Goal: Task Accomplishment & Management: Manage account settings

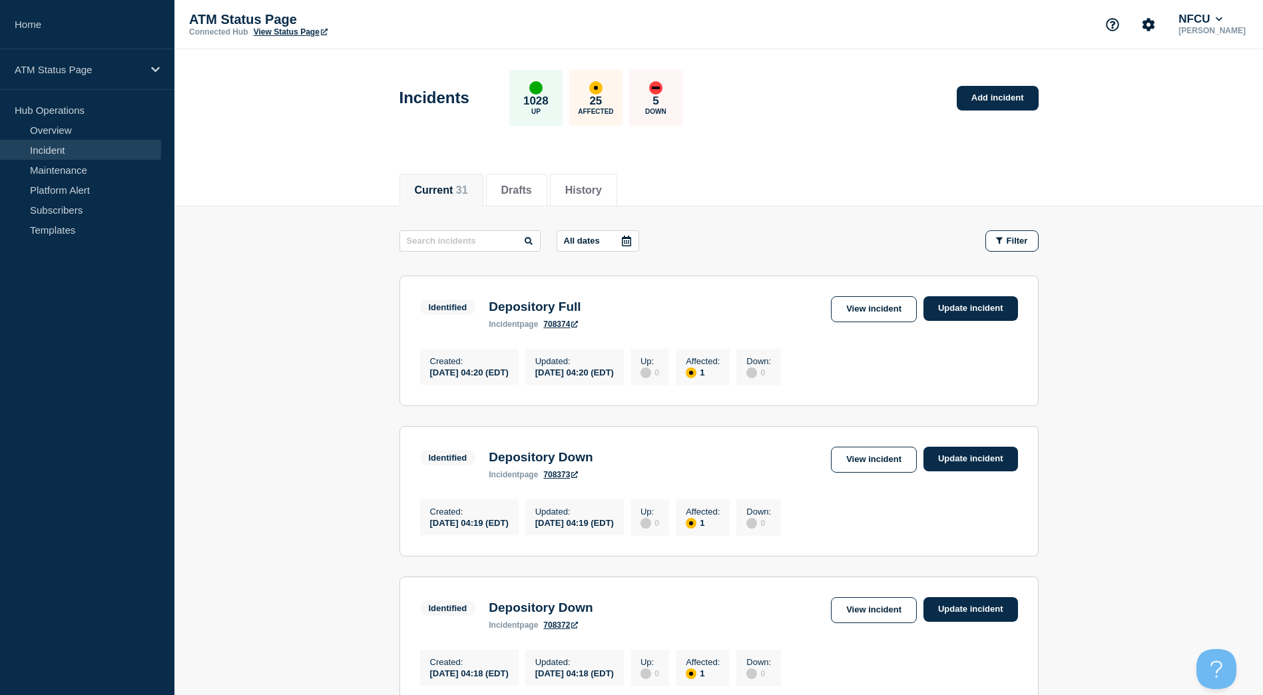
click at [296, 35] on link "View Status Page" at bounding box center [291, 31] width 74 height 9
click at [1016, 238] on span "Filter" at bounding box center [1016, 241] width 21 height 10
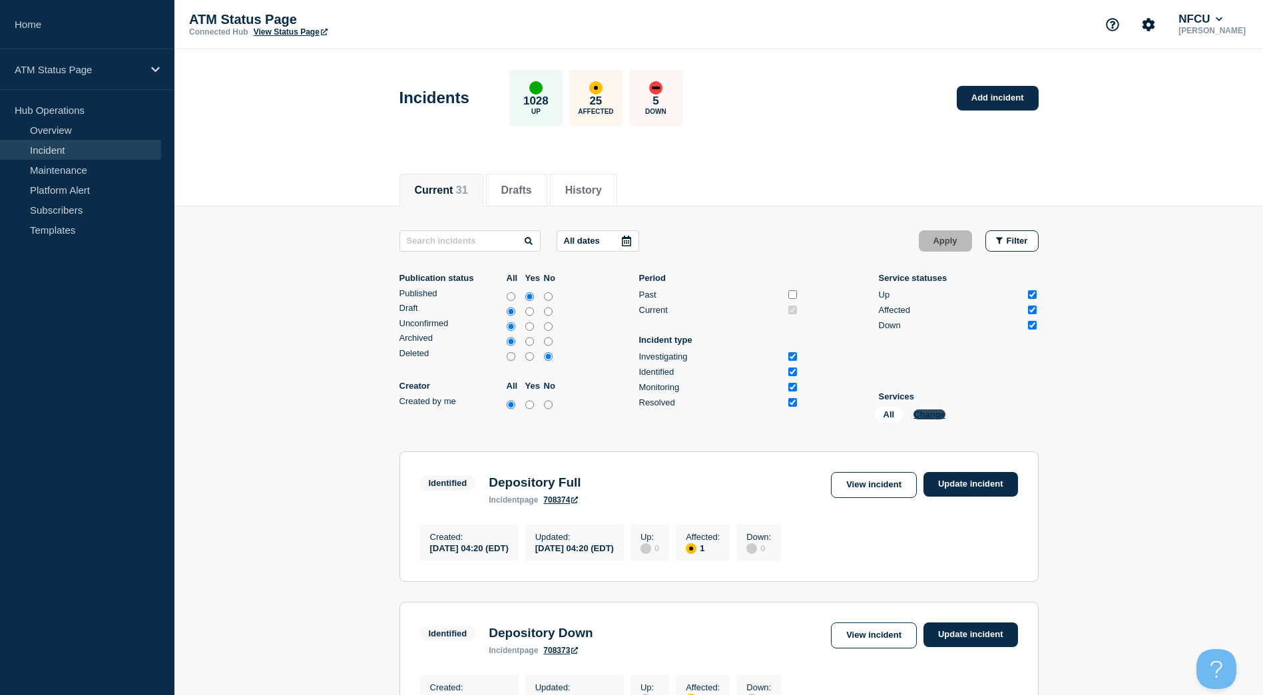
click at [926, 415] on button "Change" at bounding box center [929, 414] width 32 height 10
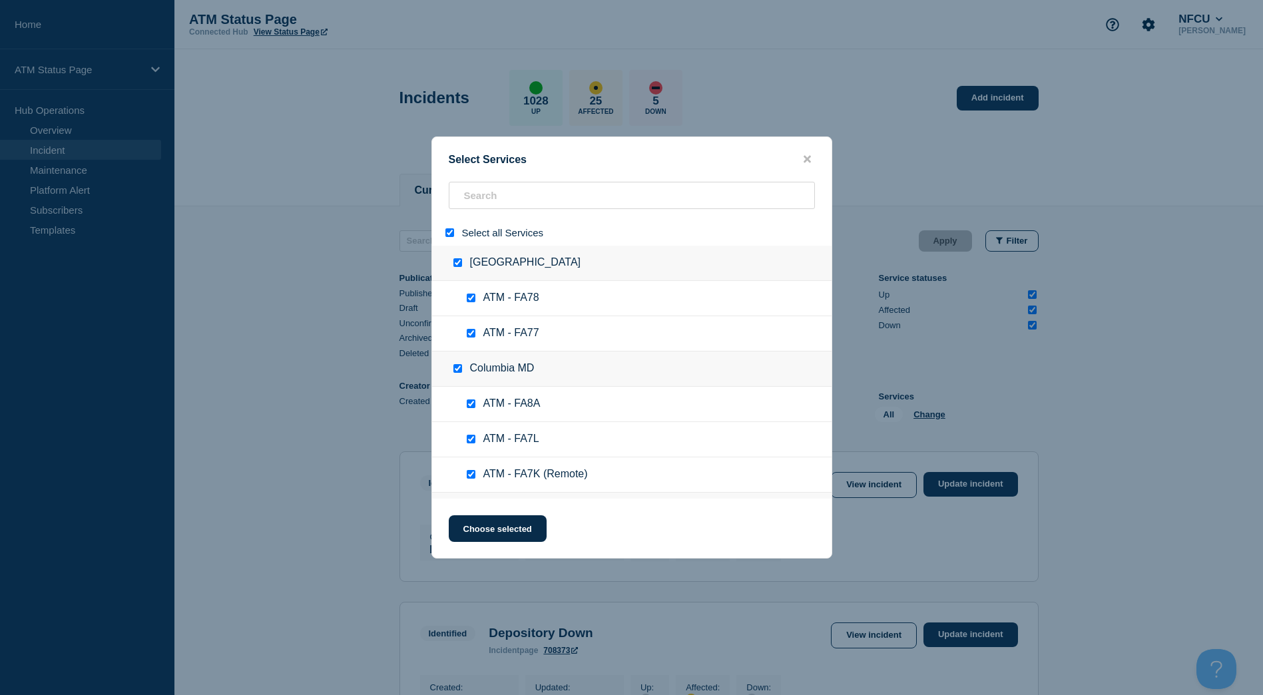
click at [448, 230] on input "select all" at bounding box center [449, 232] width 9 height 9
checkbox input "false"
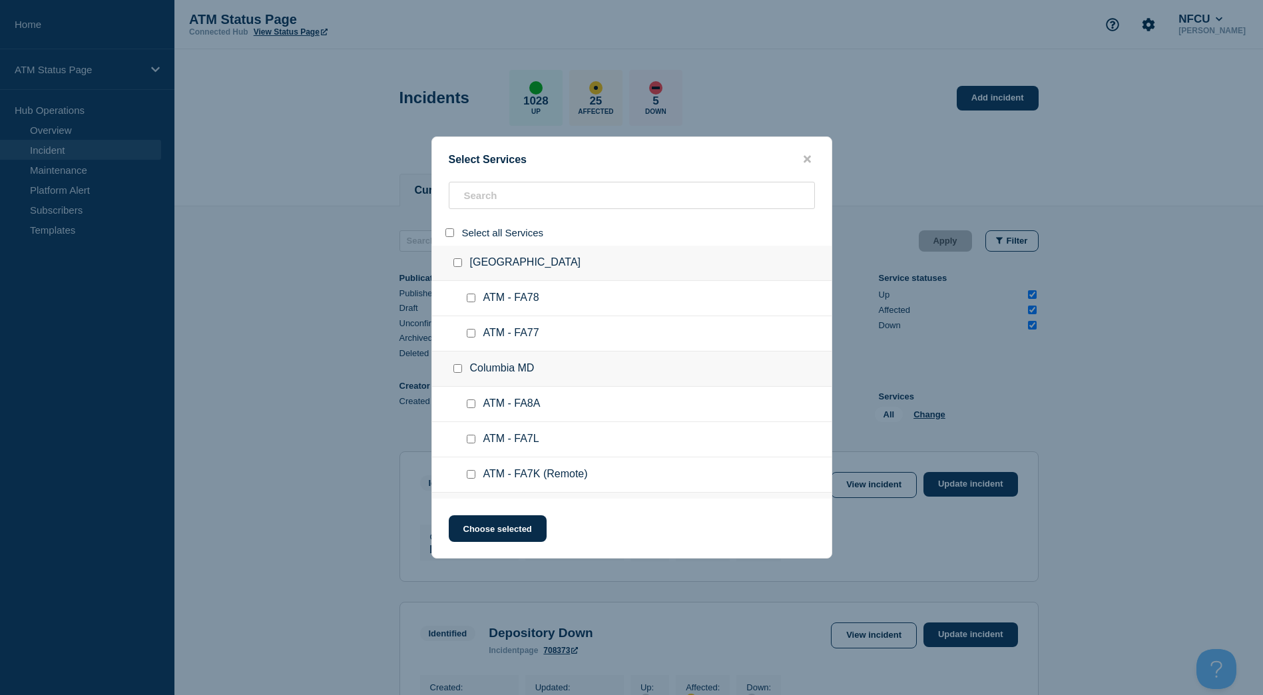
checkbox input "false"
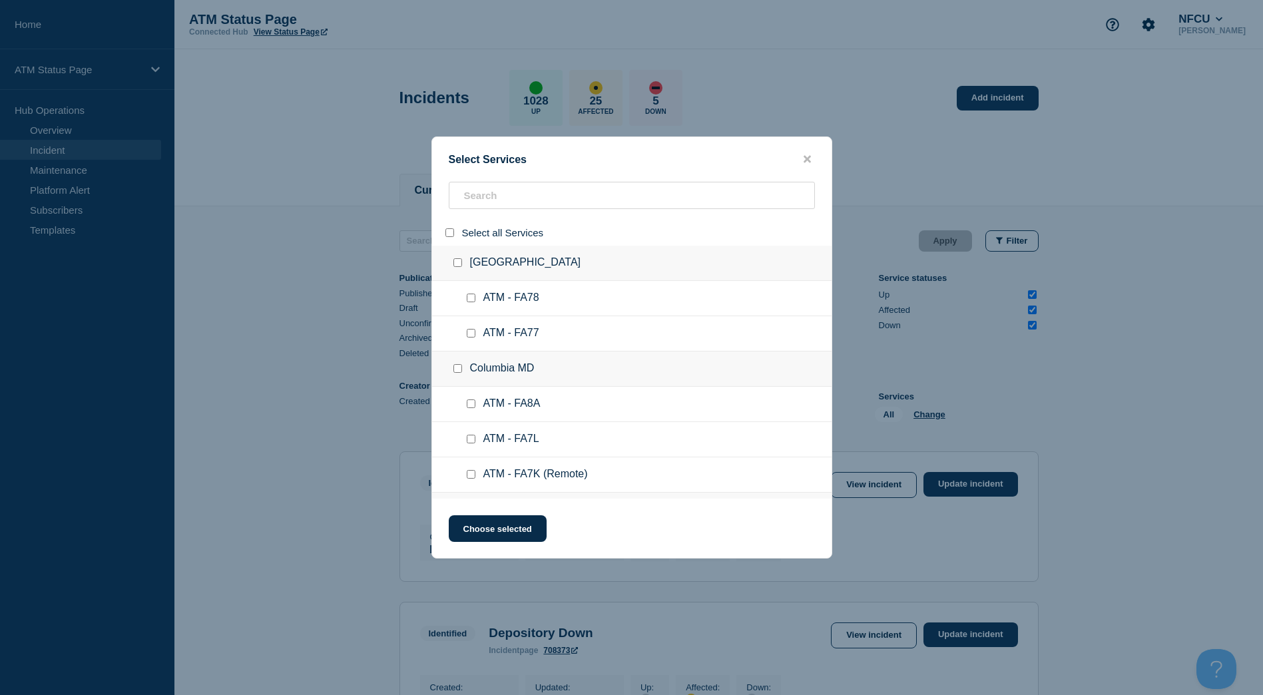
checkbox input "false"
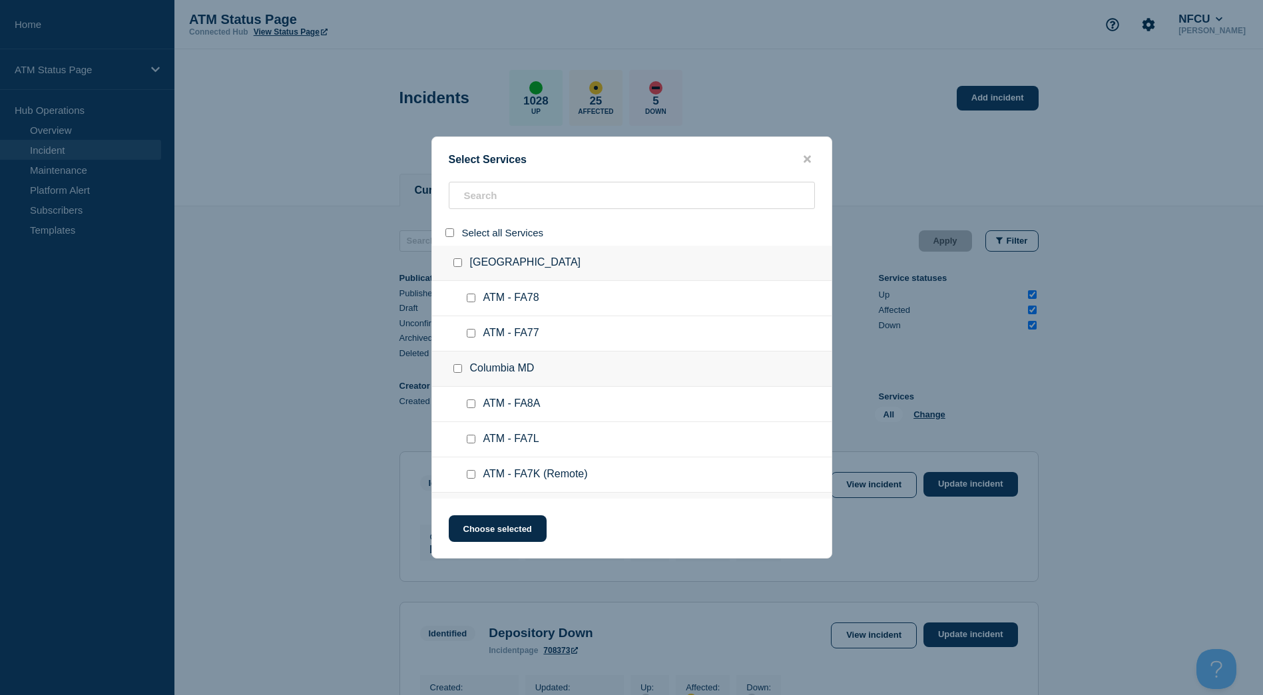
checkbox input "false"
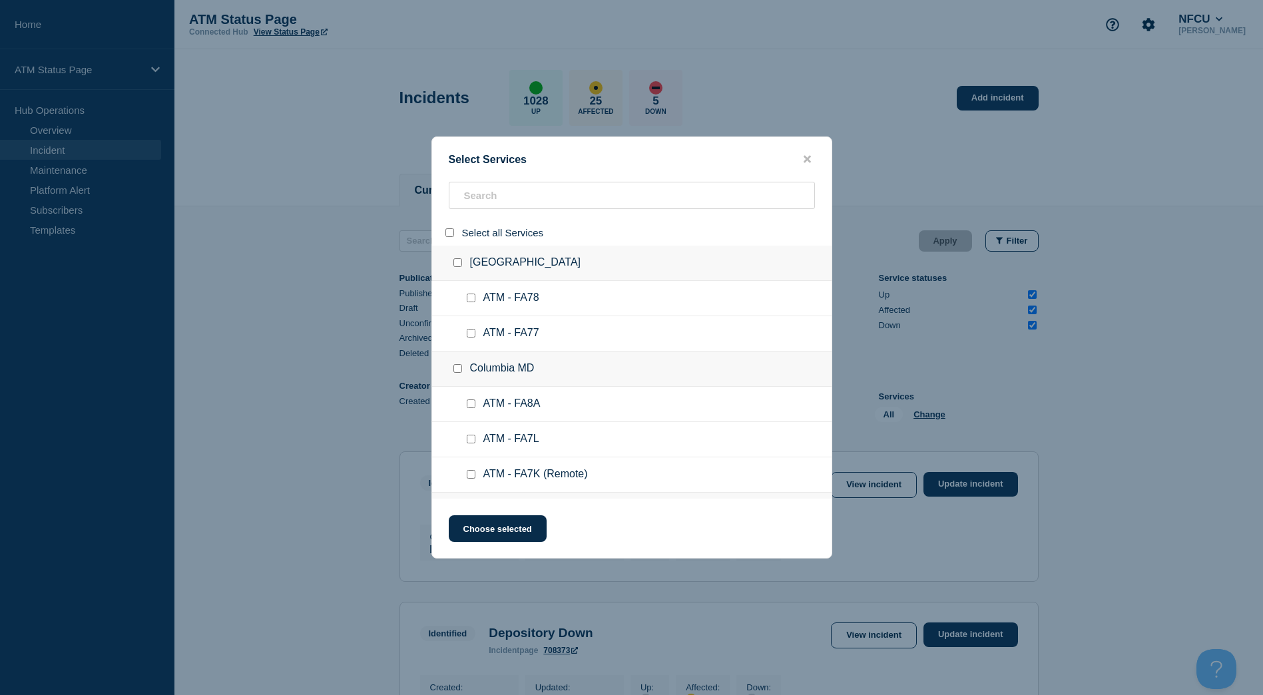
checkbox input "false"
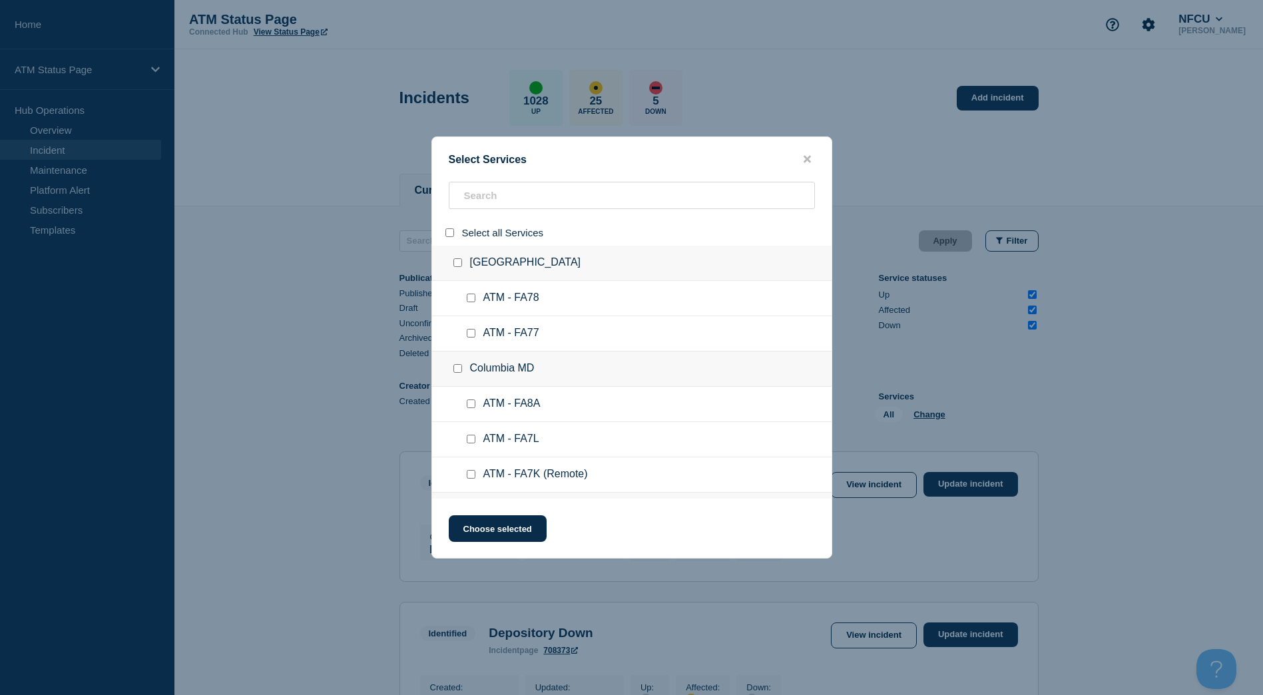
checkbox input "false"
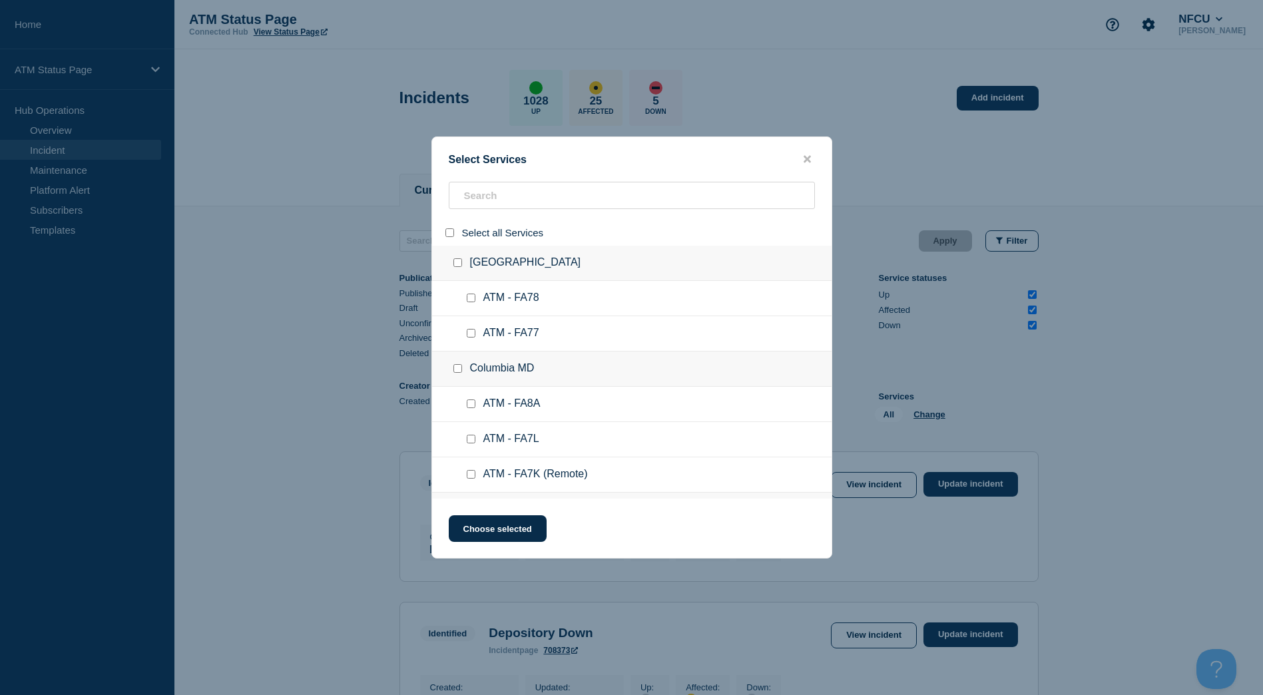
checkbox input "false"
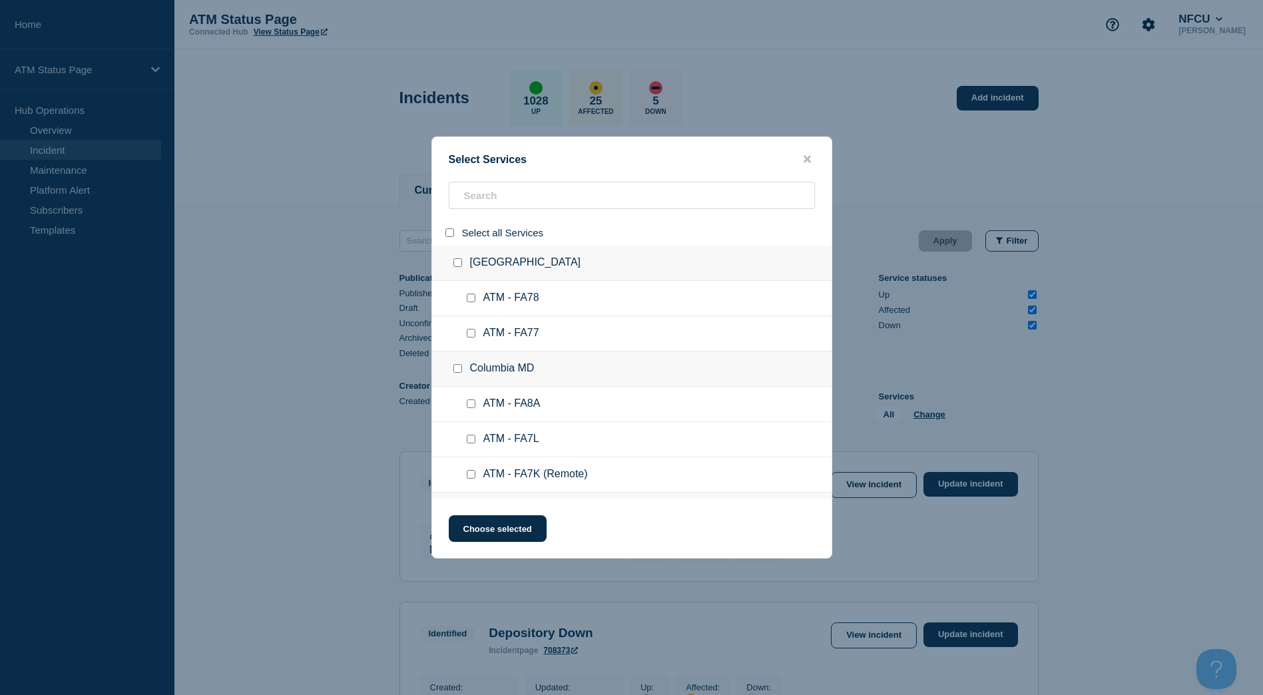
checkbox input "false"
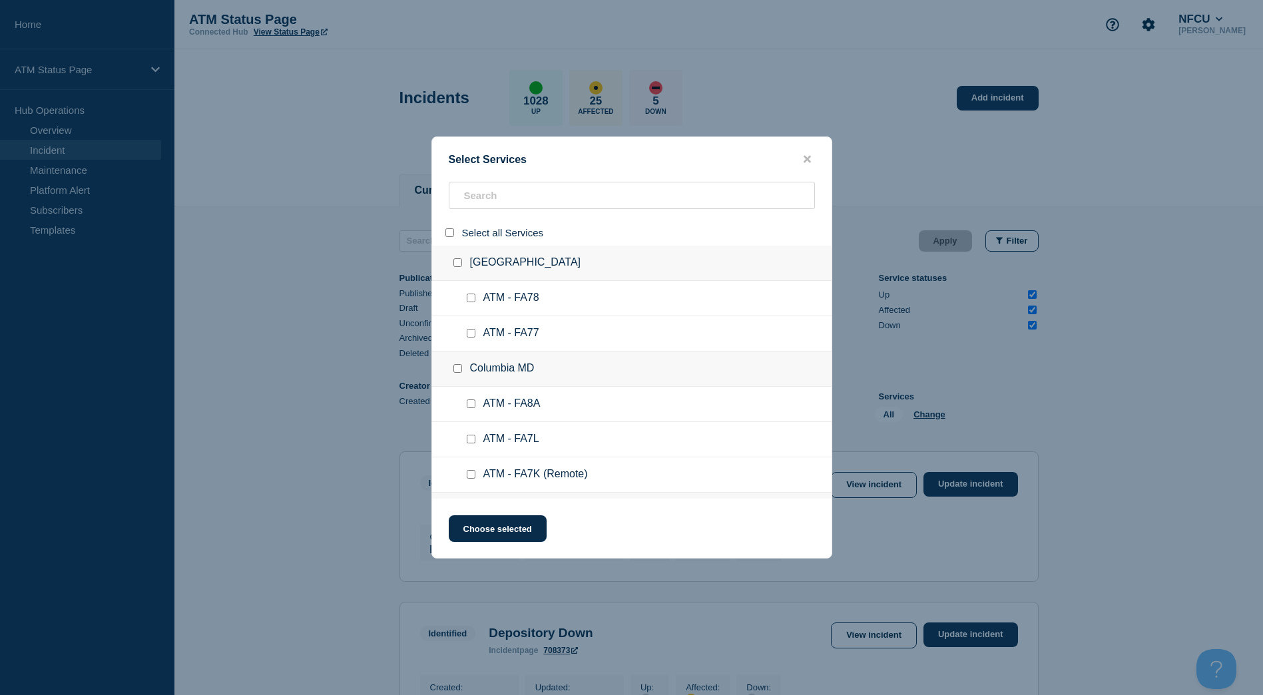
checkbox input "false"
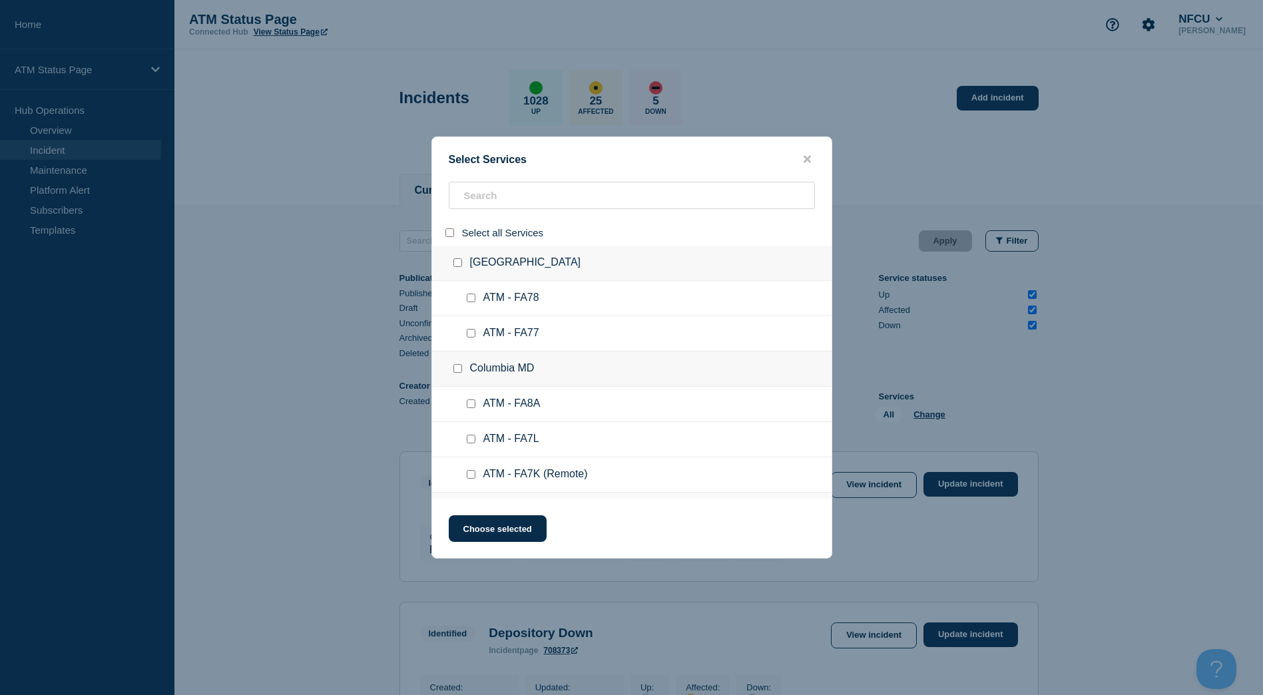
checkbox input "false"
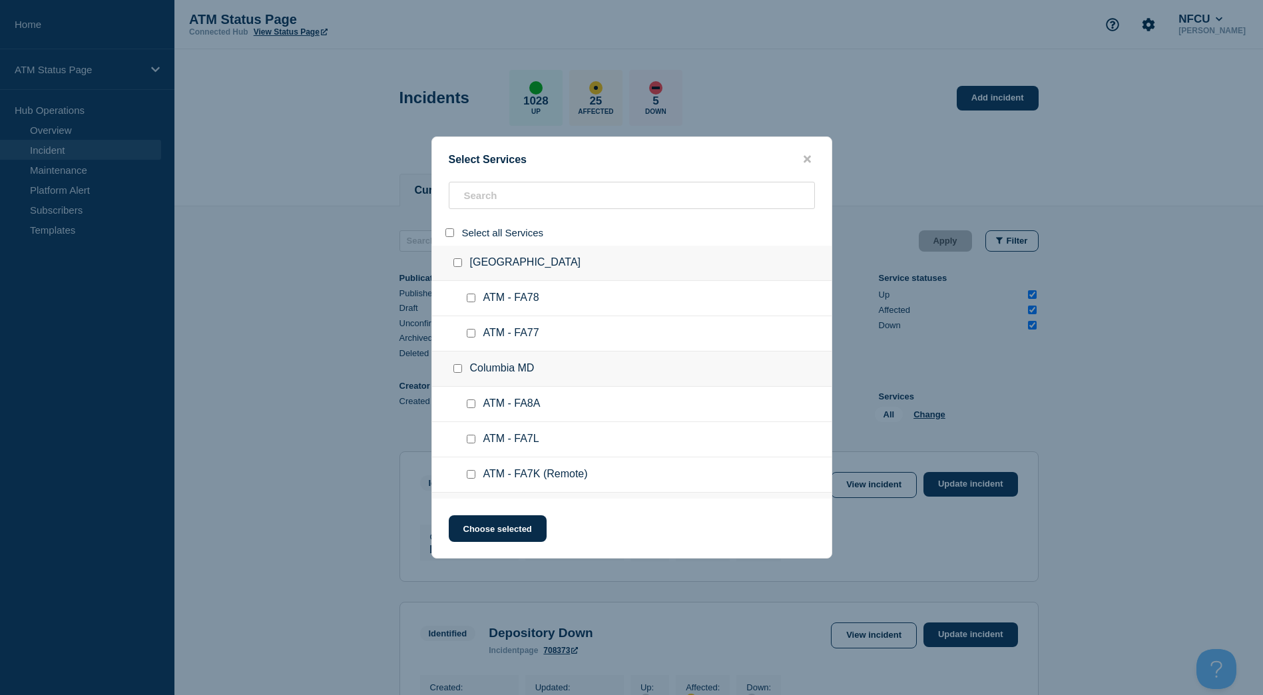
checkbox input "false"
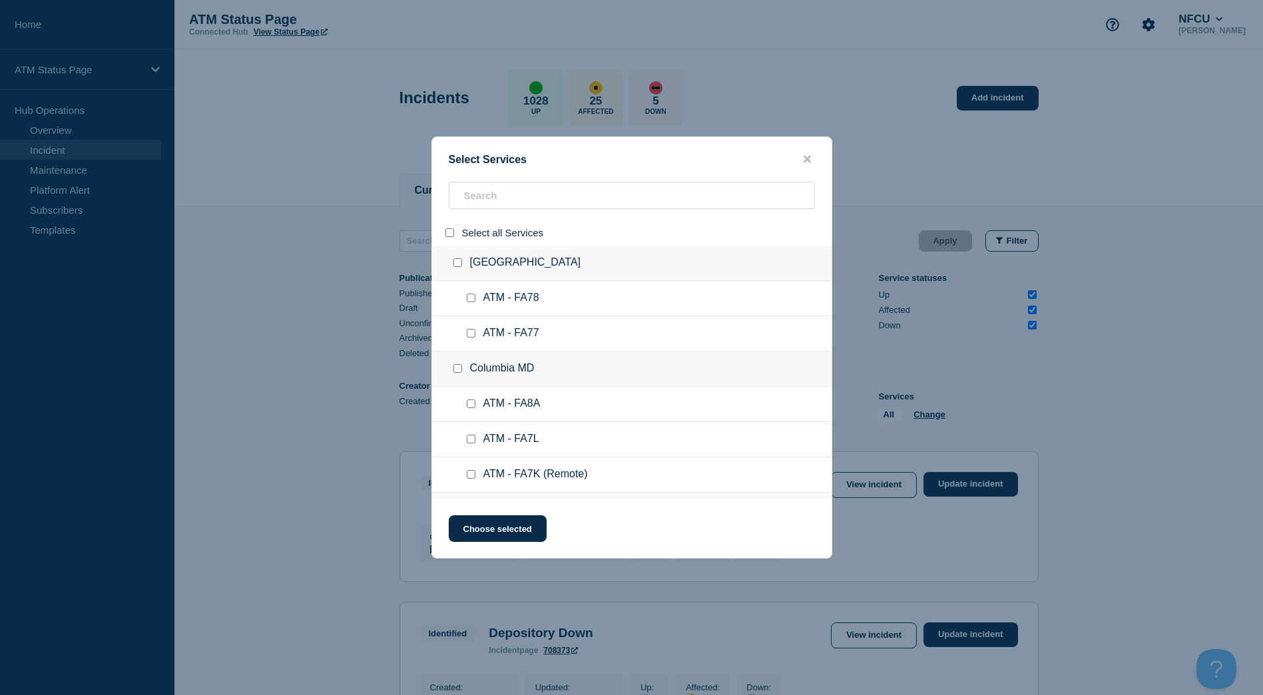
checkbox input "false"
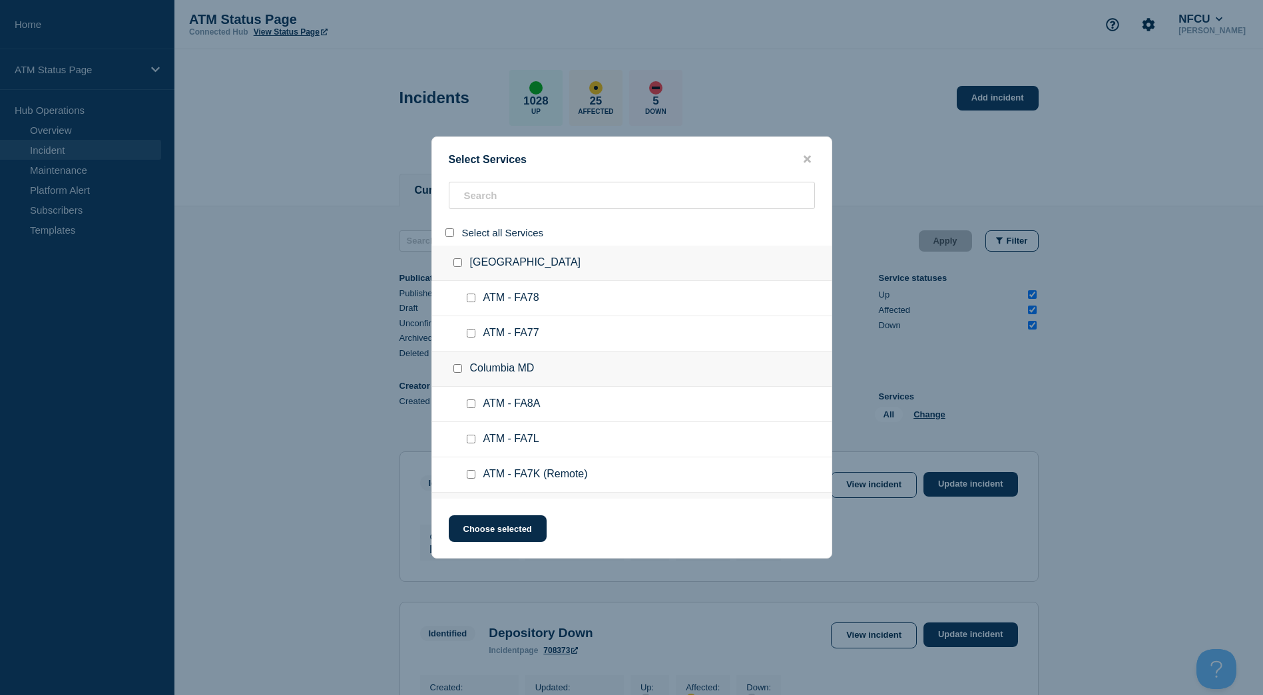
checkbox input "false"
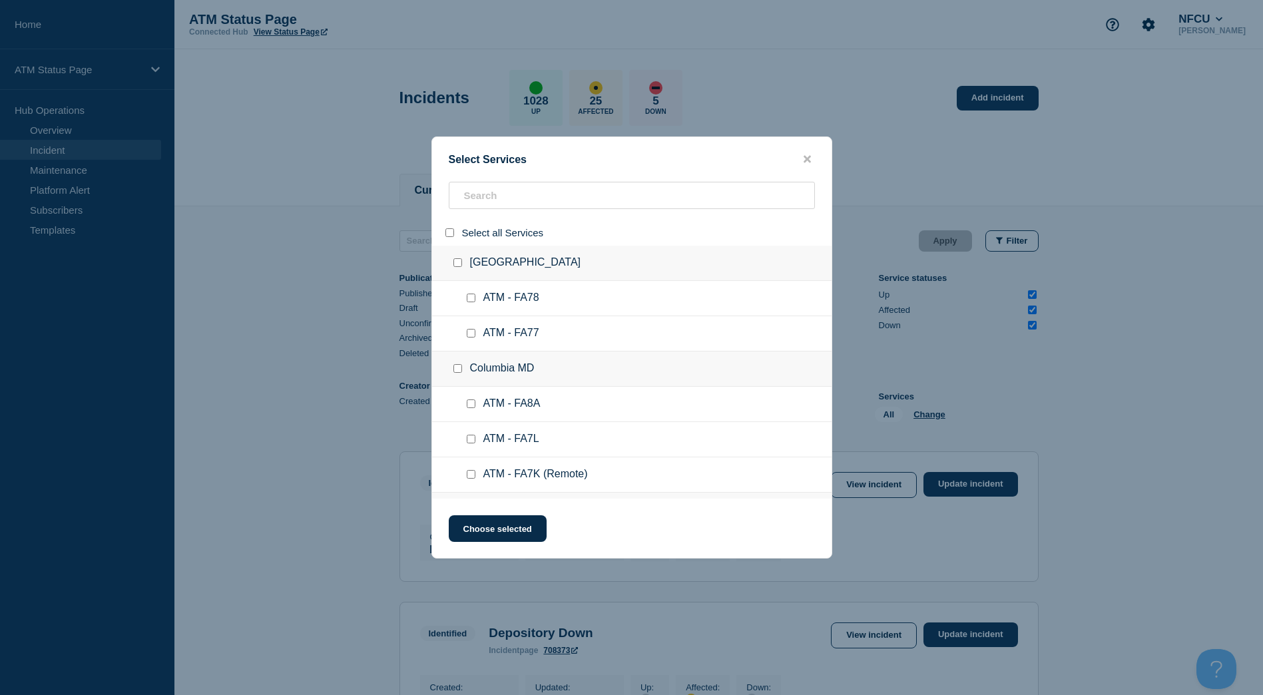
checkbox input "false"
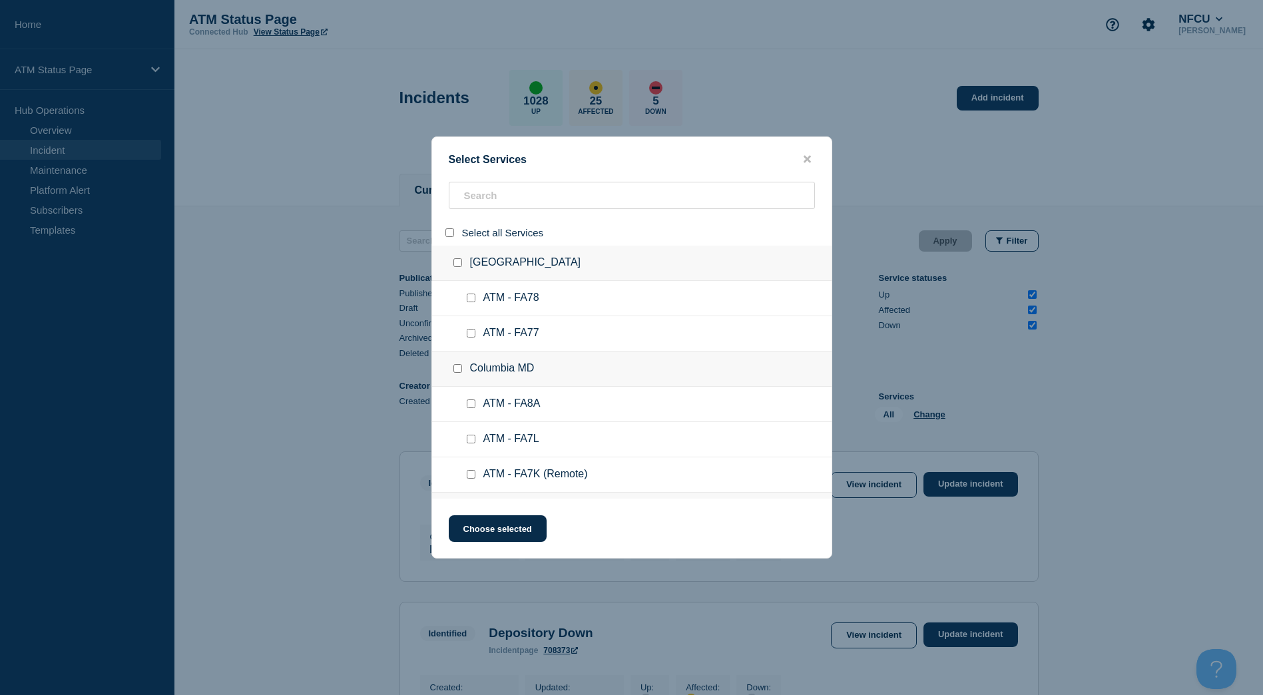
checkbox input "false"
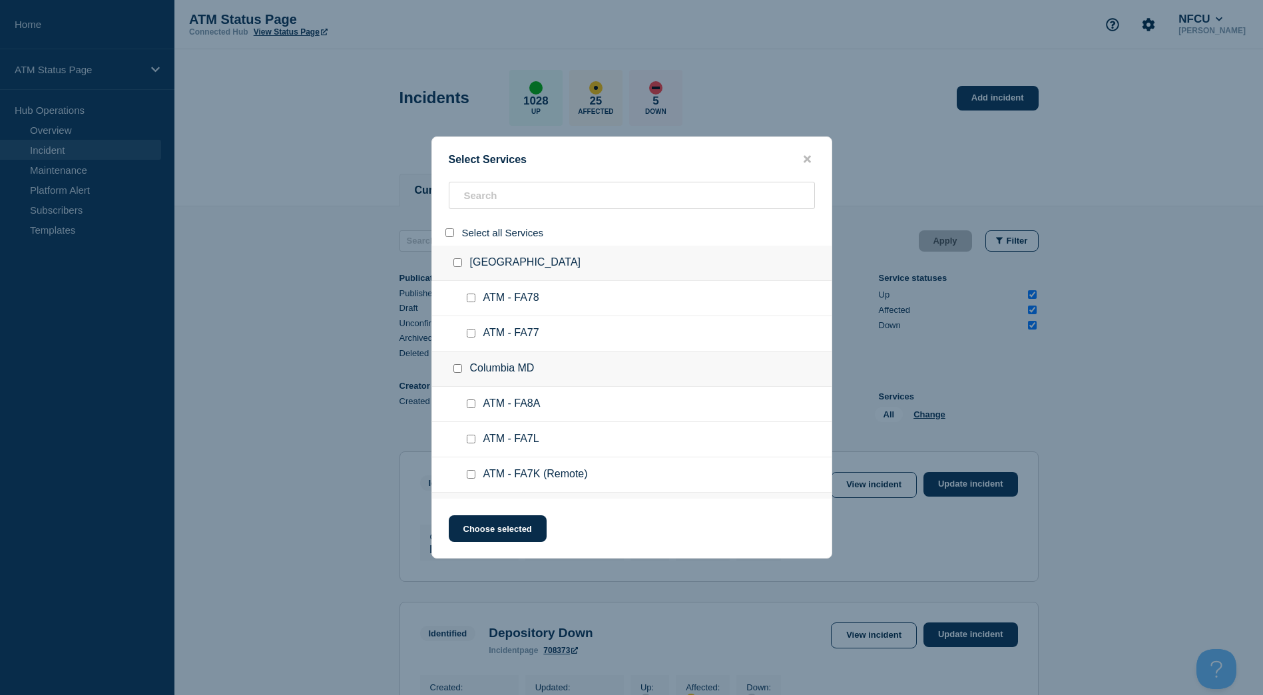
checkbox input "false"
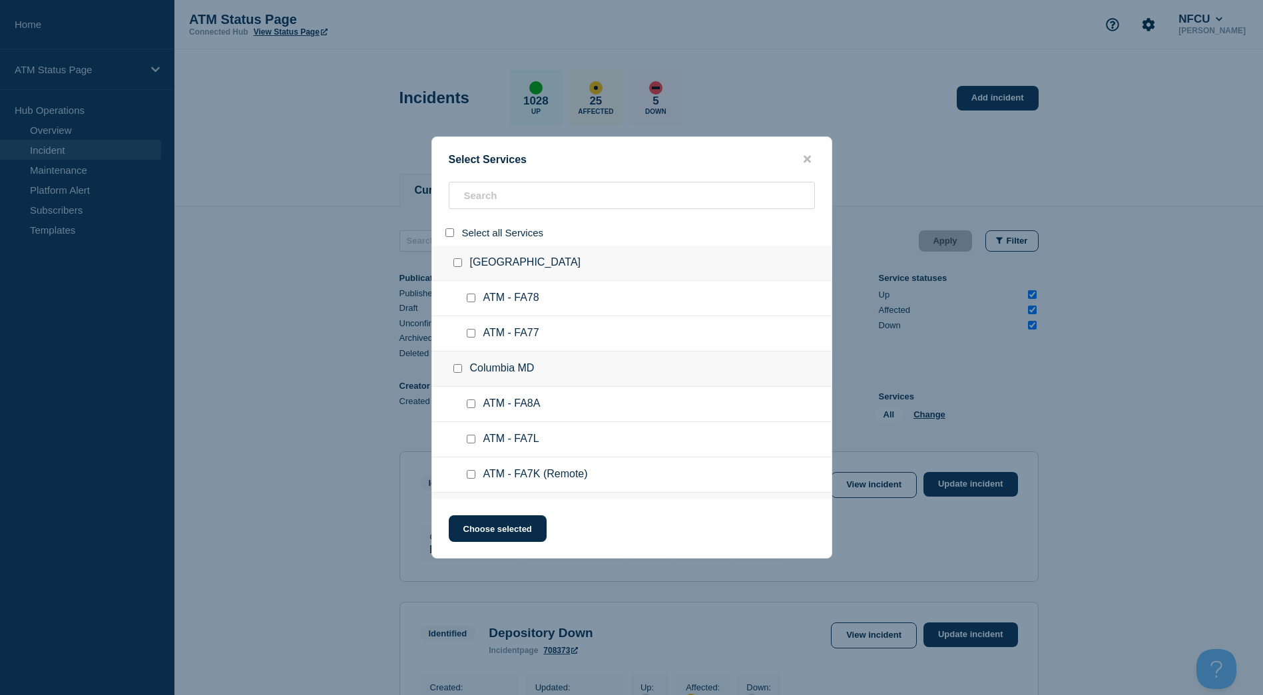
checkbox input "false"
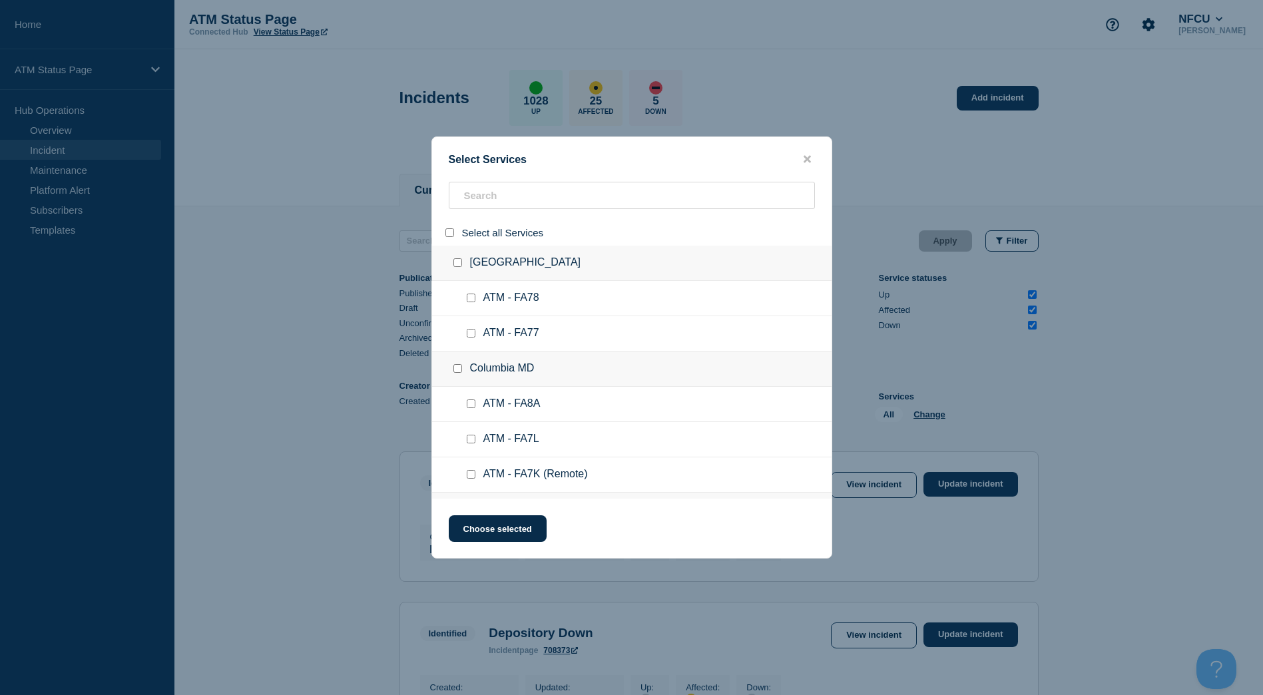
checkbox input "false"
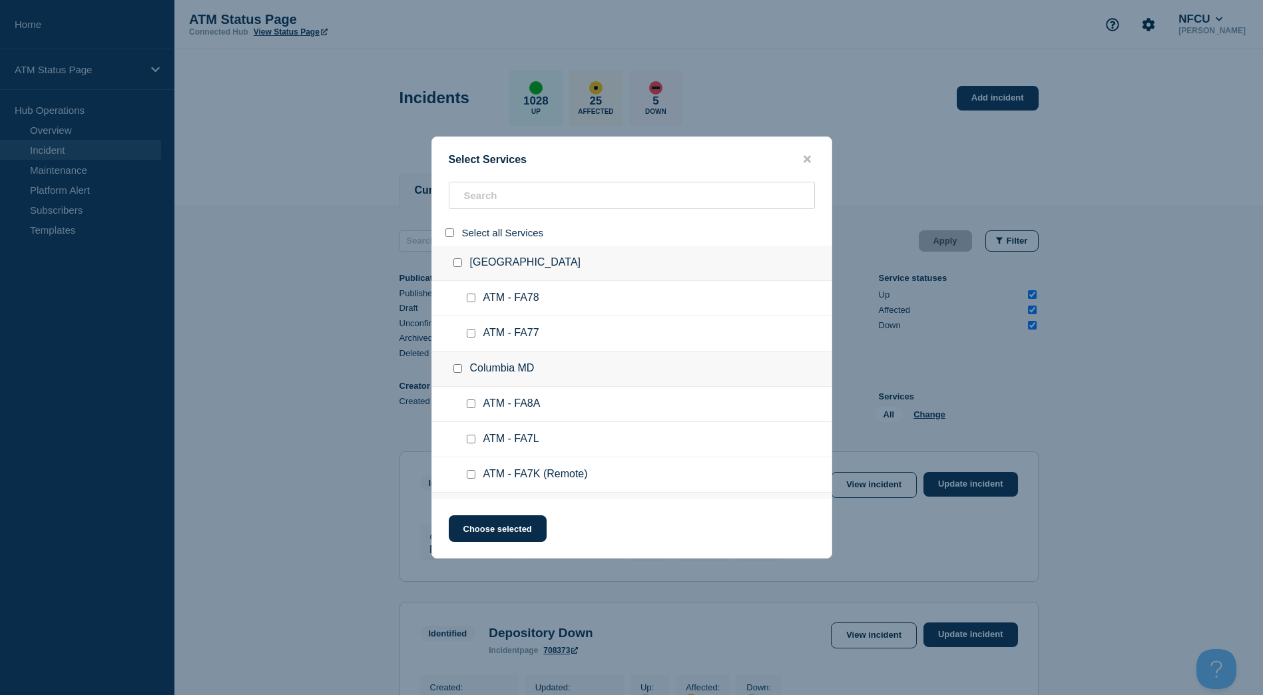
checkbox input "false"
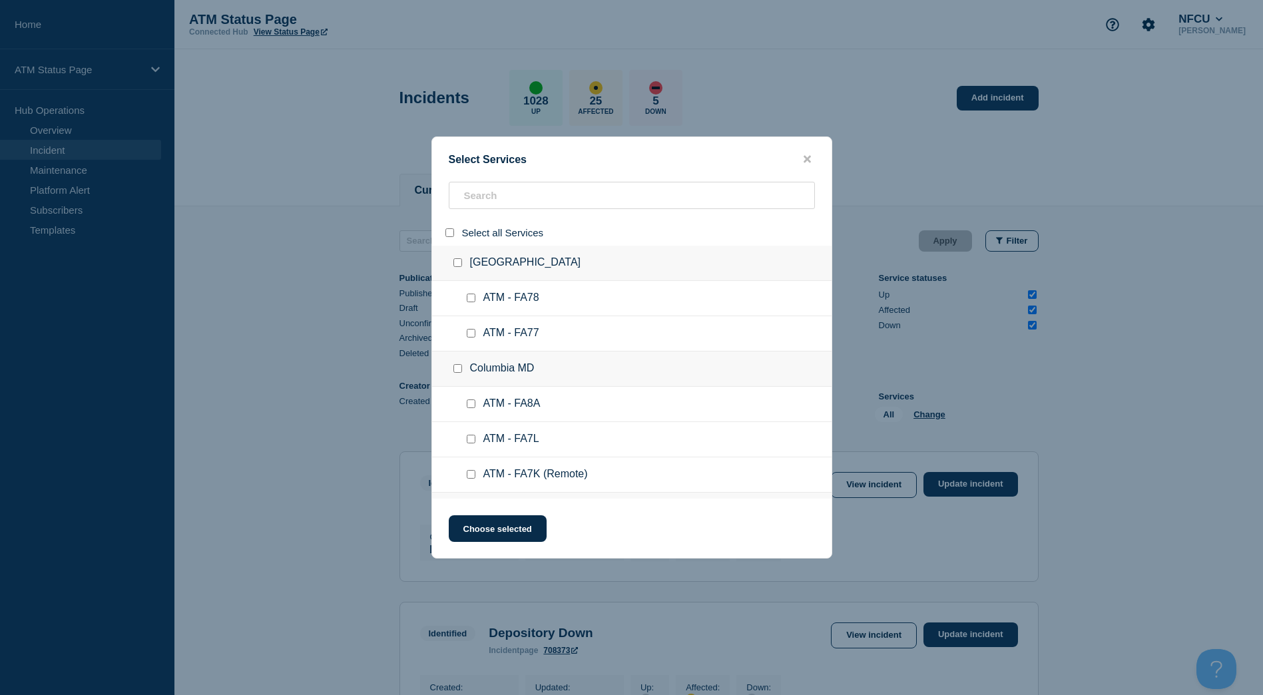
checkbox input "false"
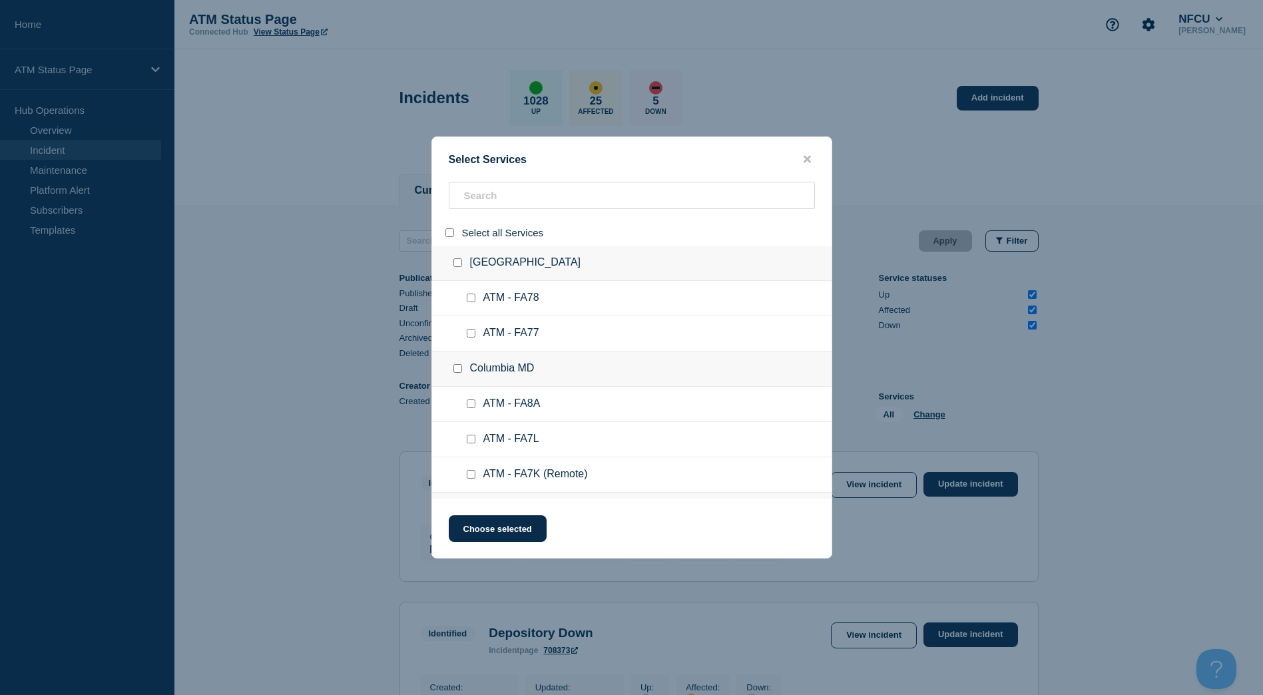
checkbox input "false"
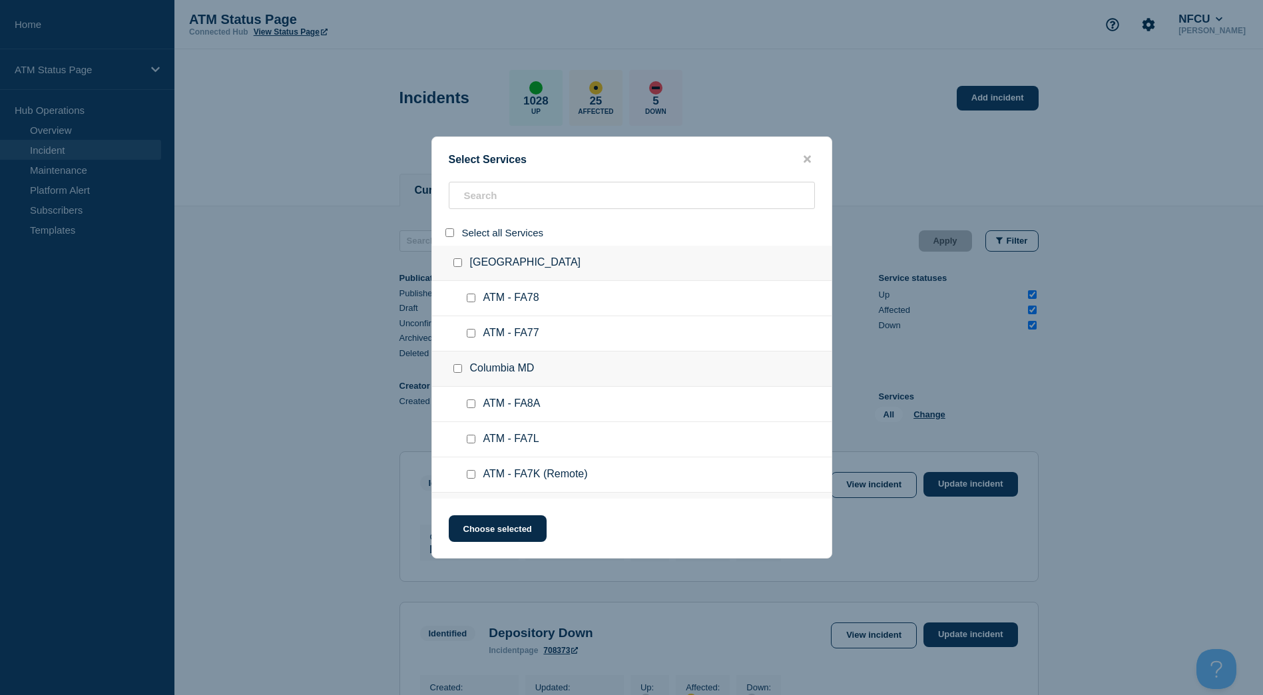
checkbox input "false"
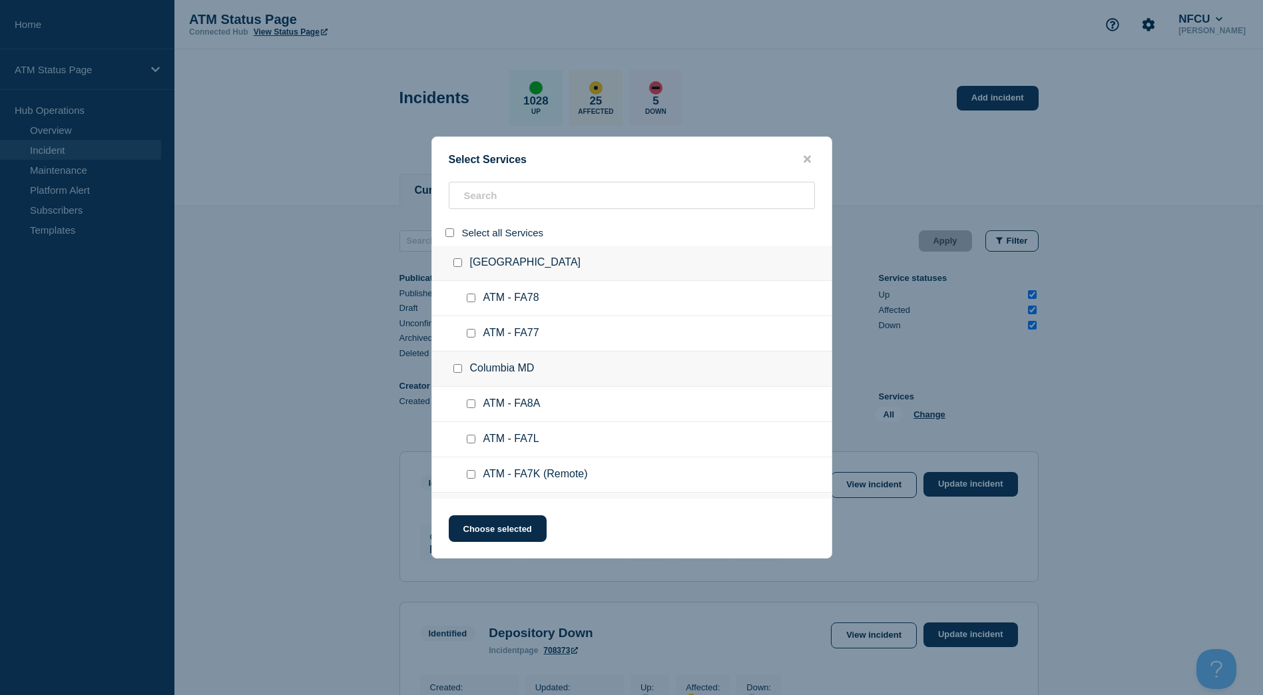
checkbox input "false"
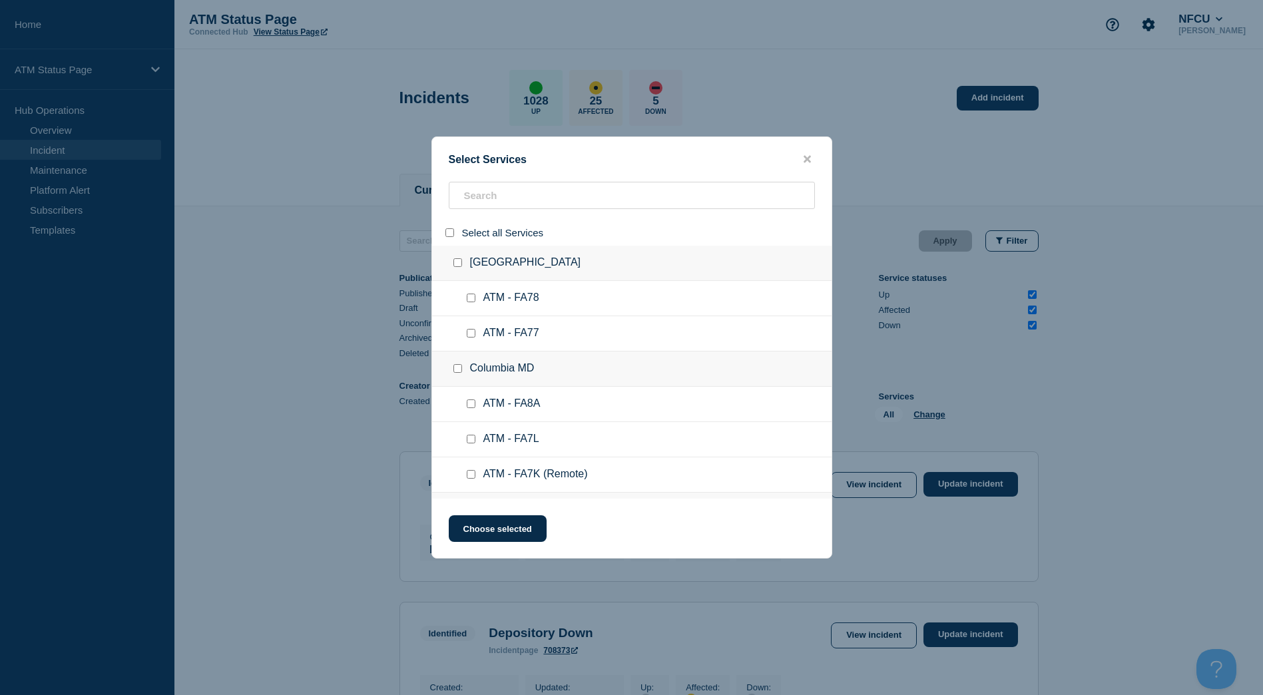
checkbox input "false"
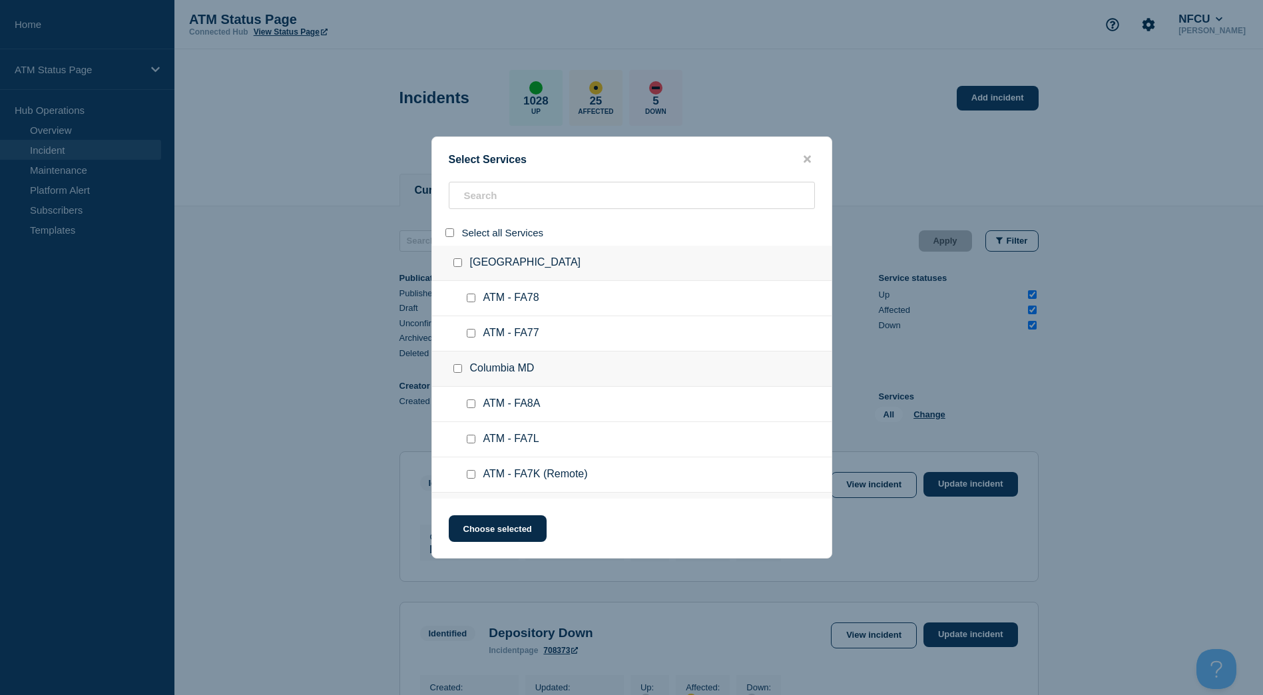
checkbox input "false"
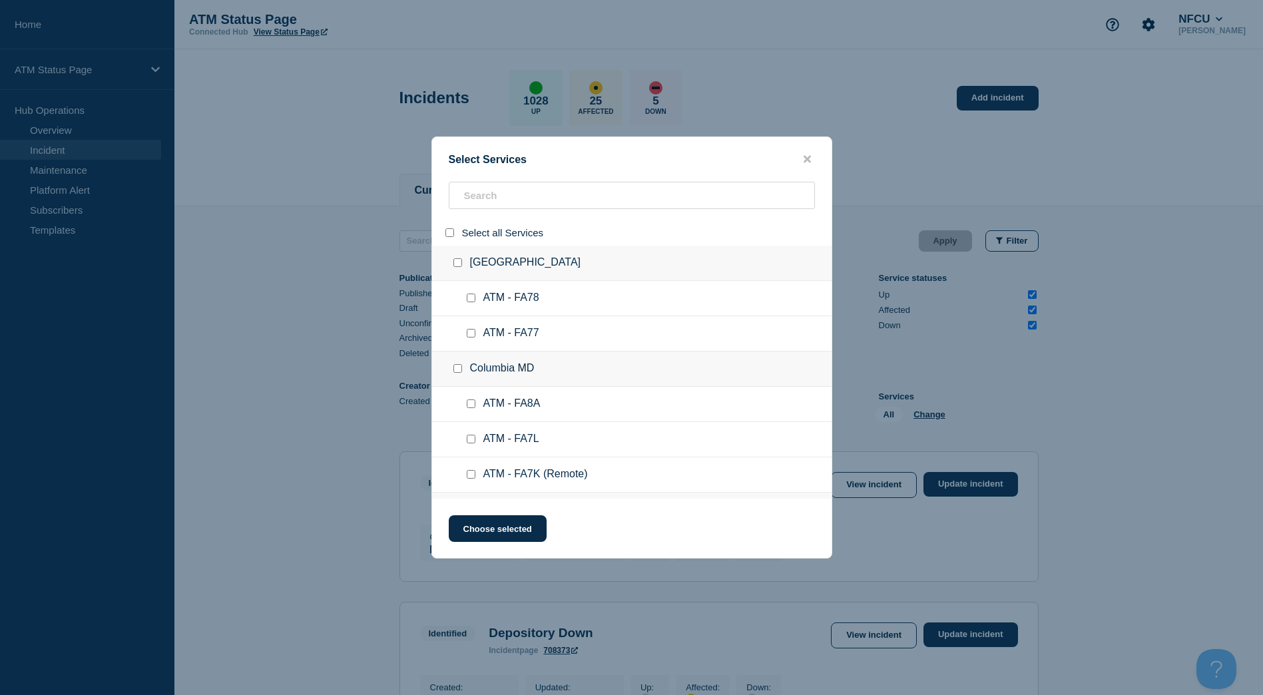
checkbox input "false"
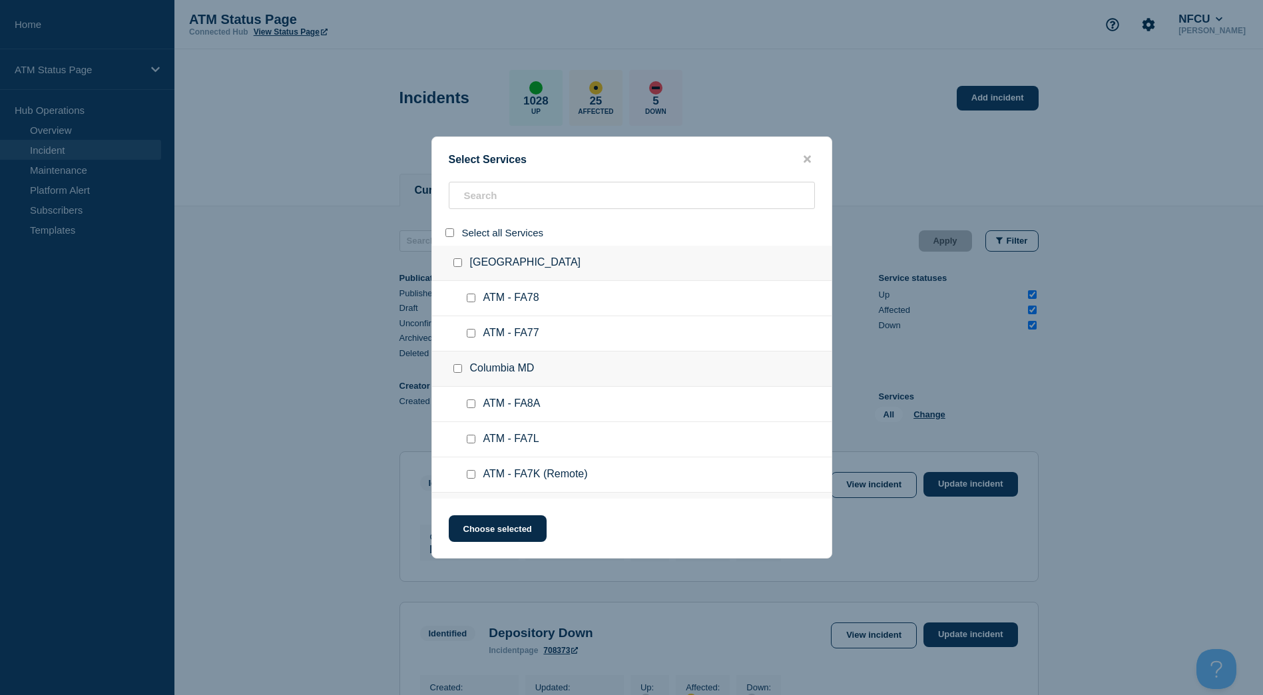
checkbox input "false"
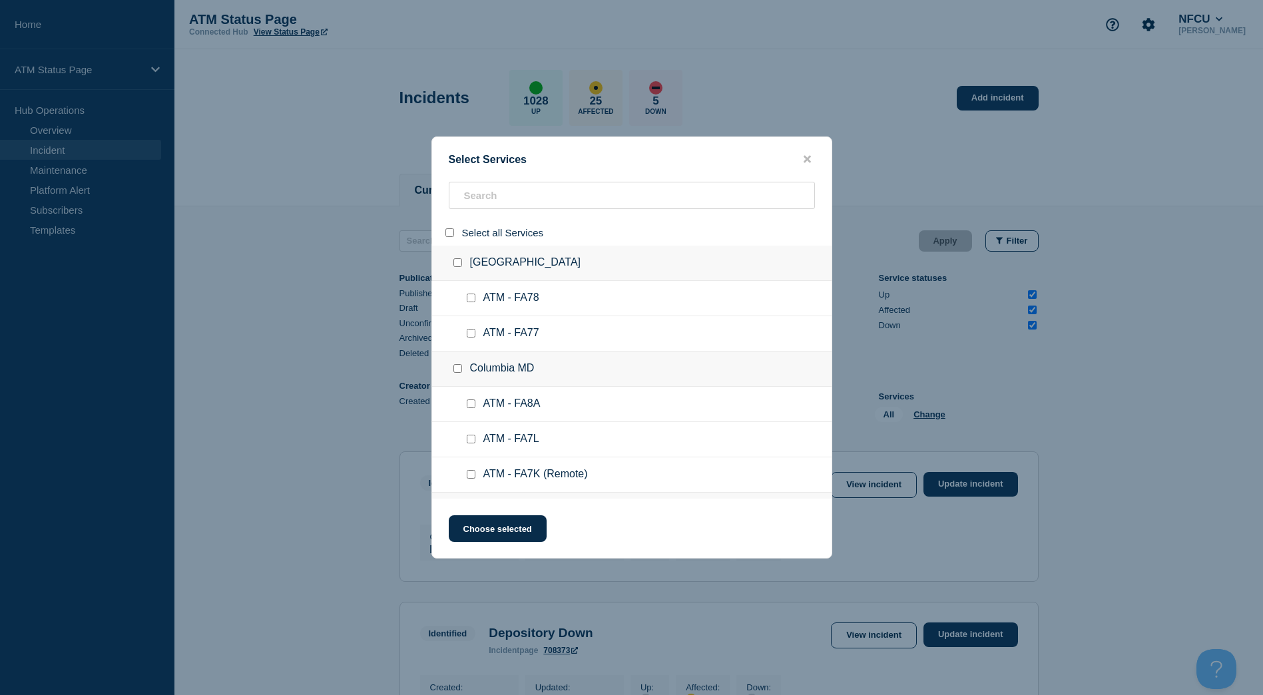
checkbox input "false"
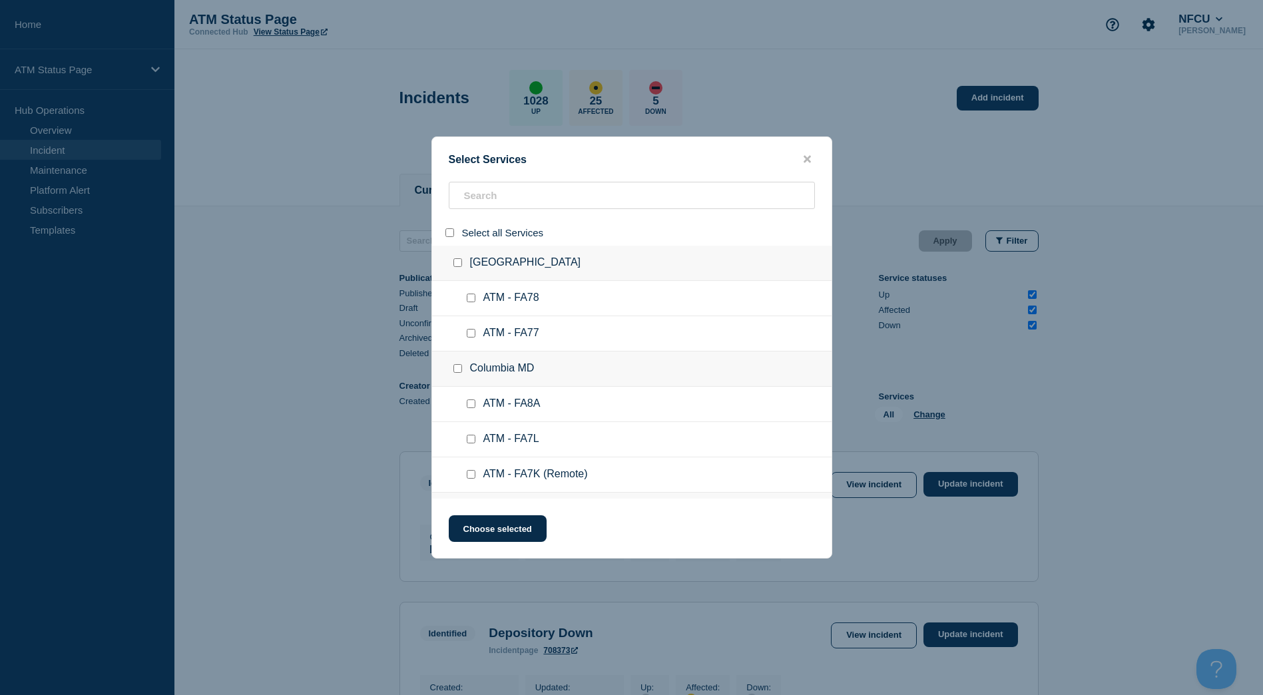
checkbox input "false"
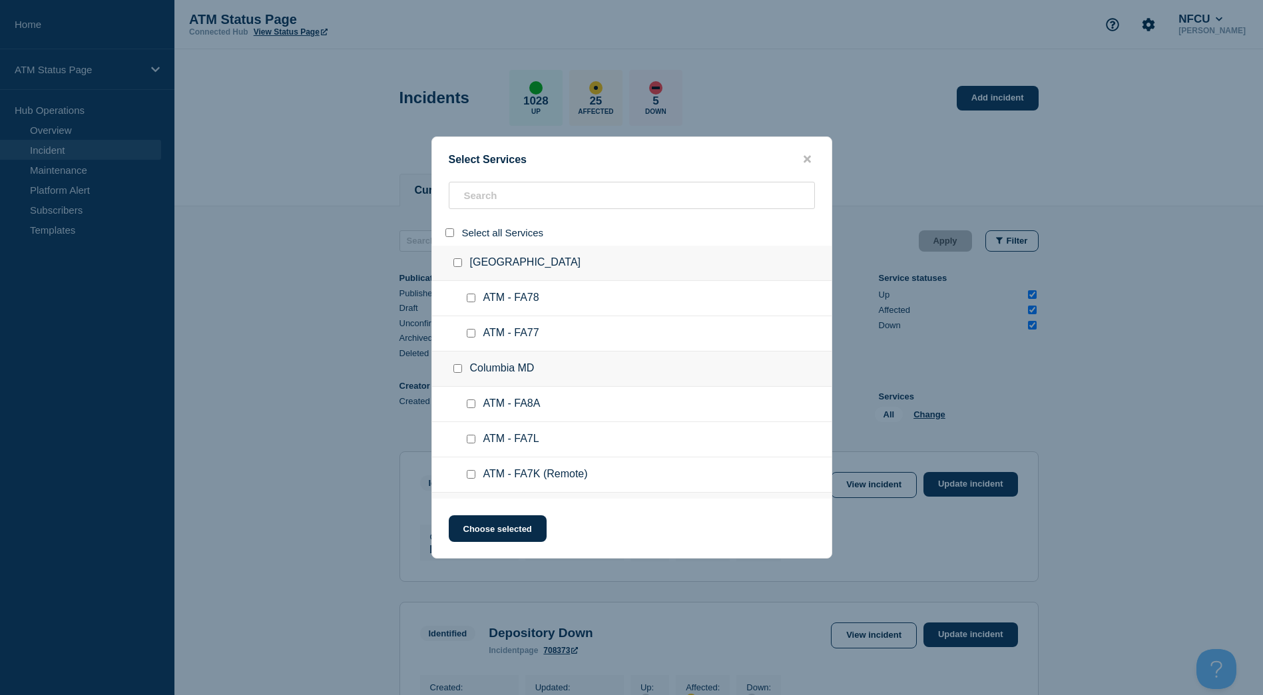
checkbox input "false"
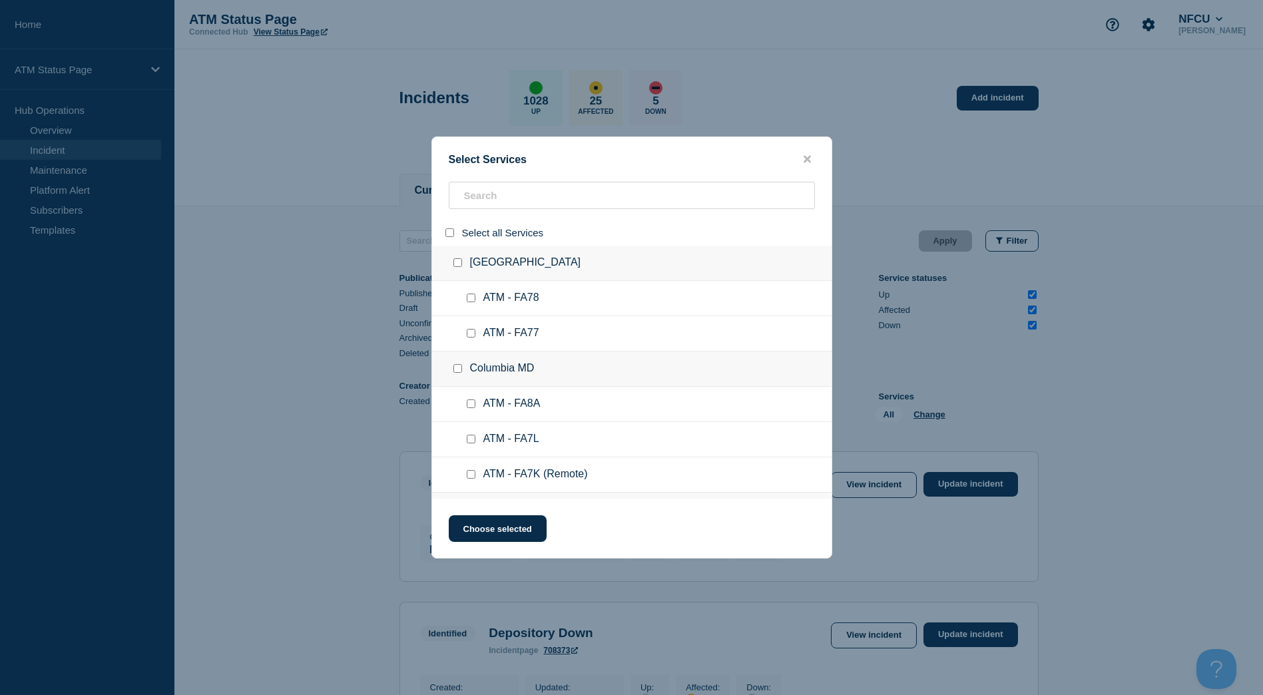
checkbox input "false"
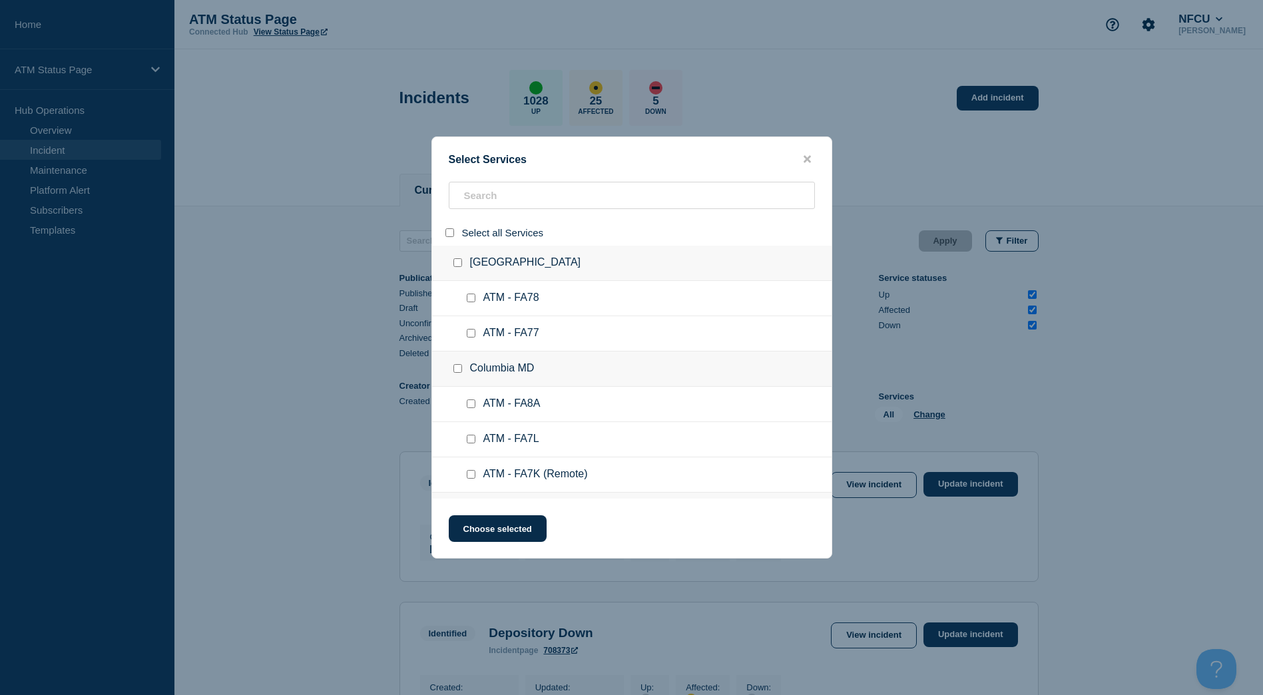
checkbox input "false"
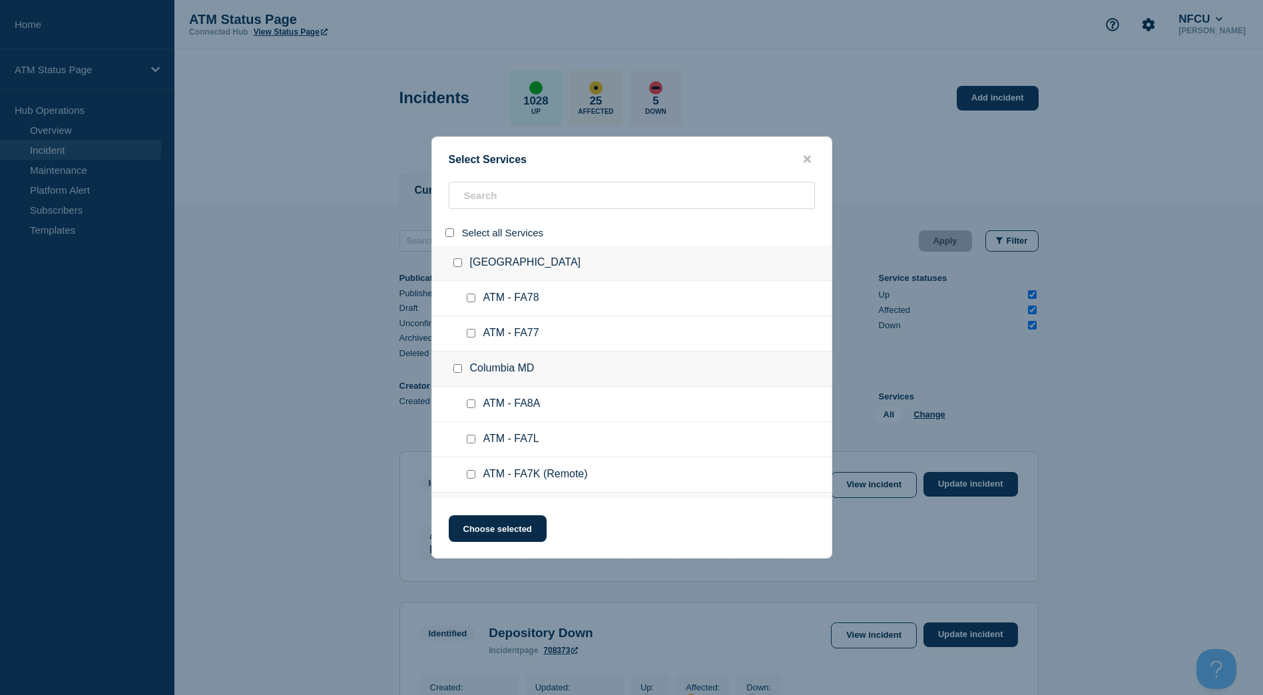
checkbox input "false"
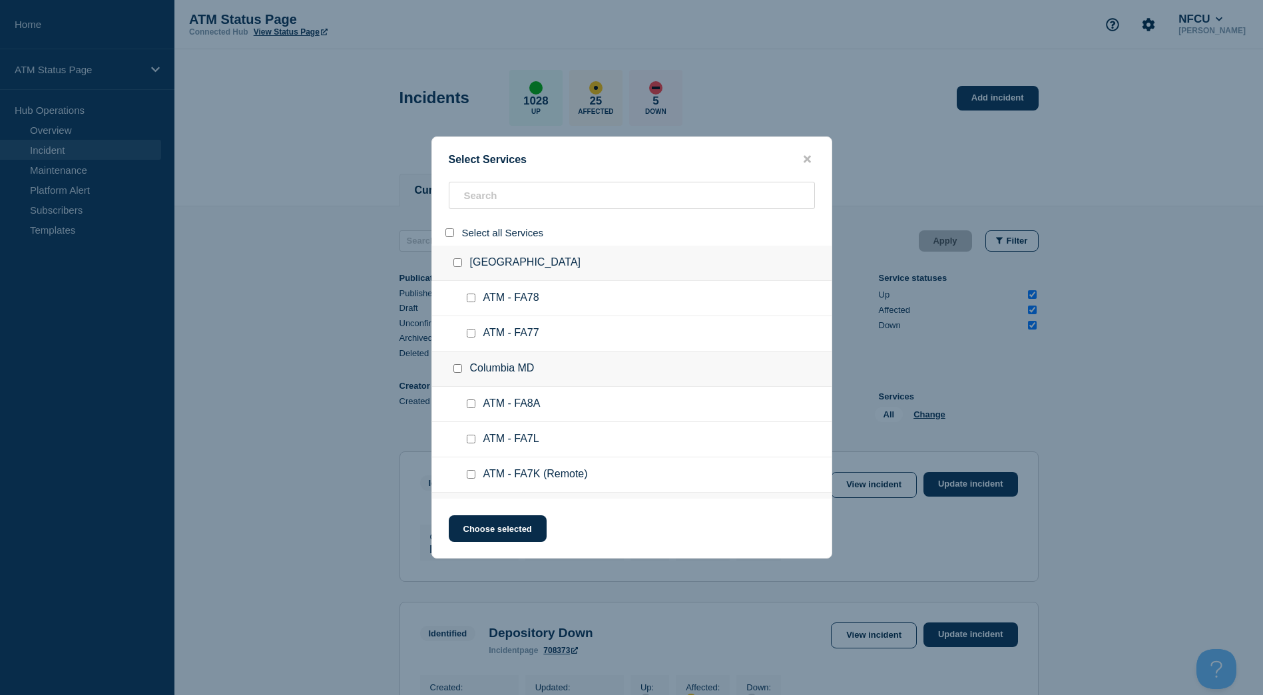
checkbox input "false"
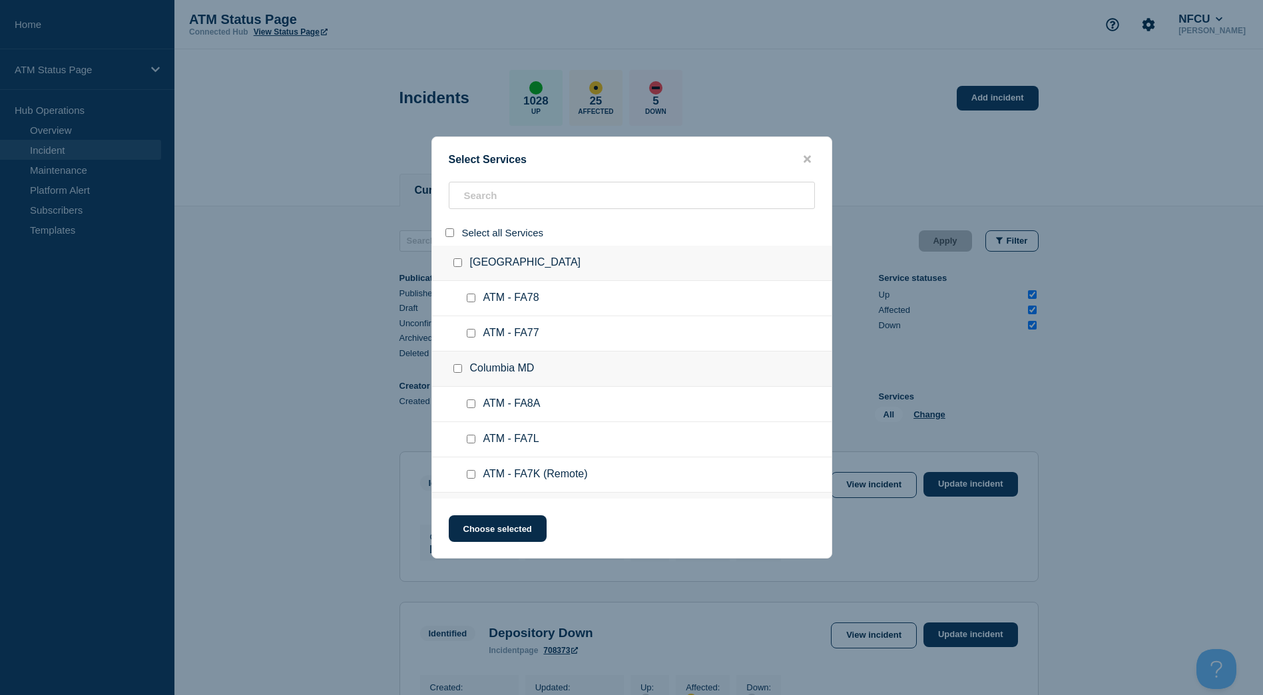
checkbox input "false"
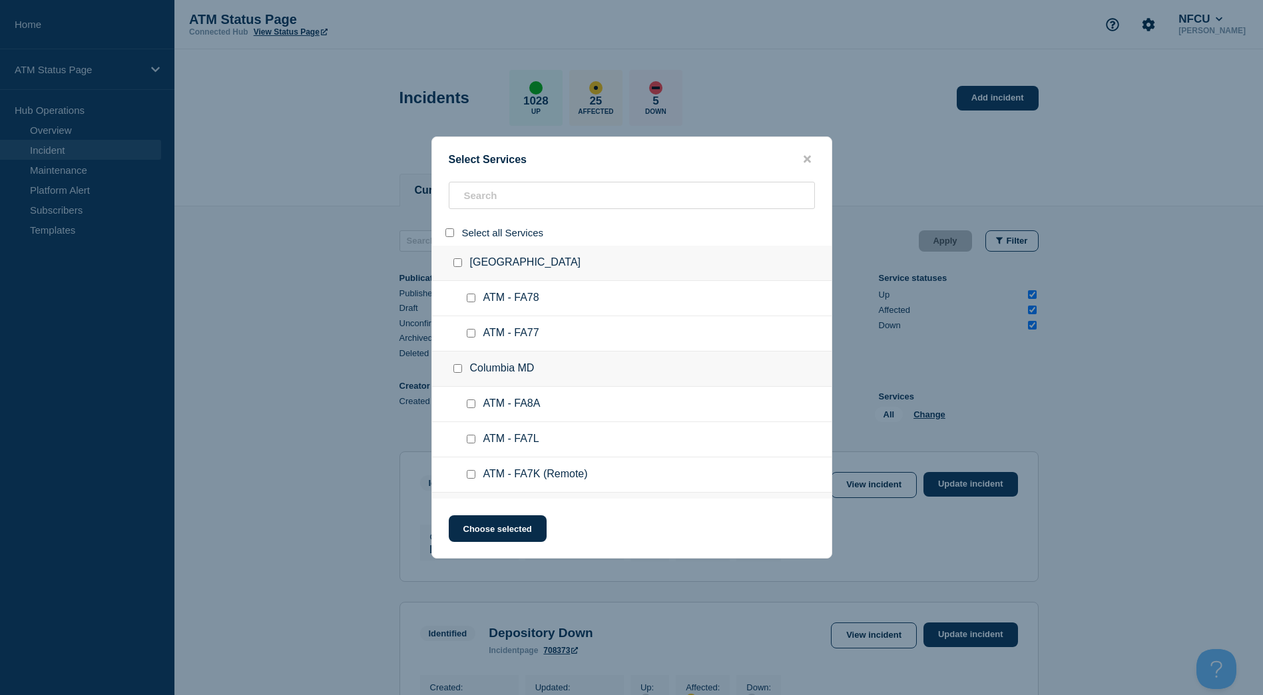
checkbox input "false"
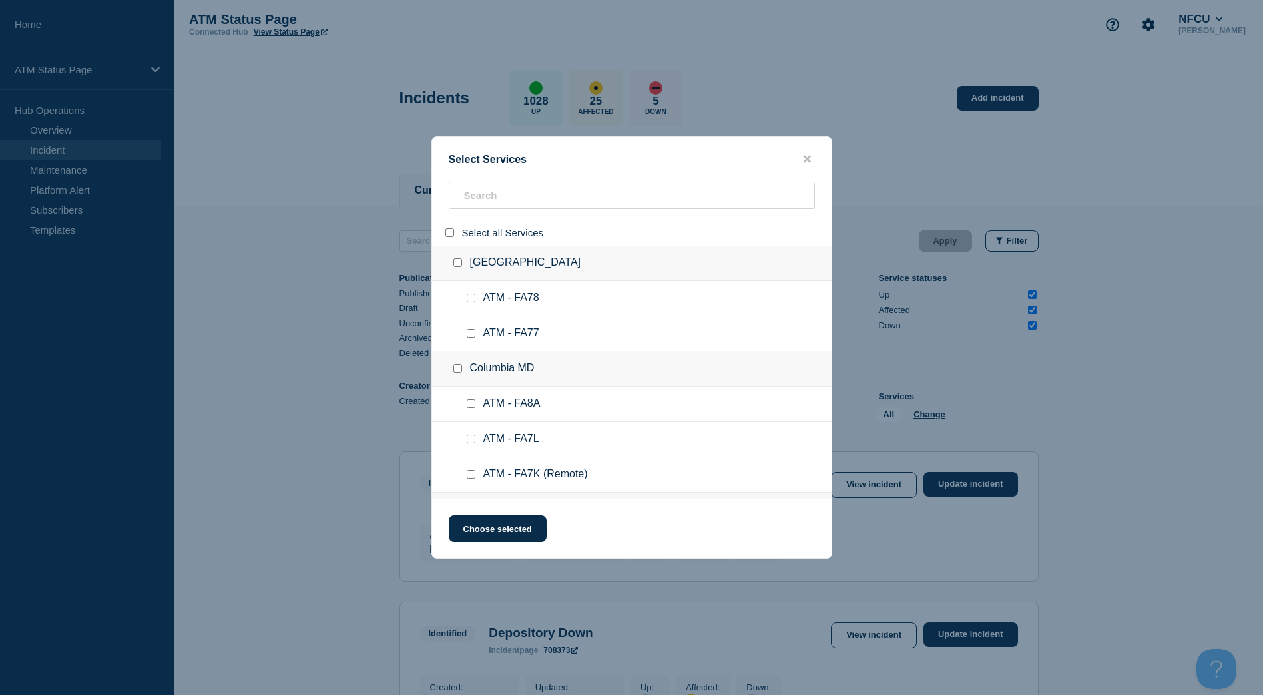
checkbox input "false"
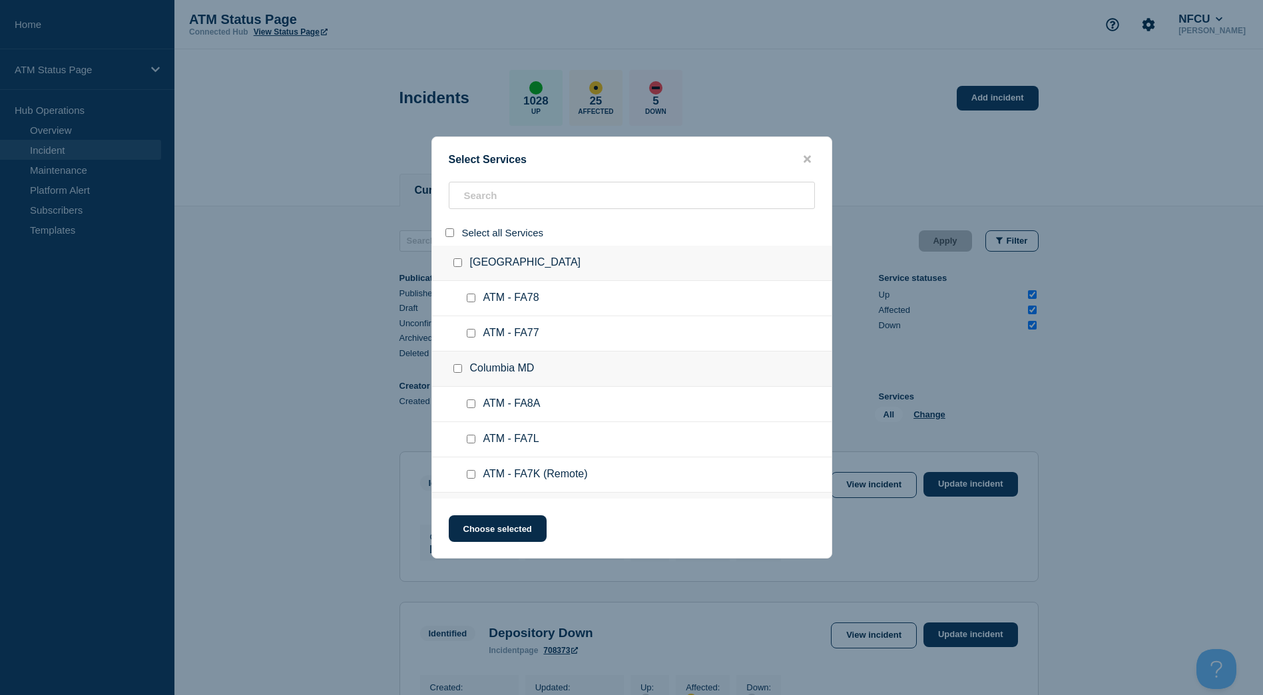
checkbox input "false"
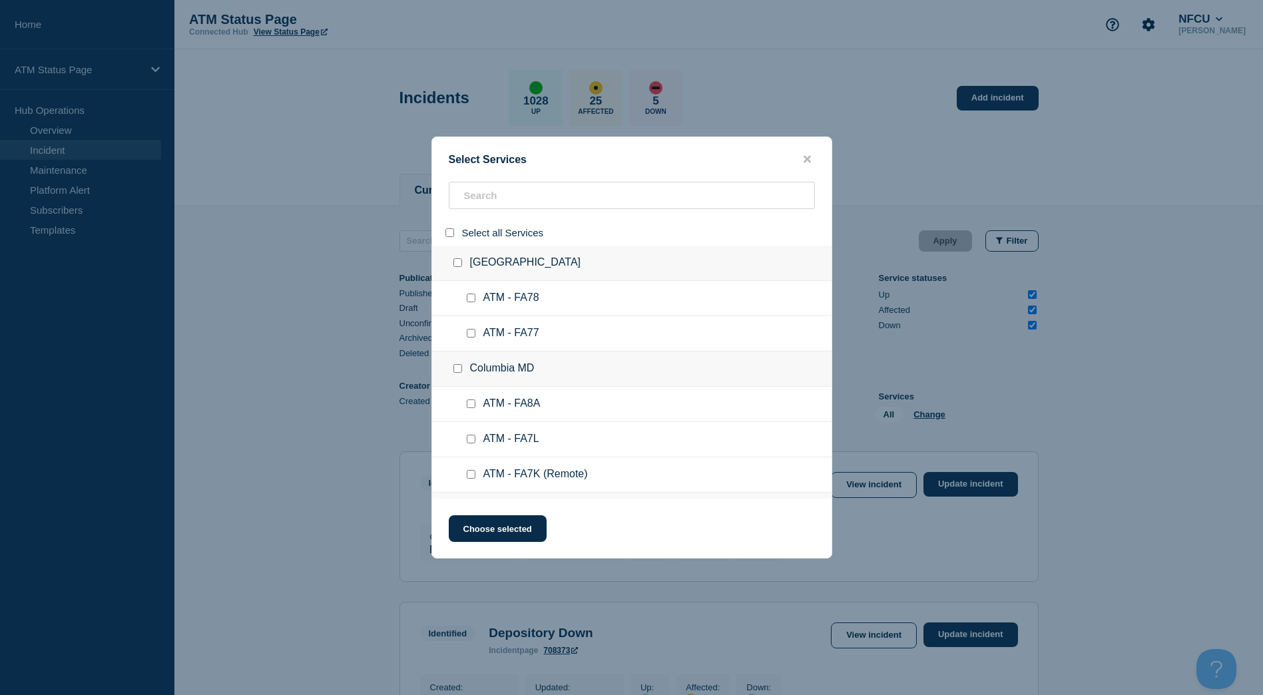
checkbox input "false"
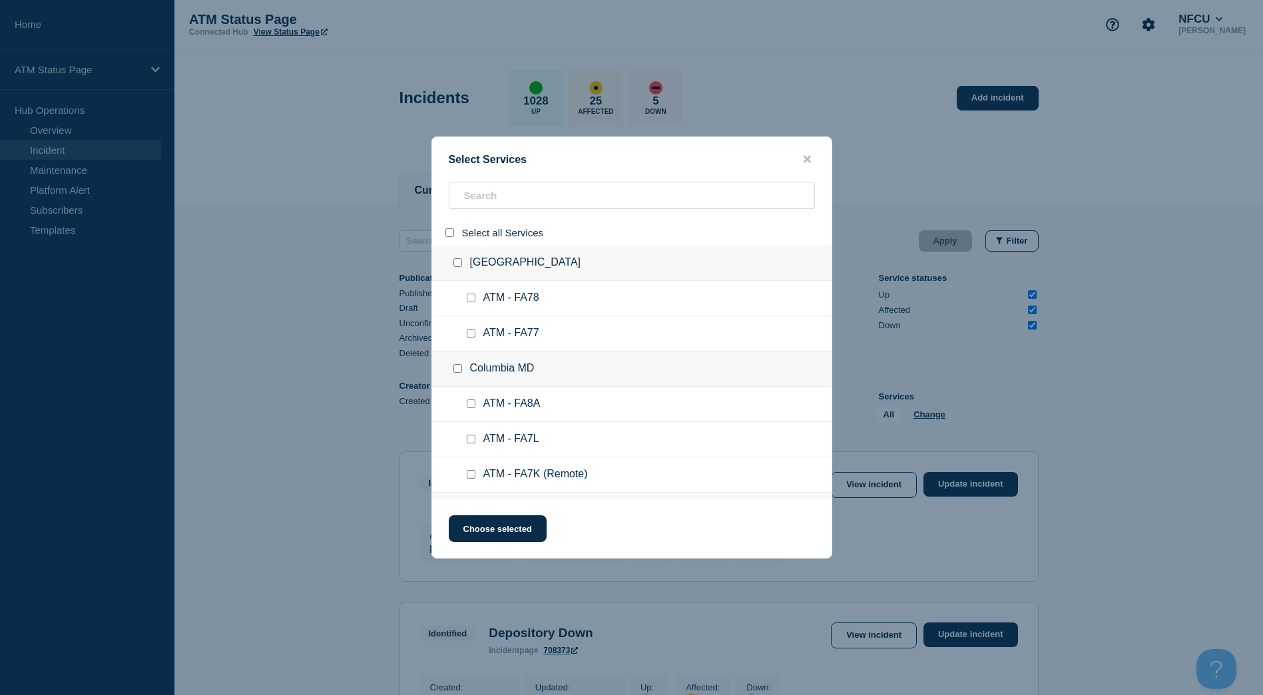
checkbox input "false"
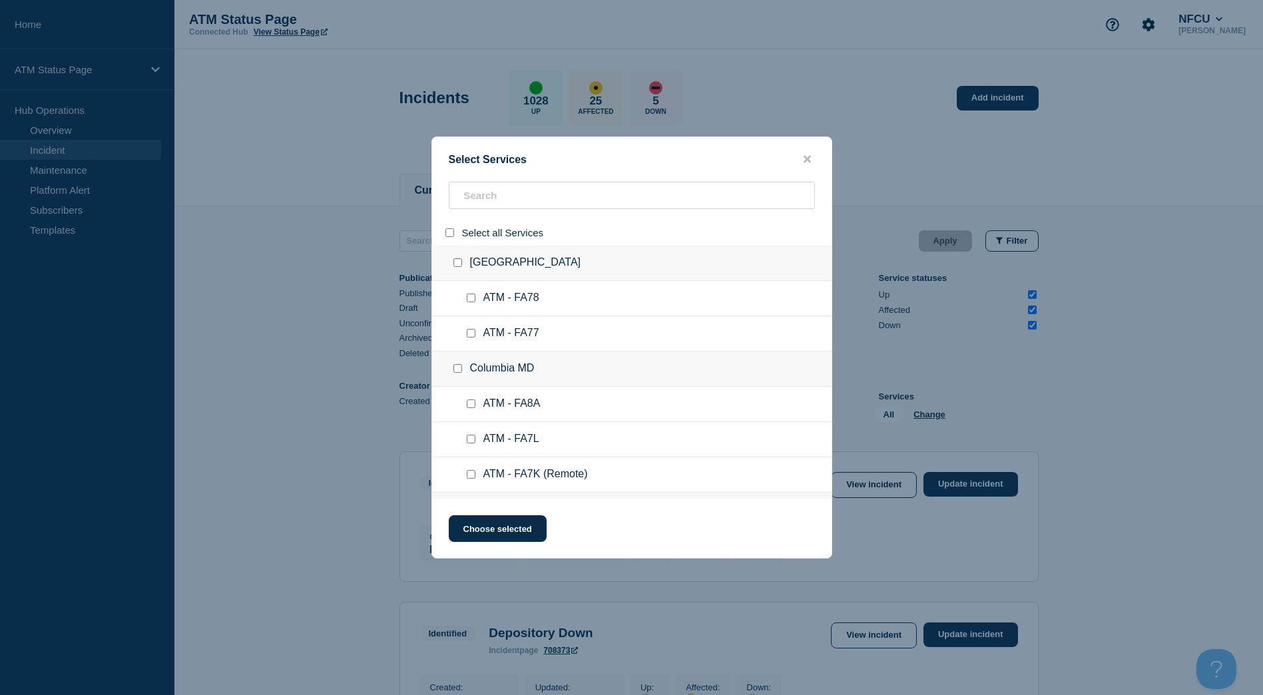
checkbox input "false"
click at [505, 195] on input "search" at bounding box center [632, 195] width 366 height 27
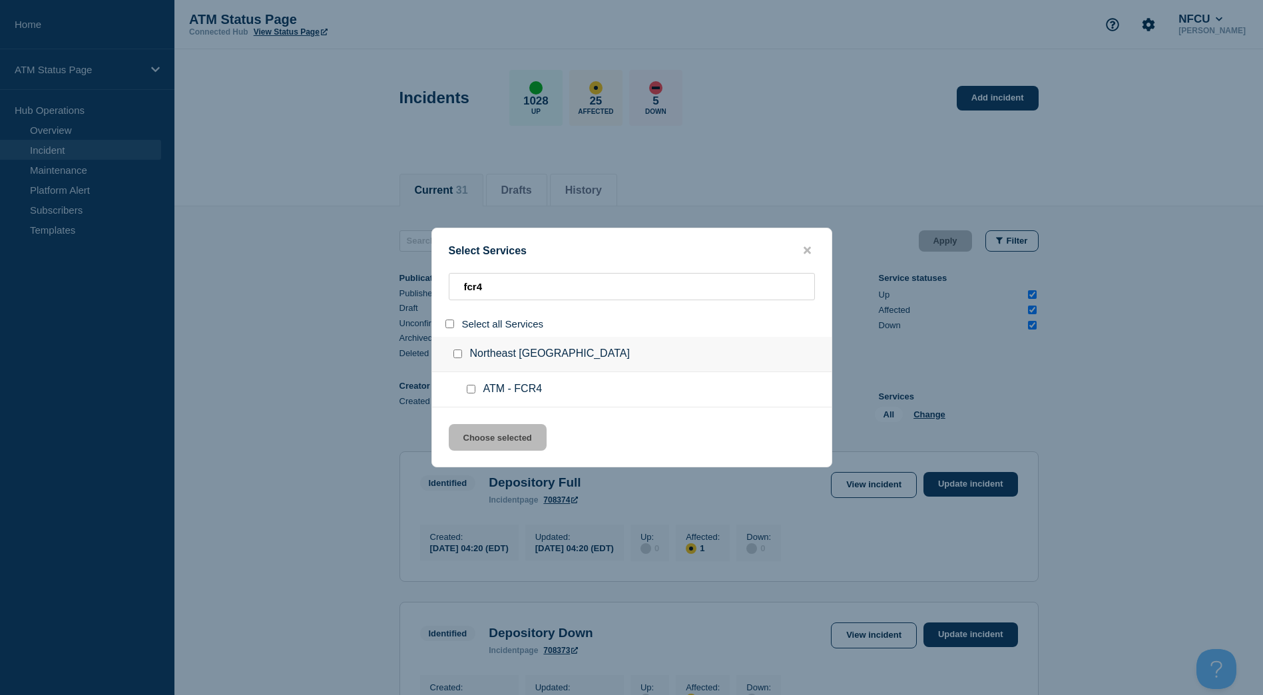
click at [453, 355] on input "group: Northeast Dallas TX" at bounding box center [457, 353] width 9 height 9
click at [488, 421] on div "Select Services fcr4 Select all Services Northeast [GEOGRAPHIC_DATA] [GEOGRAPHI…" at bounding box center [631, 348] width 401 height 240
click at [492, 428] on button "Choose selected" at bounding box center [498, 437] width 98 height 27
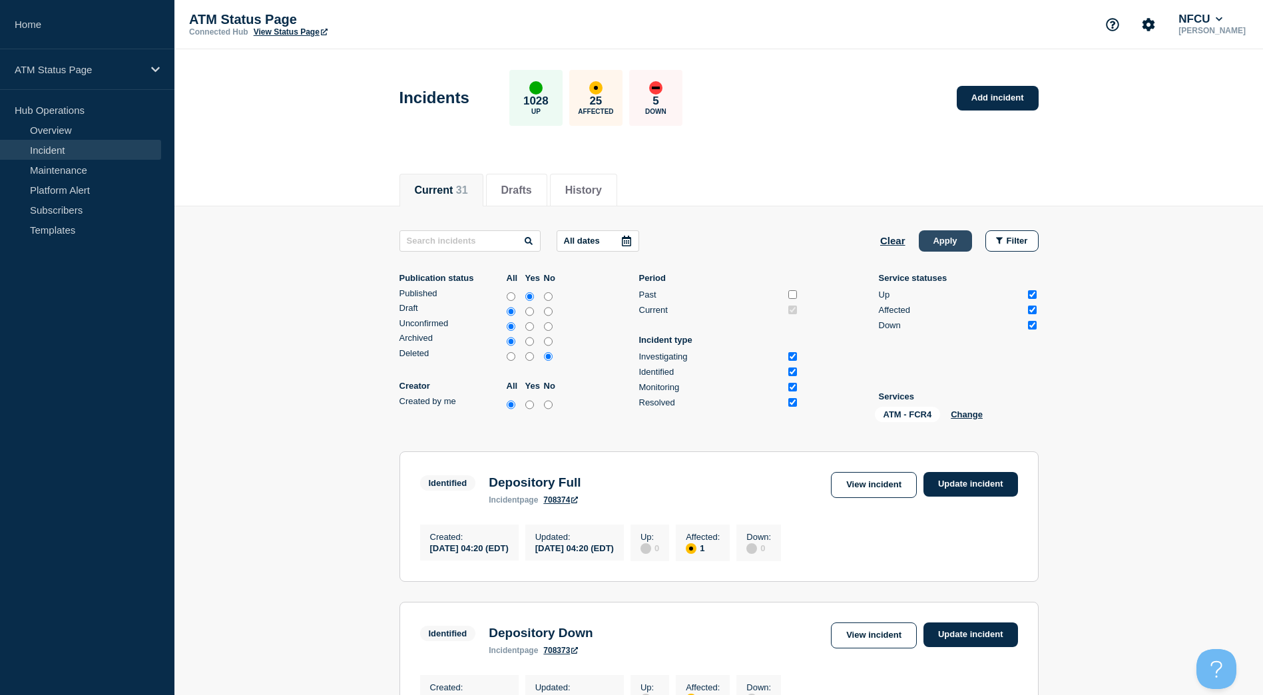
click at [933, 242] on button "Apply" at bounding box center [945, 240] width 53 height 21
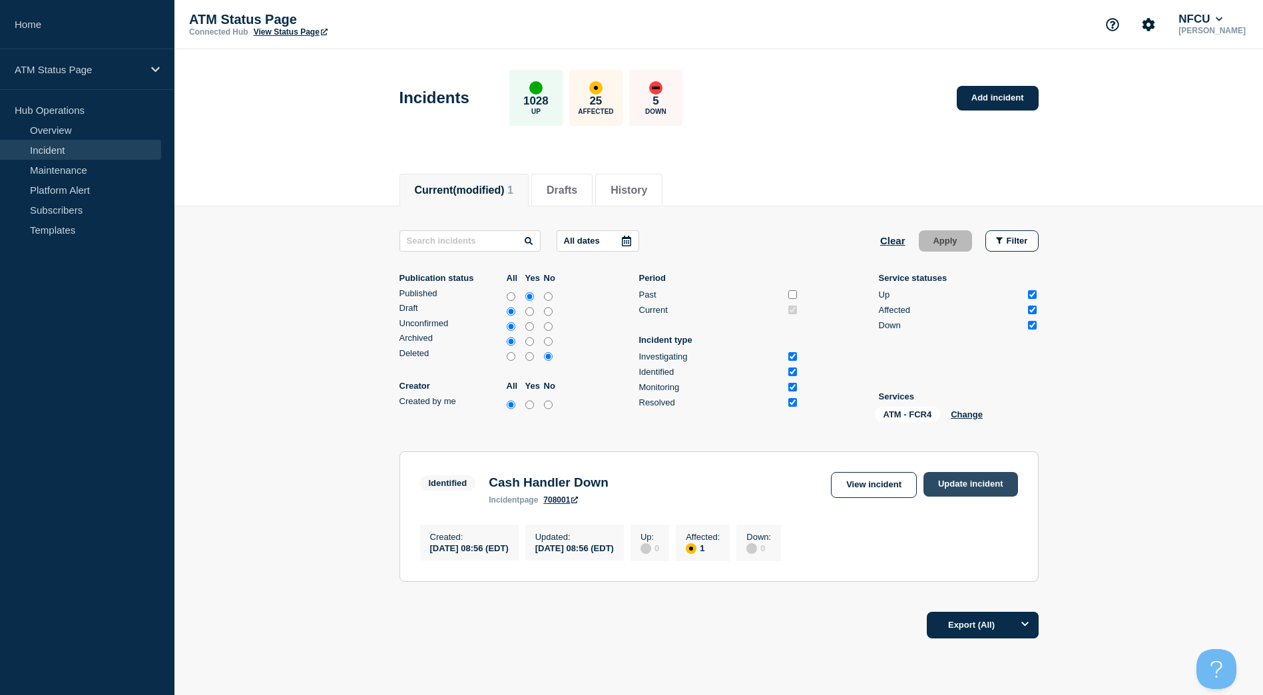
click at [977, 492] on link "Update incident" at bounding box center [970, 484] width 95 height 25
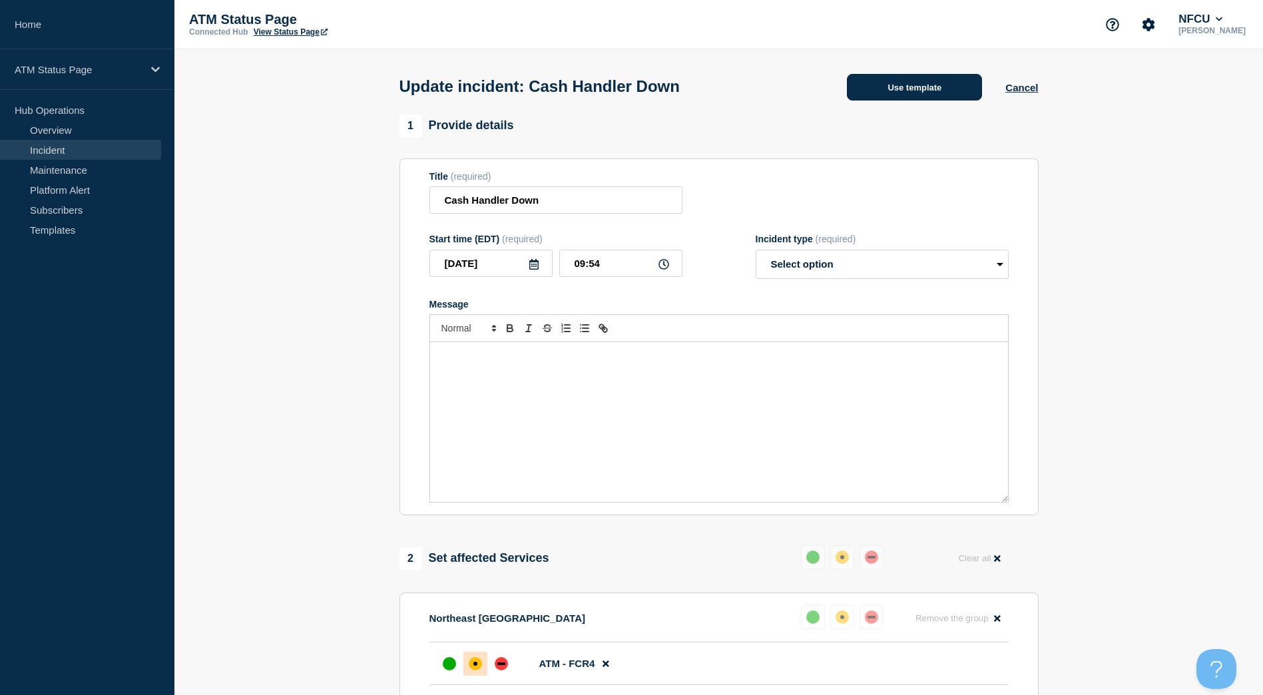
click at [950, 95] on button "Use template" at bounding box center [914, 87] width 135 height 27
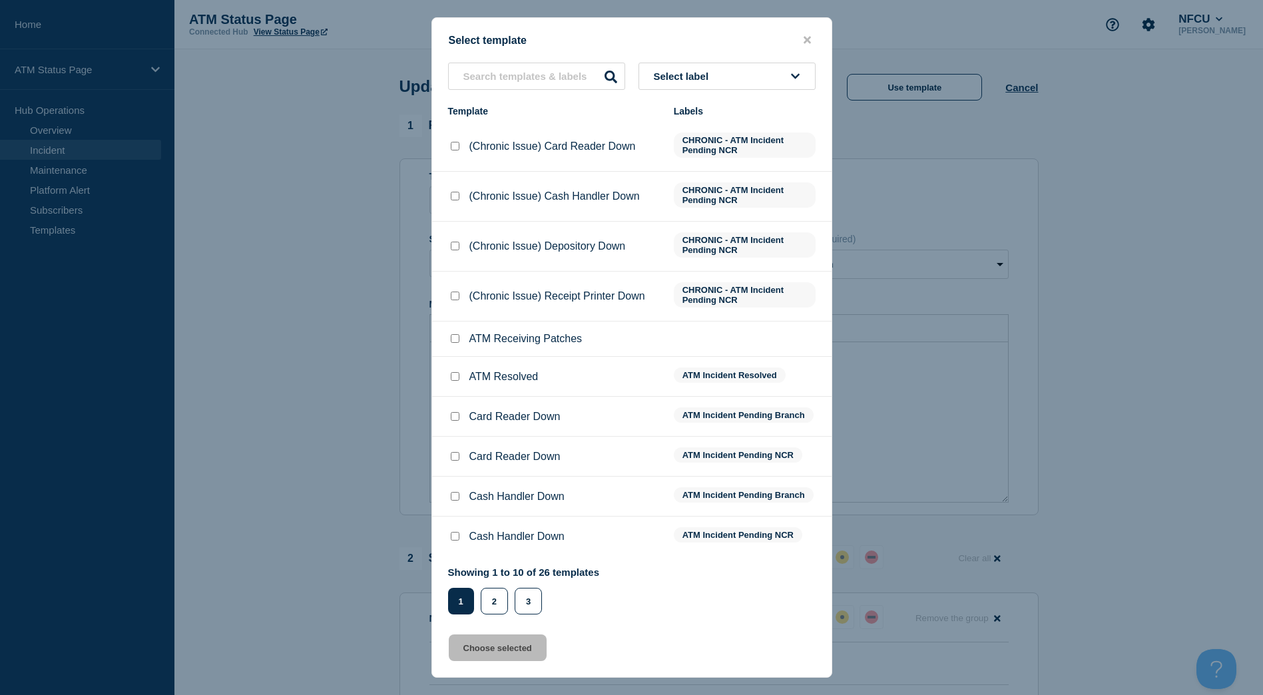
click at [457, 375] on input "ATM Resolved checkbox" at bounding box center [455, 376] width 9 height 9
click at [491, 647] on button "Choose selected" at bounding box center [498, 647] width 98 height 27
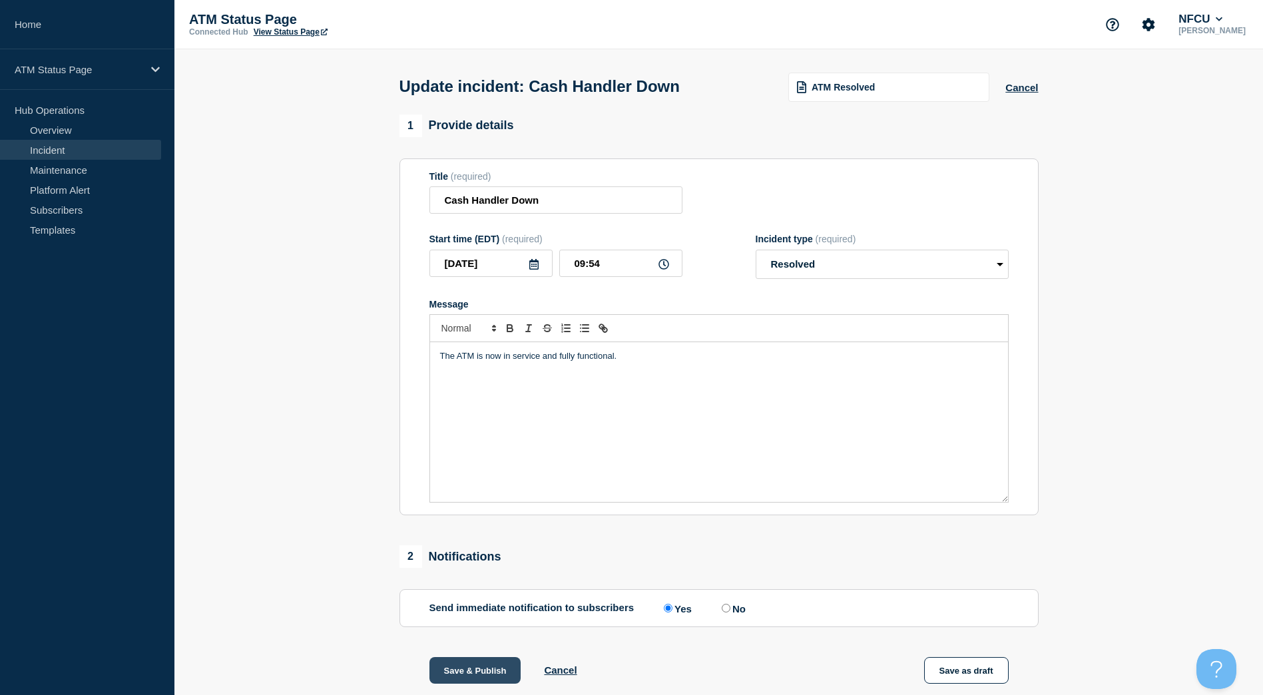
click at [465, 665] on button "Save & Publish" at bounding box center [475, 670] width 92 height 27
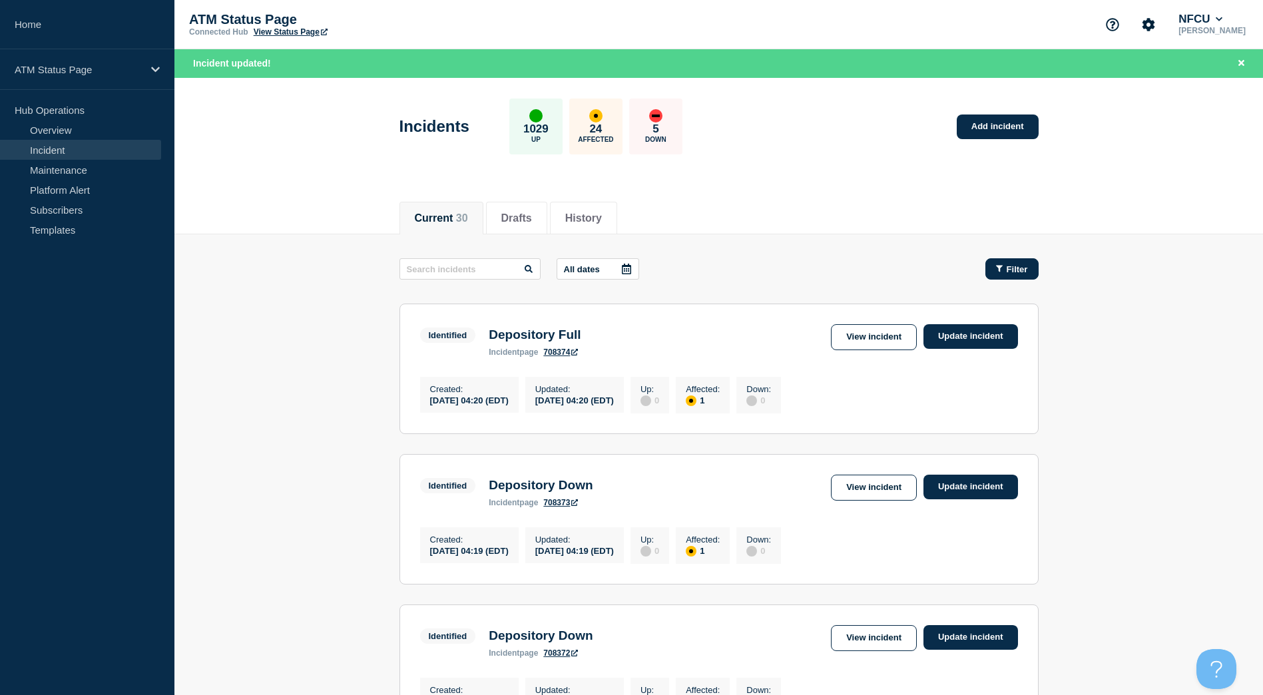
click at [1007, 262] on button "Filter" at bounding box center [1011, 268] width 53 height 21
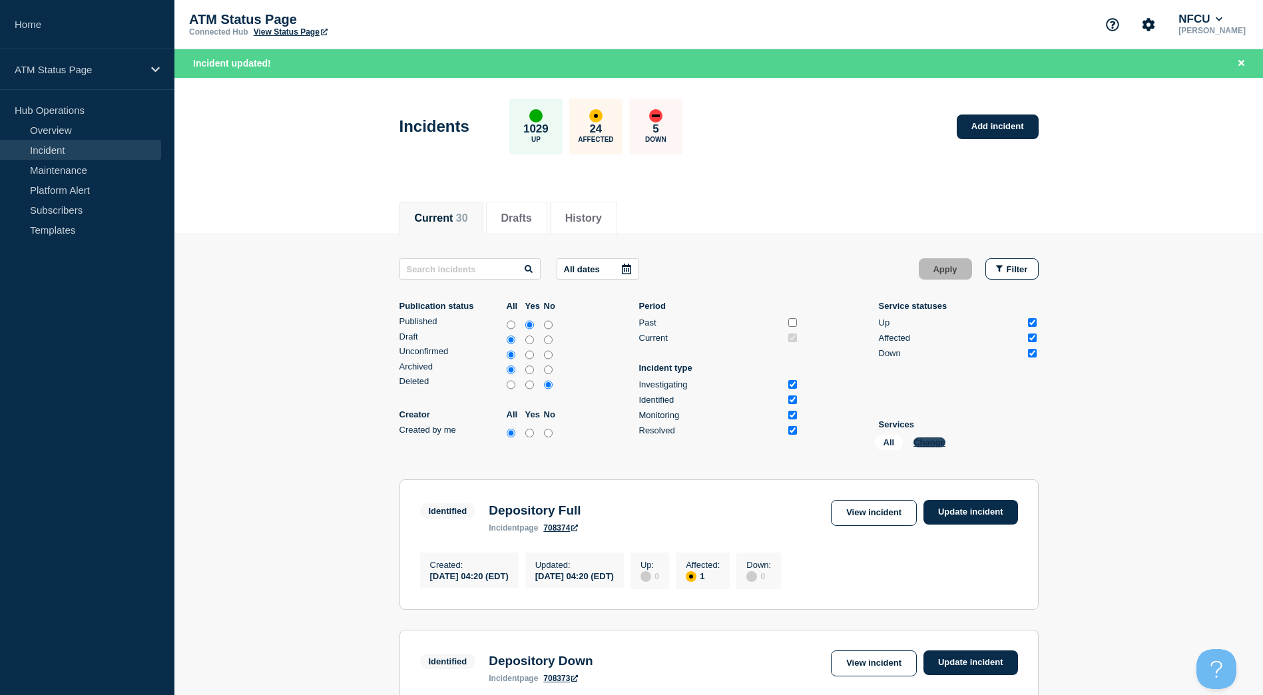
click at [925, 440] on button "Change" at bounding box center [929, 442] width 32 height 10
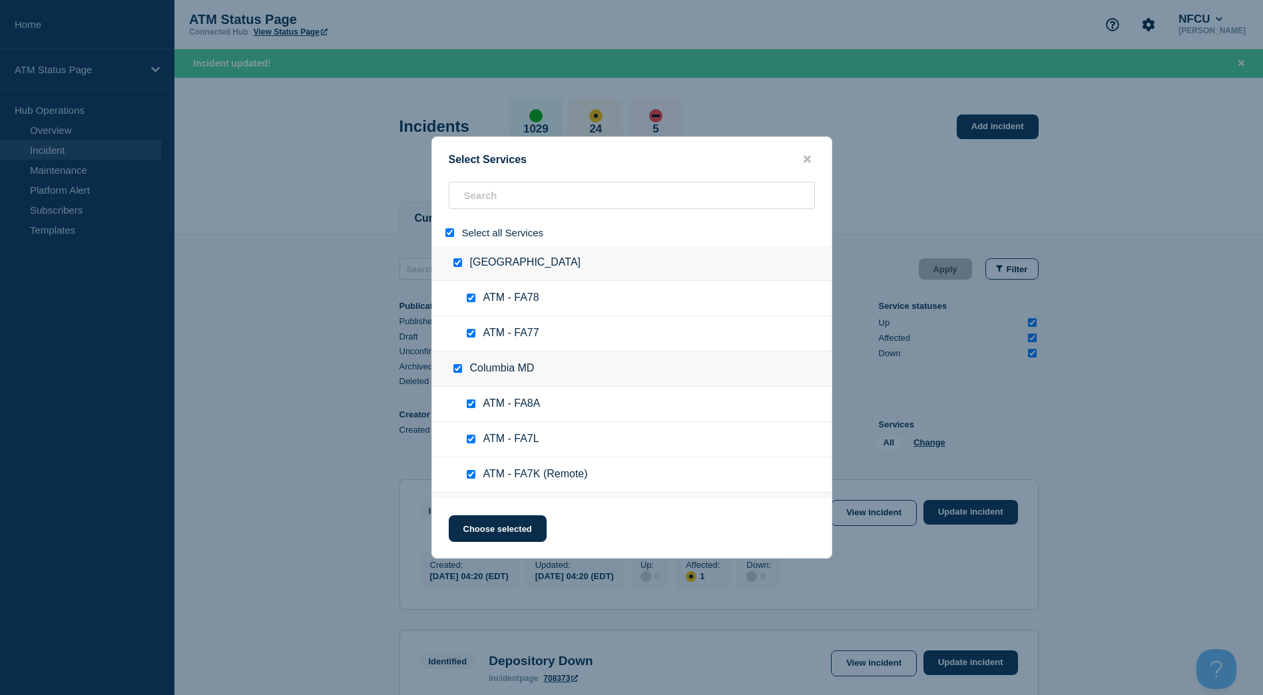
click at [444, 240] on div "Select all Services" at bounding box center [631, 233] width 399 height 26
click at [449, 234] on input "select all" at bounding box center [449, 232] width 9 height 9
click at [486, 198] on input "search" at bounding box center [632, 195] width 366 height 27
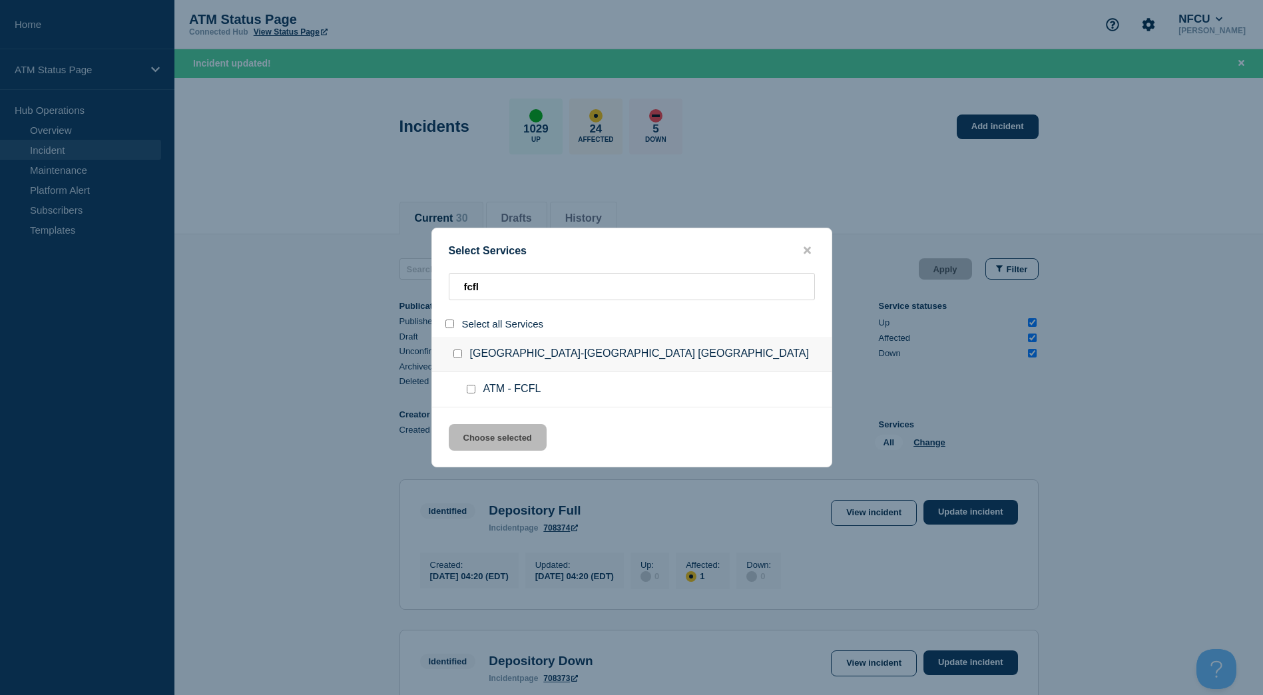
click at [459, 349] on div at bounding box center [460, 353] width 19 height 13
click at [458, 353] on input "group: Potomac Yard-Alexandria VA" at bounding box center [457, 353] width 9 height 9
click at [495, 436] on button "Choose selected" at bounding box center [498, 437] width 98 height 27
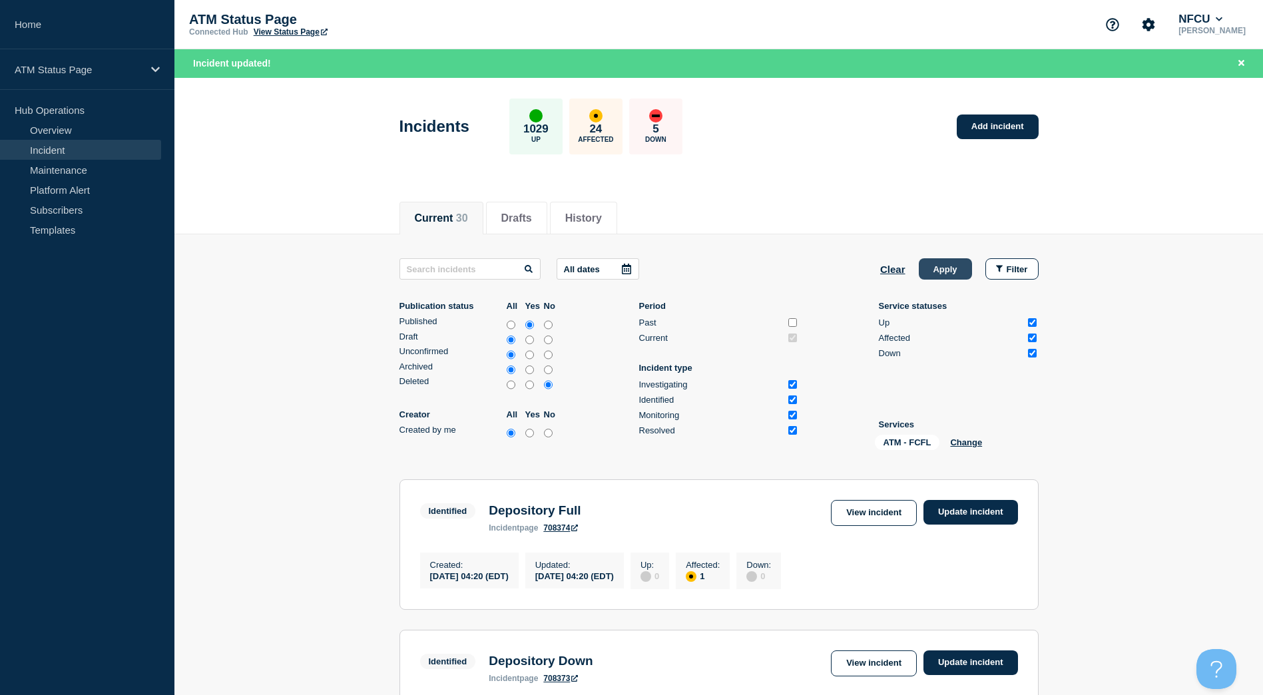
click at [931, 267] on button "Apply" at bounding box center [945, 268] width 53 height 21
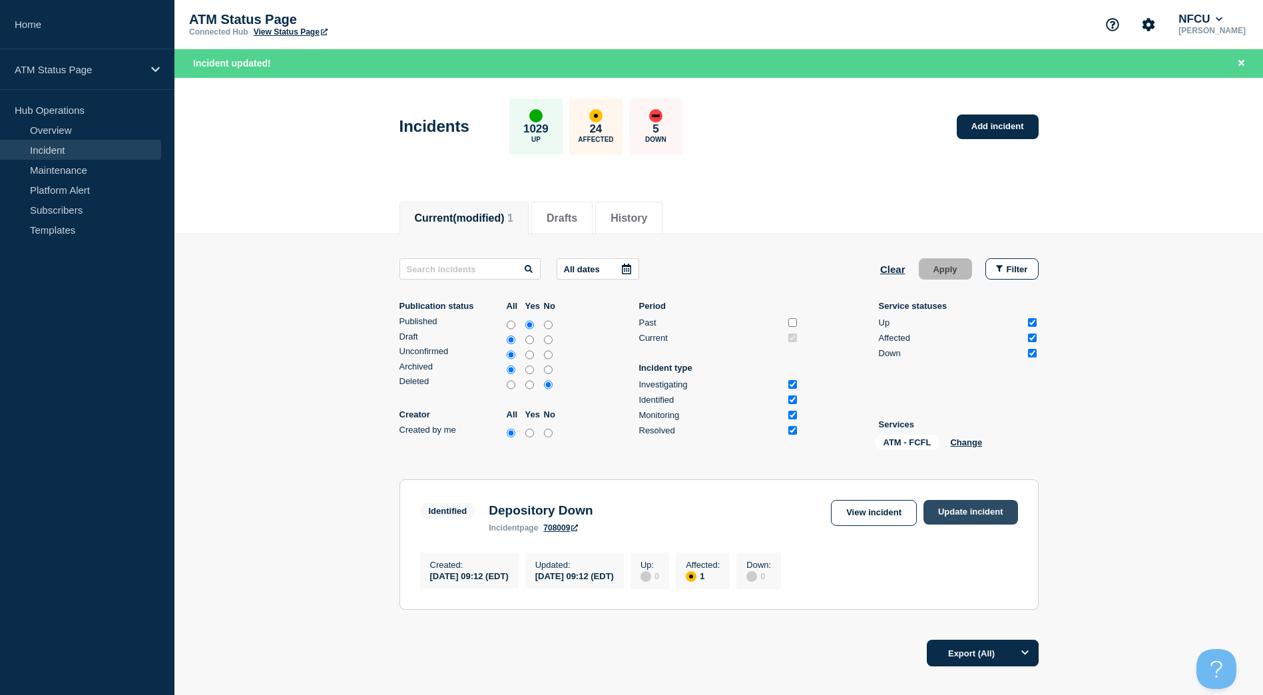
click at [960, 503] on link "Update incident" at bounding box center [970, 512] width 95 height 25
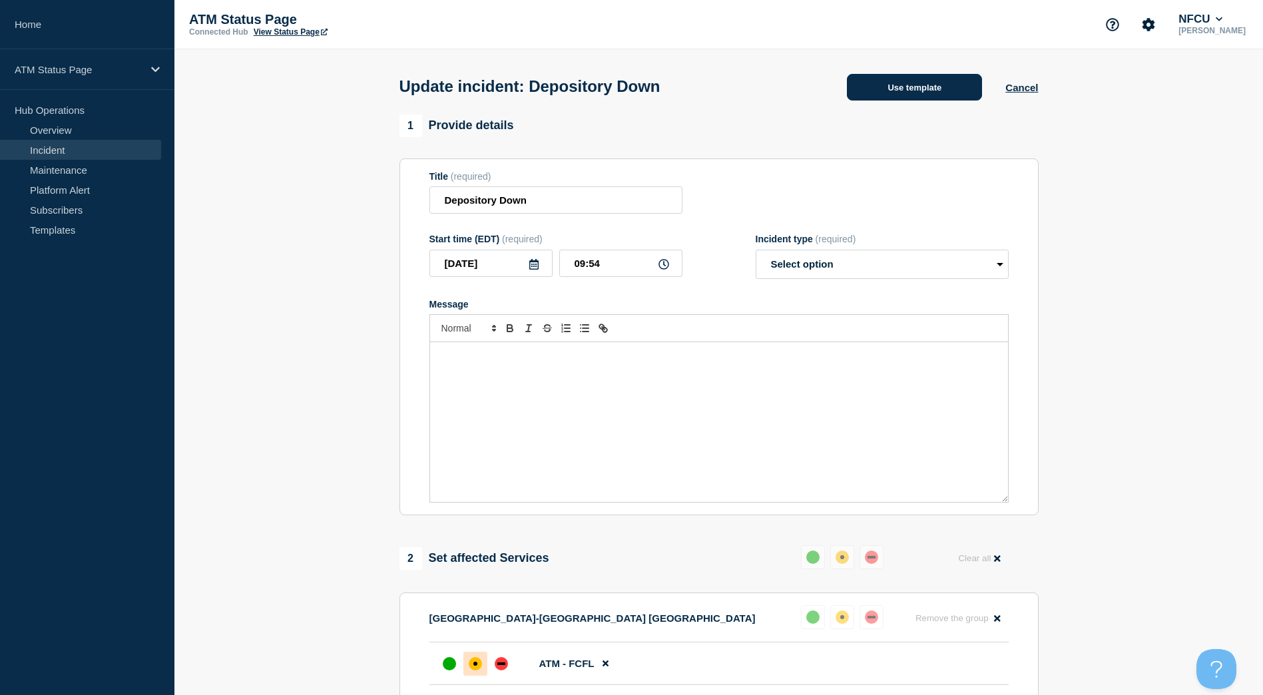
click at [934, 86] on button "Use template" at bounding box center [914, 87] width 135 height 27
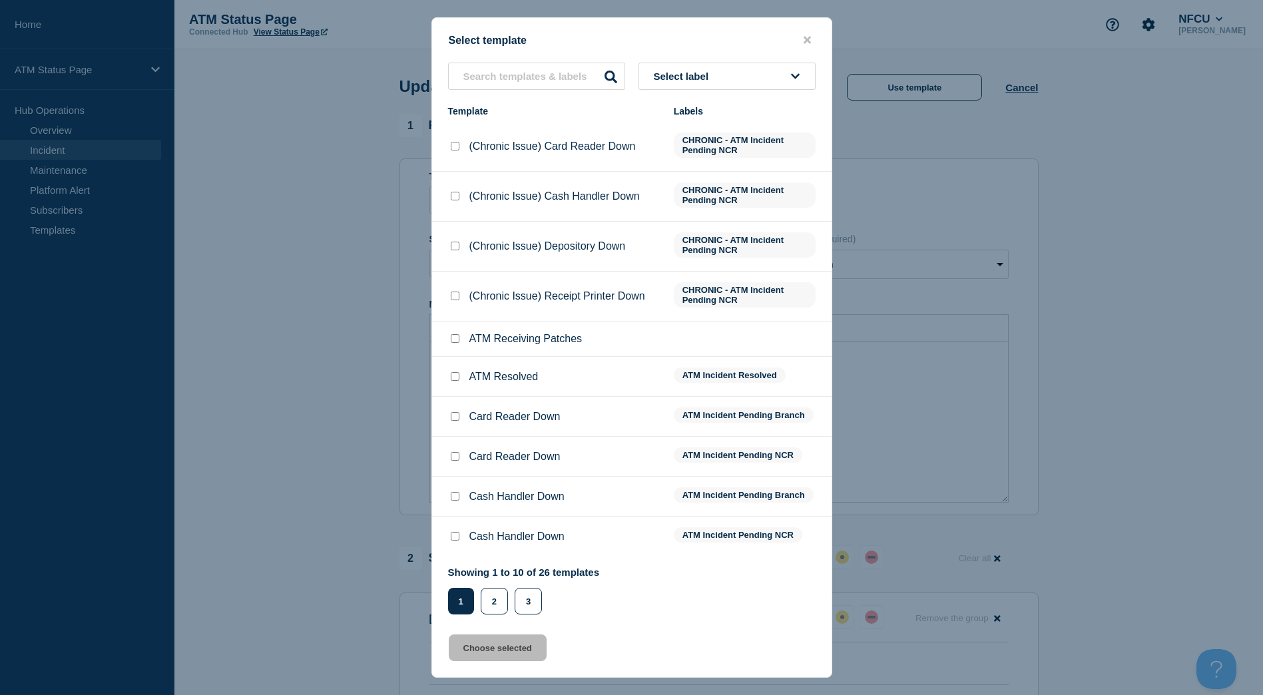
click at [454, 380] on input "ATM Resolved checkbox" at bounding box center [455, 376] width 9 height 9
click at [494, 649] on button "Choose selected" at bounding box center [498, 647] width 98 height 27
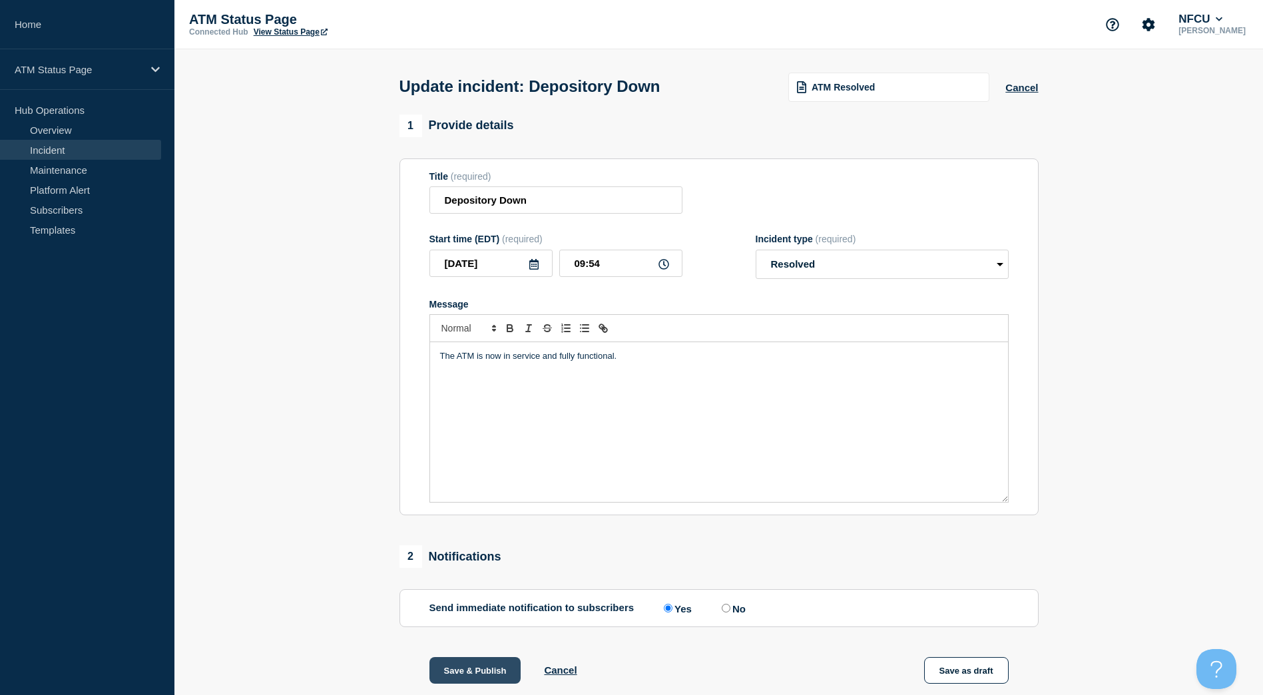
click at [485, 664] on button "Save & Publish" at bounding box center [475, 670] width 92 height 27
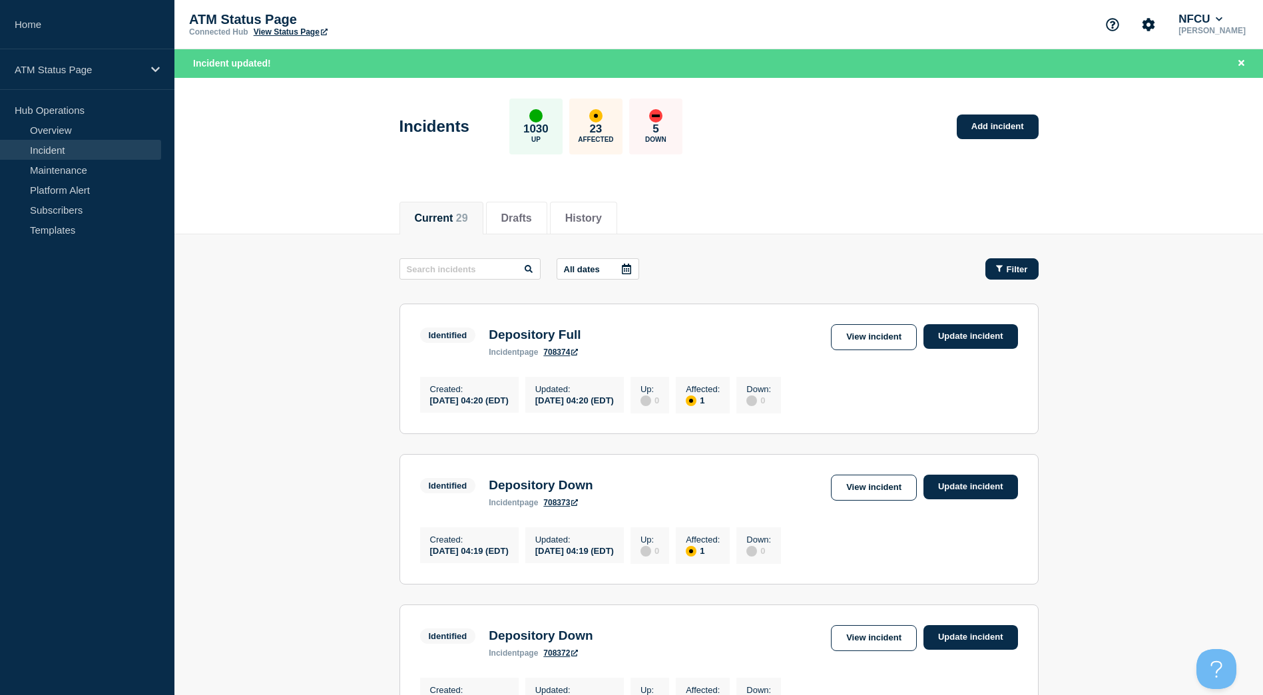
click at [1013, 260] on button "Filter" at bounding box center [1011, 268] width 53 height 21
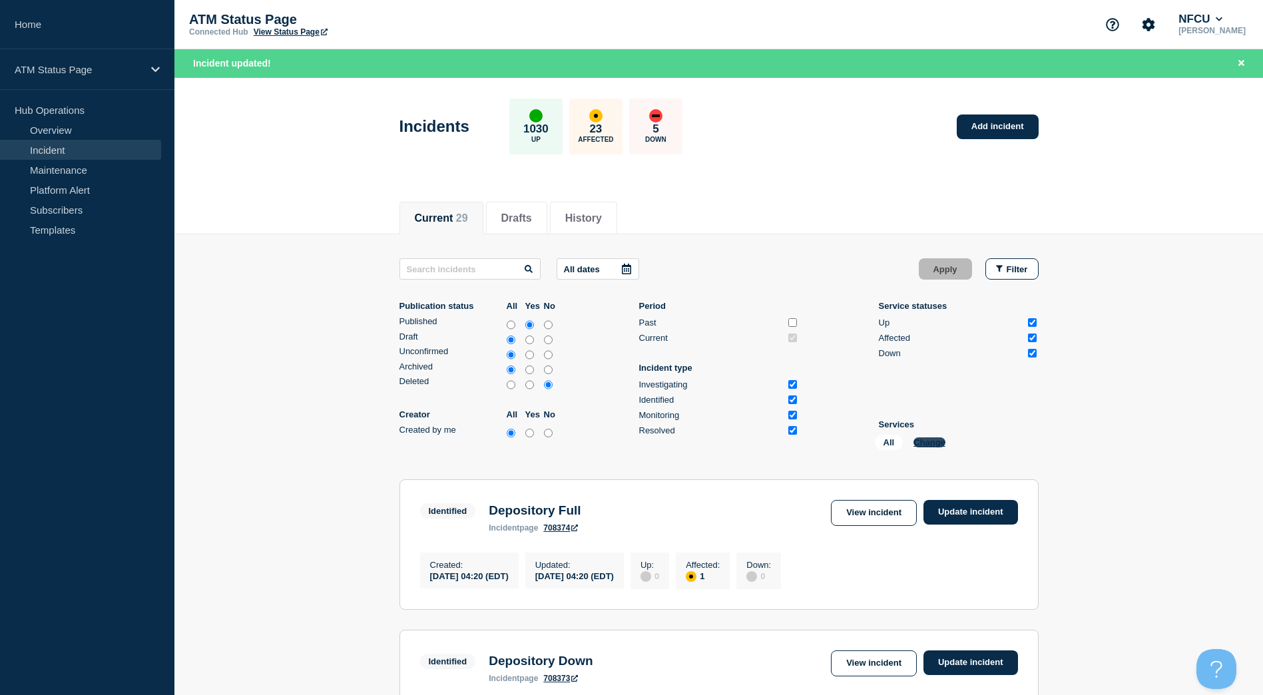
click at [928, 444] on button "Change" at bounding box center [929, 442] width 32 height 10
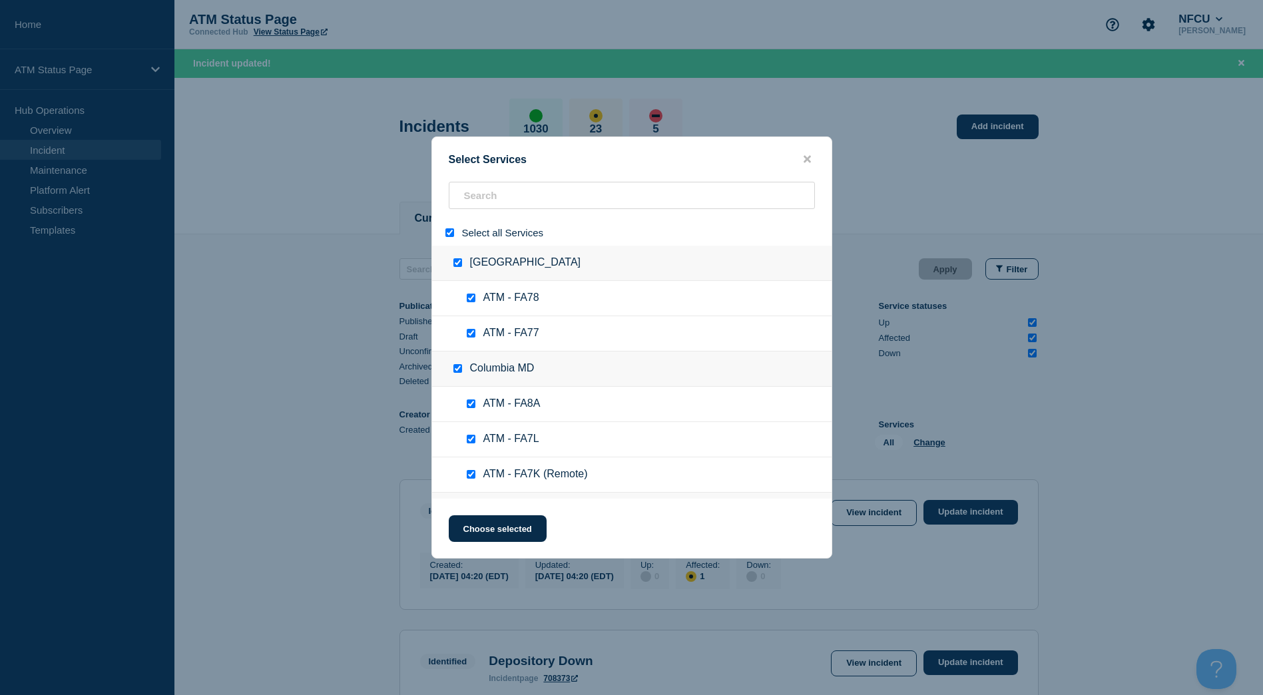
click at [453, 235] on input "select all" at bounding box center [449, 232] width 9 height 9
click at [505, 192] on input "search" at bounding box center [632, 195] width 366 height 27
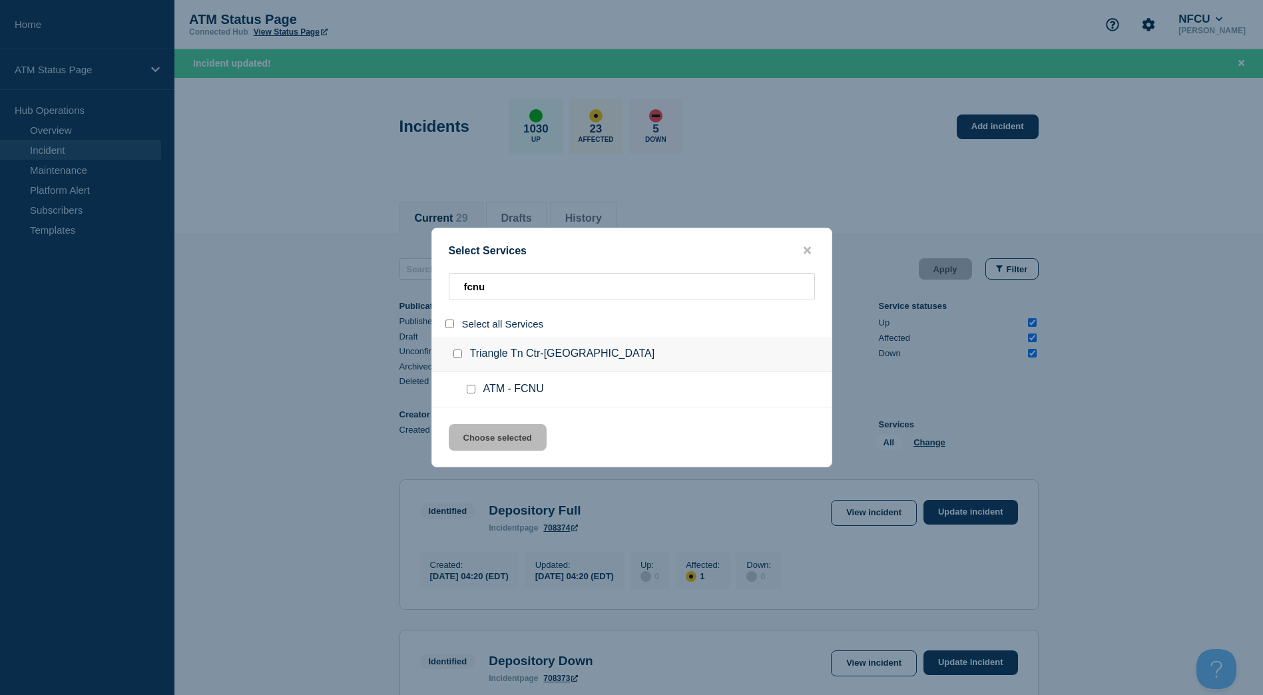
click at [456, 357] on input "group: Triangle Tn Ctr-Raleigh NC" at bounding box center [457, 353] width 9 height 9
click at [487, 438] on button "Choose selected" at bounding box center [498, 437] width 98 height 27
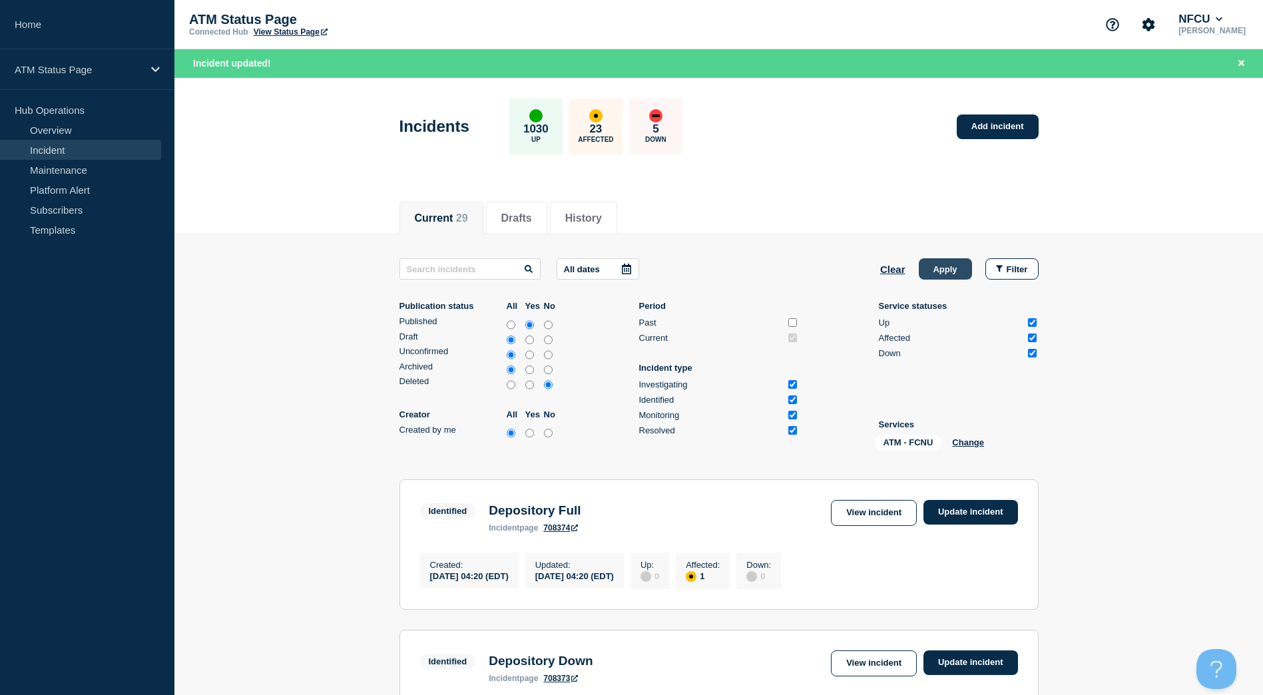
click at [941, 270] on button "Apply" at bounding box center [945, 268] width 53 height 21
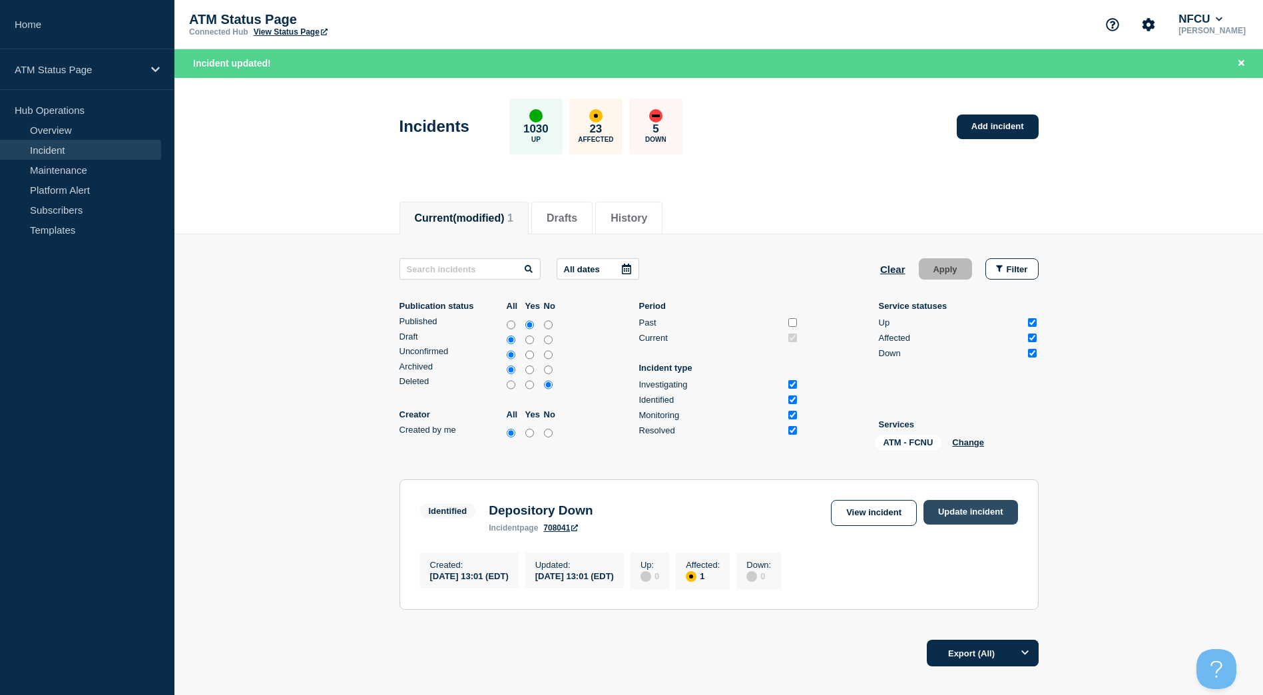
click at [961, 503] on link "Update incident" at bounding box center [970, 512] width 95 height 25
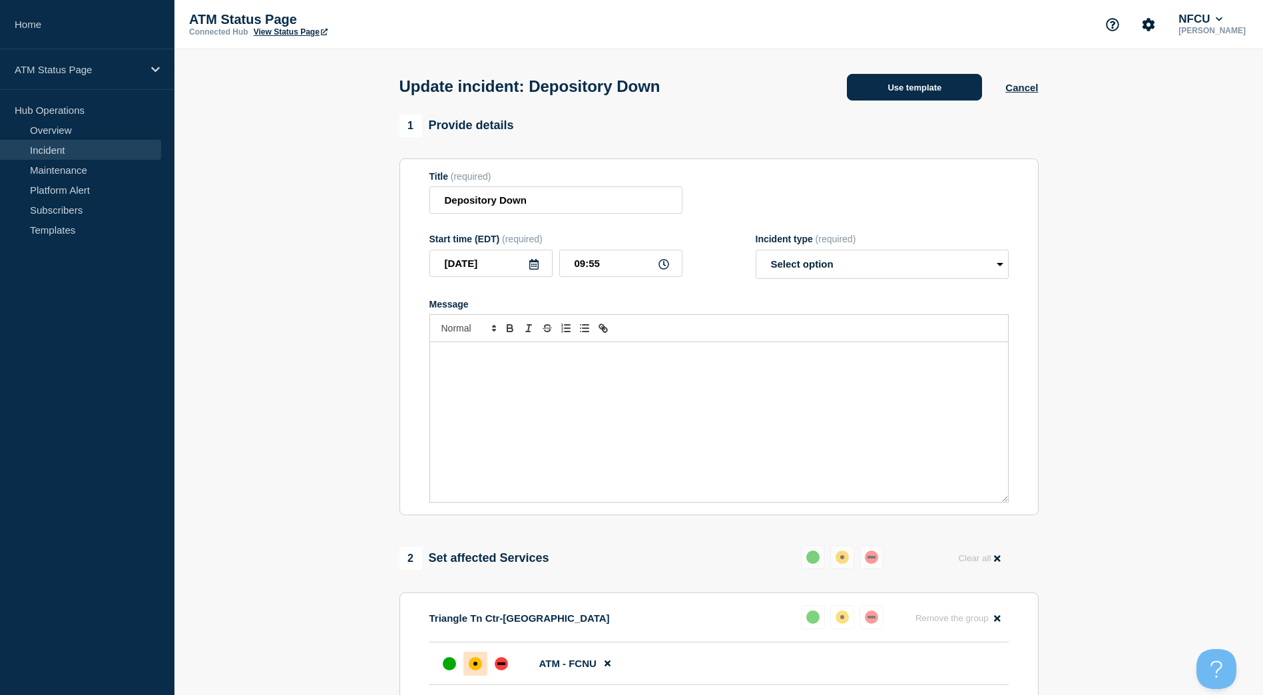
click at [940, 96] on button "Use template" at bounding box center [914, 87] width 135 height 27
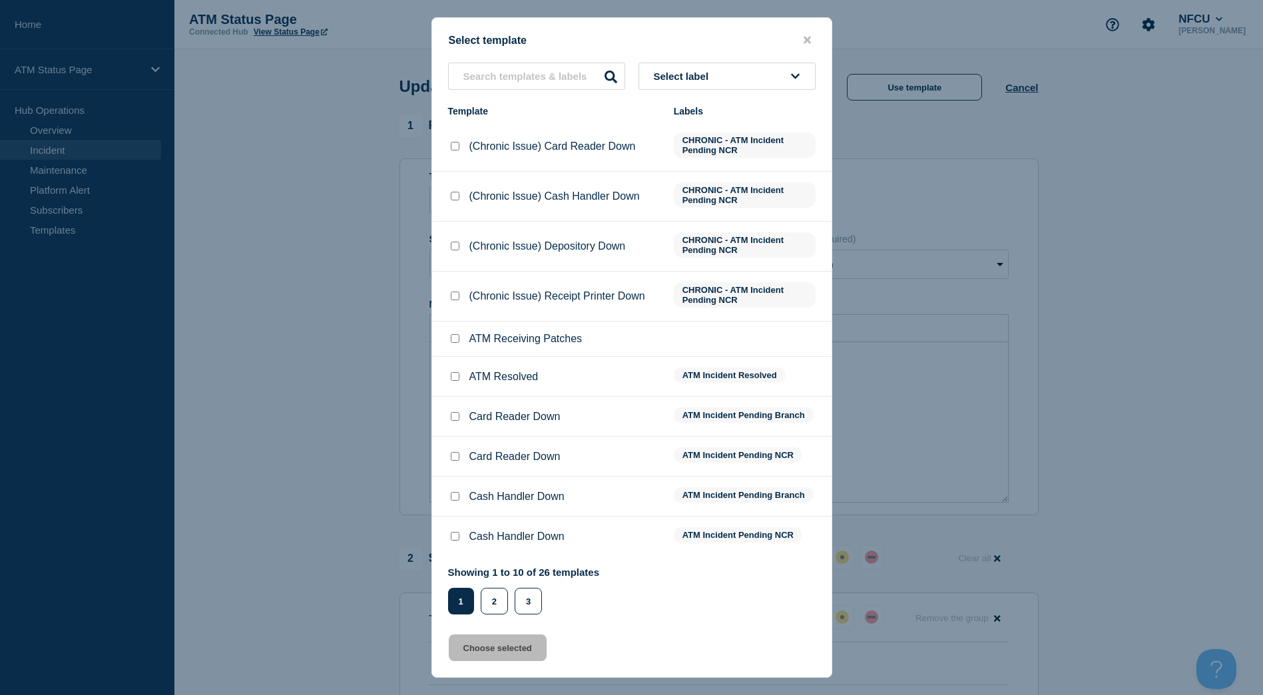
click at [448, 375] on div at bounding box center [454, 376] width 13 height 13
click at [457, 383] on div at bounding box center [454, 376] width 13 height 13
click at [457, 378] on input "ATM Resolved checkbox" at bounding box center [455, 376] width 9 height 9
click at [498, 652] on button "Choose selected" at bounding box center [498, 647] width 98 height 27
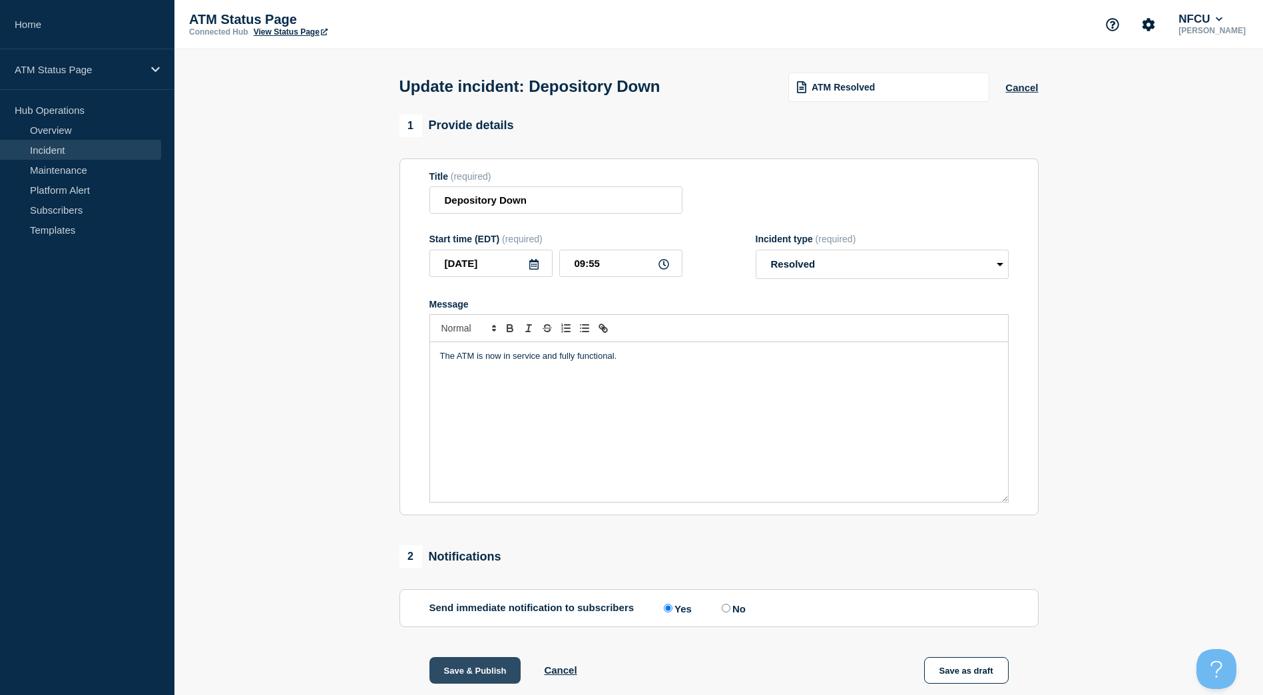
click at [487, 678] on button "Save & Publish" at bounding box center [475, 670] width 92 height 27
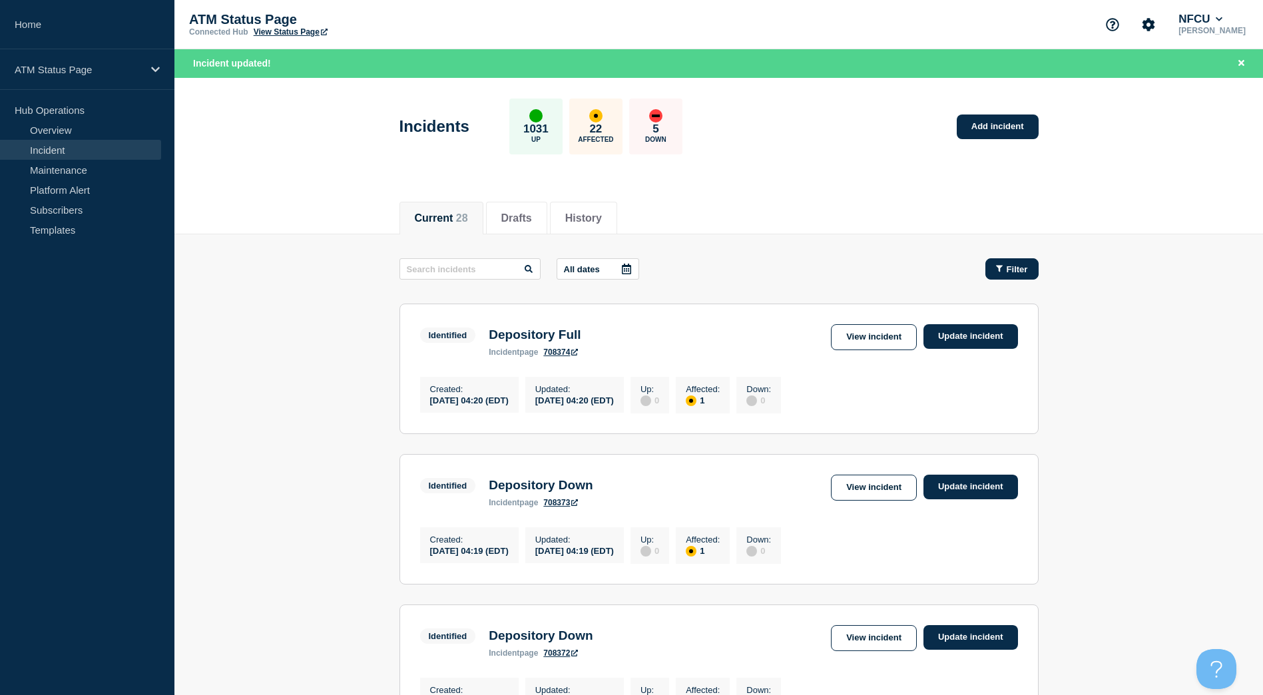
click at [1009, 278] on button "Filter" at bounding box center [1011, 268] width 53 height 21
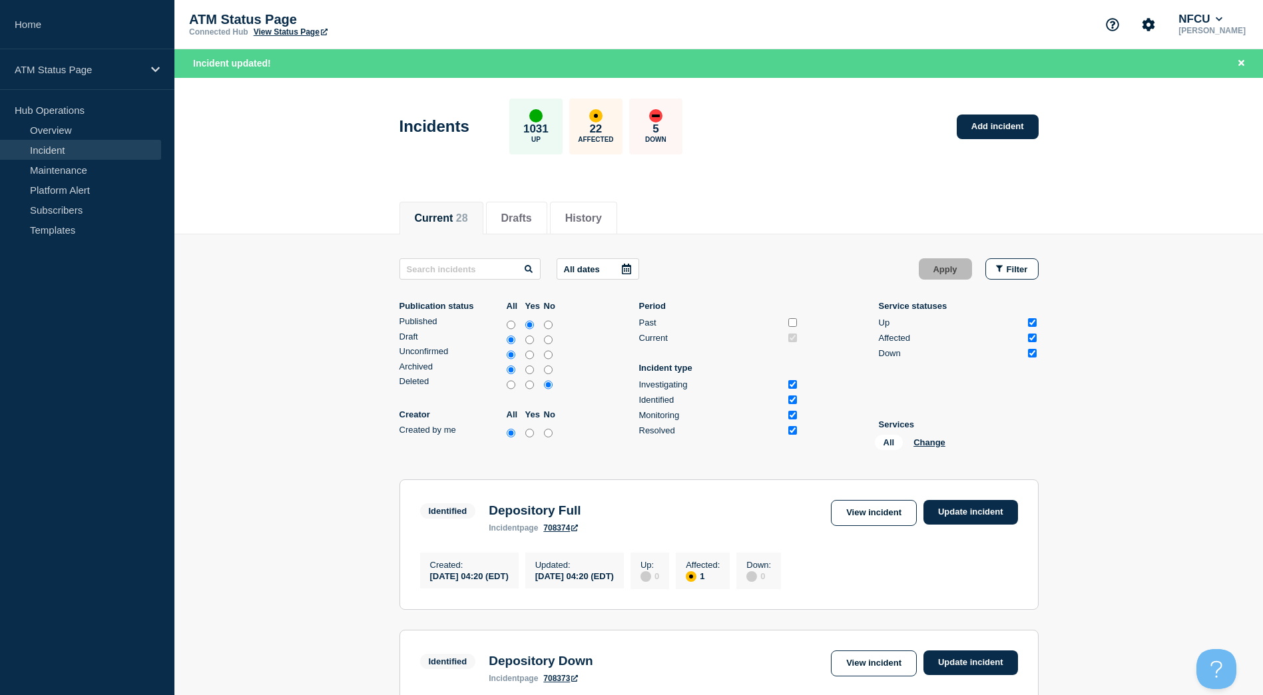
click at [931, 435] on div "All Change" at bounding box center [941, 445] width 133 height 21
click at [927, 444] on button "Change" at bounding box center [929, 442] width 32 height 10
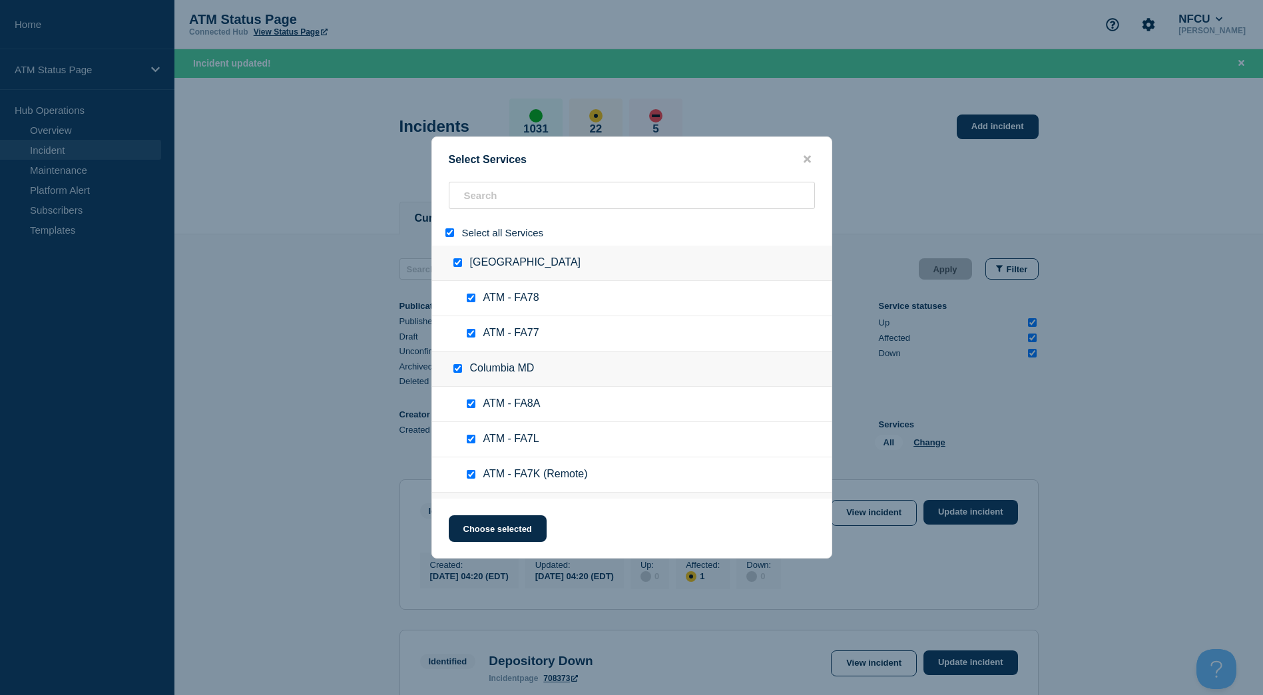
click at [447, 237] on input "select all" at bounding box center [449, 232] width 9 height 9
click at [494, 201] on input "search" at bounding box center [632, 195] width 366 height 27
click at [500, 190] on input "search" at bounding box center [632, 195] width 366 height 27
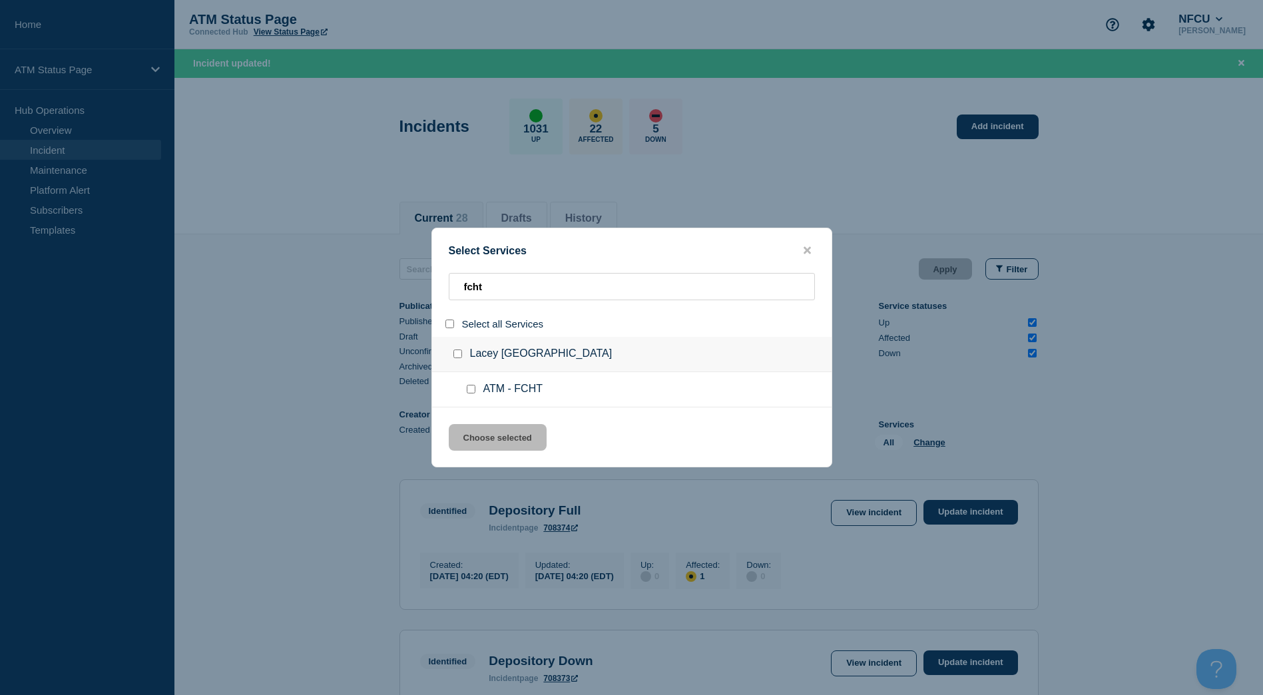
click at [456, 356] on input "group: Lacey WA" at bounding box center [457, 353] width 9 height 9
click at [489, 430] on button "Choose selected" at bounding box center [498, 437] width 98 height 27
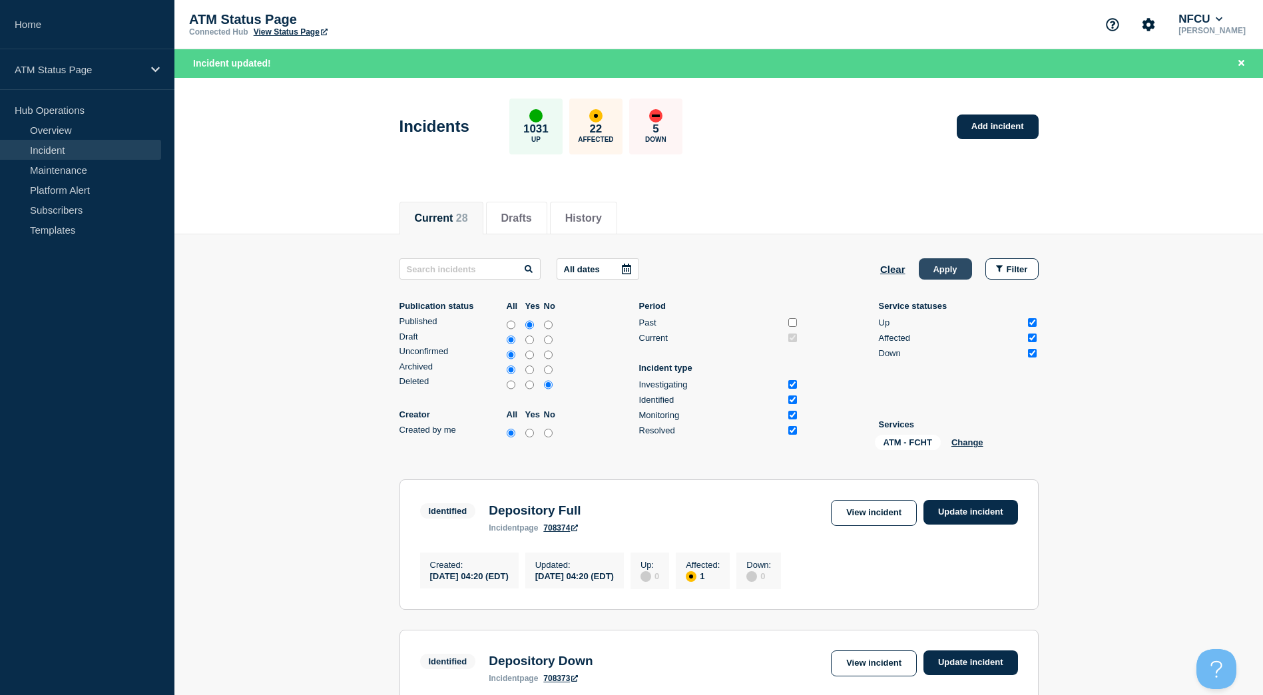
click at [959, 275] on button "Apply" at bounding box center [945, 268] width 53 height 21
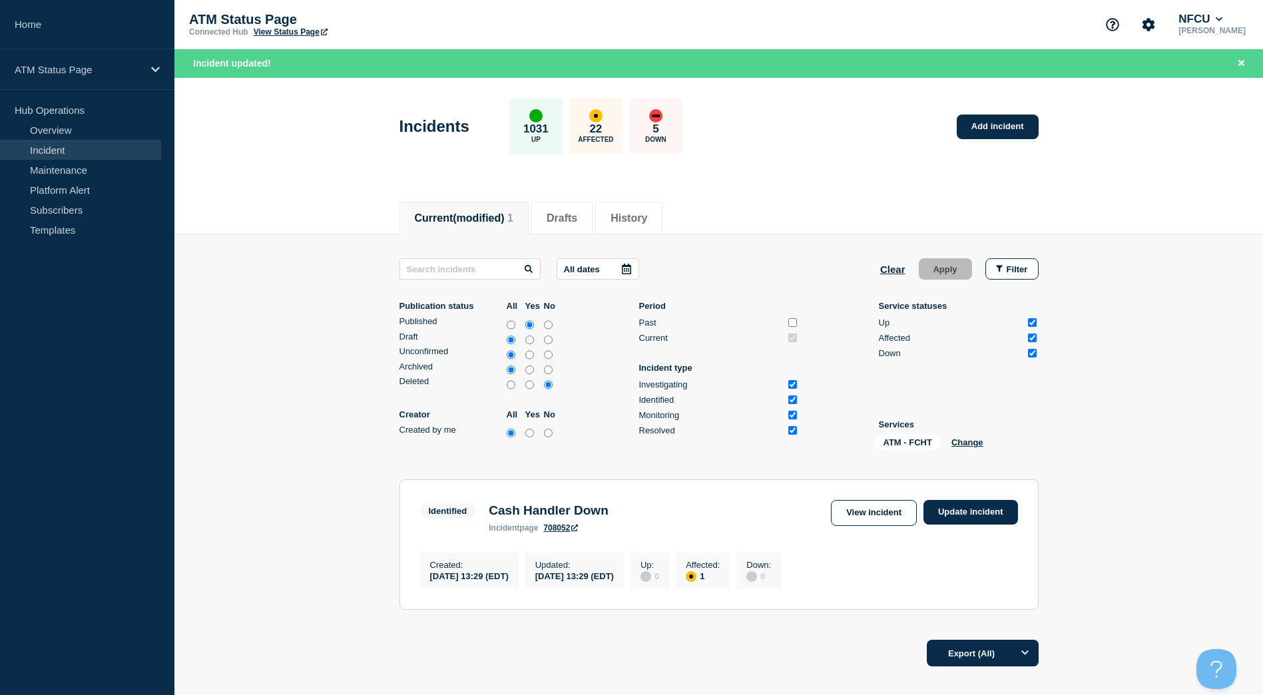
click at [970, 525] on div "View incident Update incident" at bounding box center [924, 513] width 186 height 26
click at [975, 517] on link "Update incident" at bounding box center [970, 512] width 95 height 25
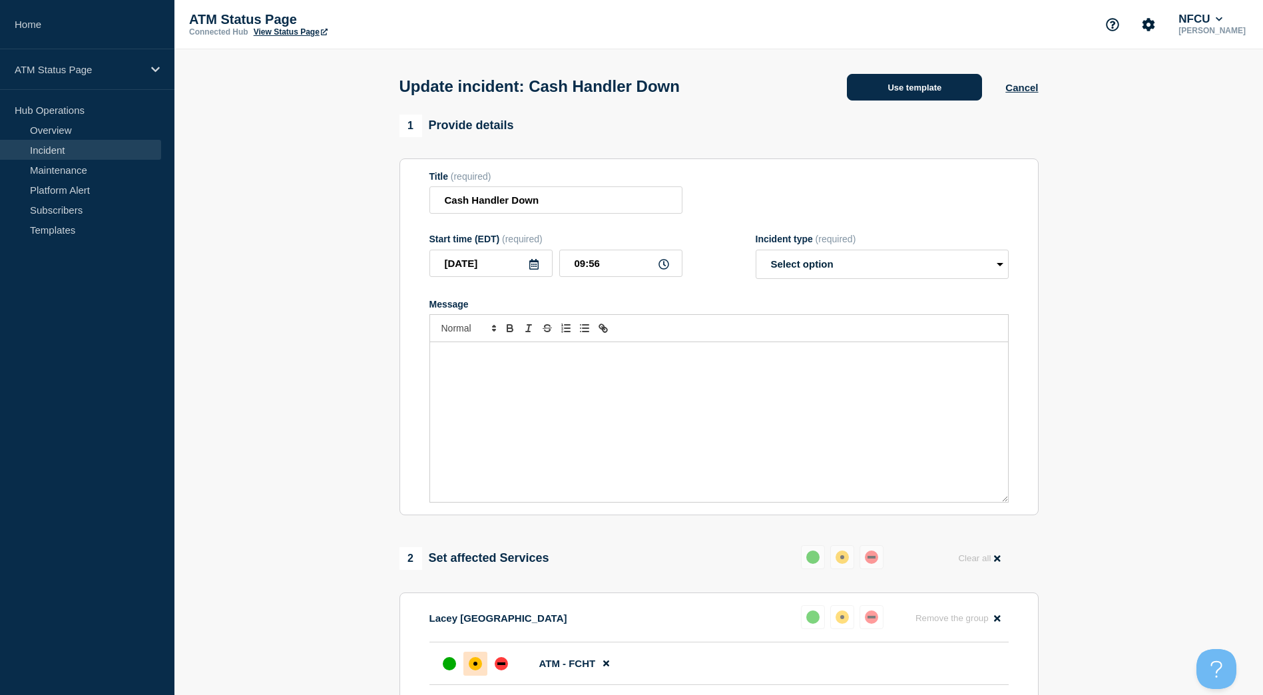
click at [931, 93] on button "Use template" at bounding box center [914, 87] width 135 height 27
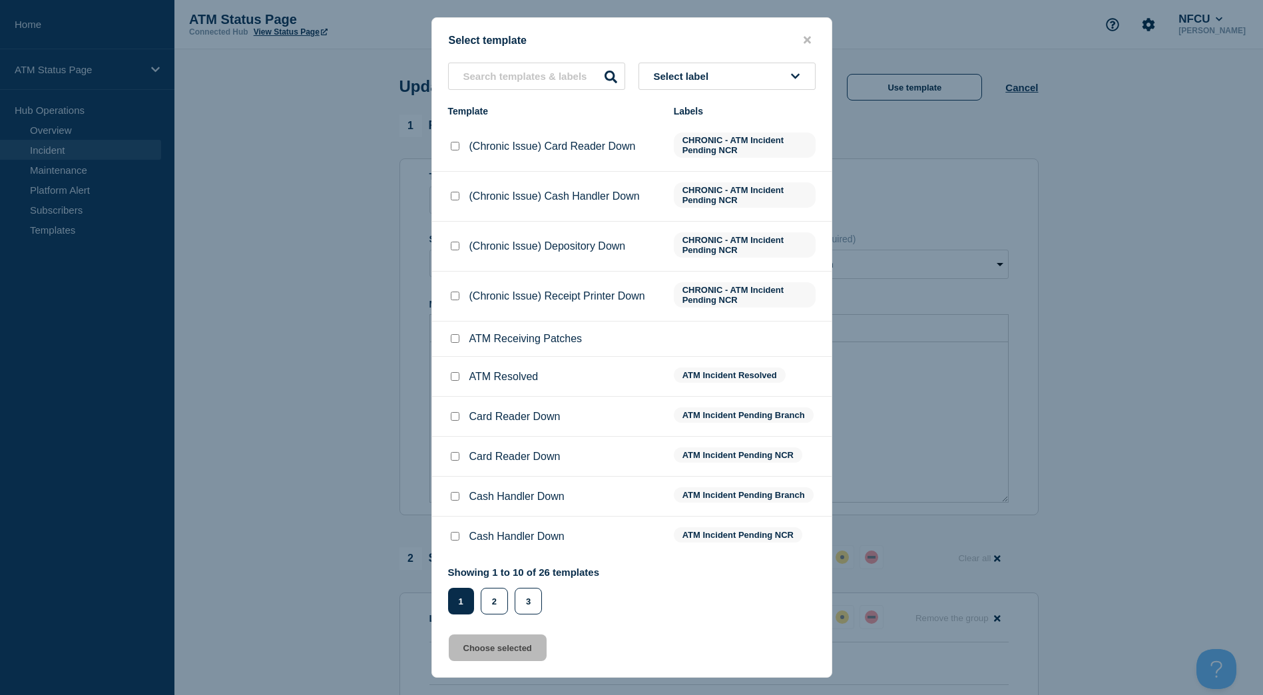
click at [452, 376] on input "ATM Resolved checkbox" at bounding box center [455, 376] width 9 height 9
click at [505, 654] on button "Choose selected" at bounding box center [498, 647] width 98 height 27
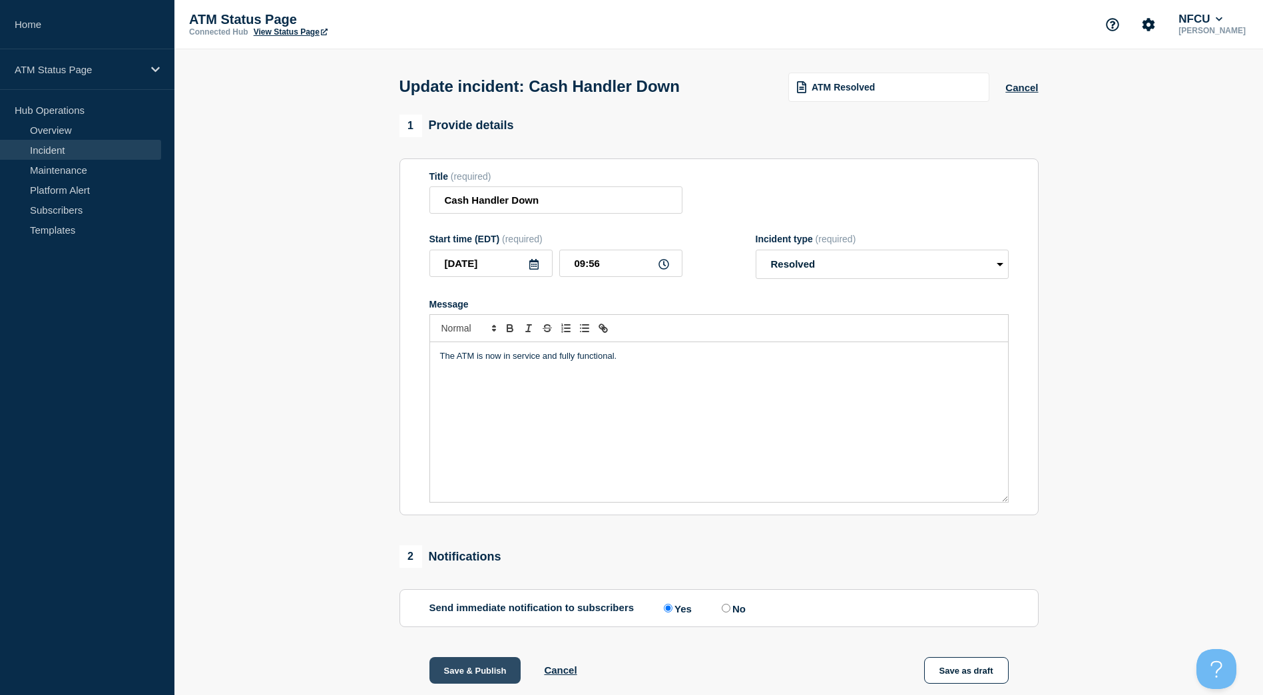
click at [492, 663] on button "Save & Publish" at bounding box center [475, 670] width 92 height 27
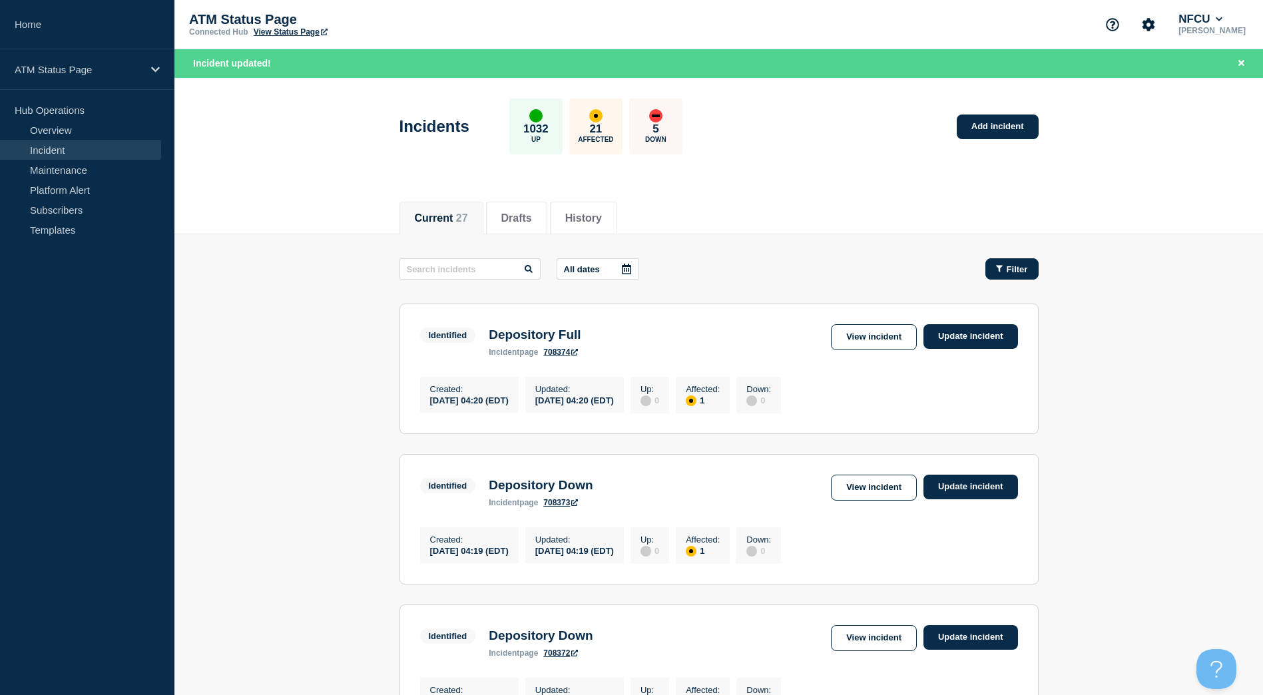
click at [1008, 263] on button "Filter" at bounding box center [1011, 268] width 53 height 21
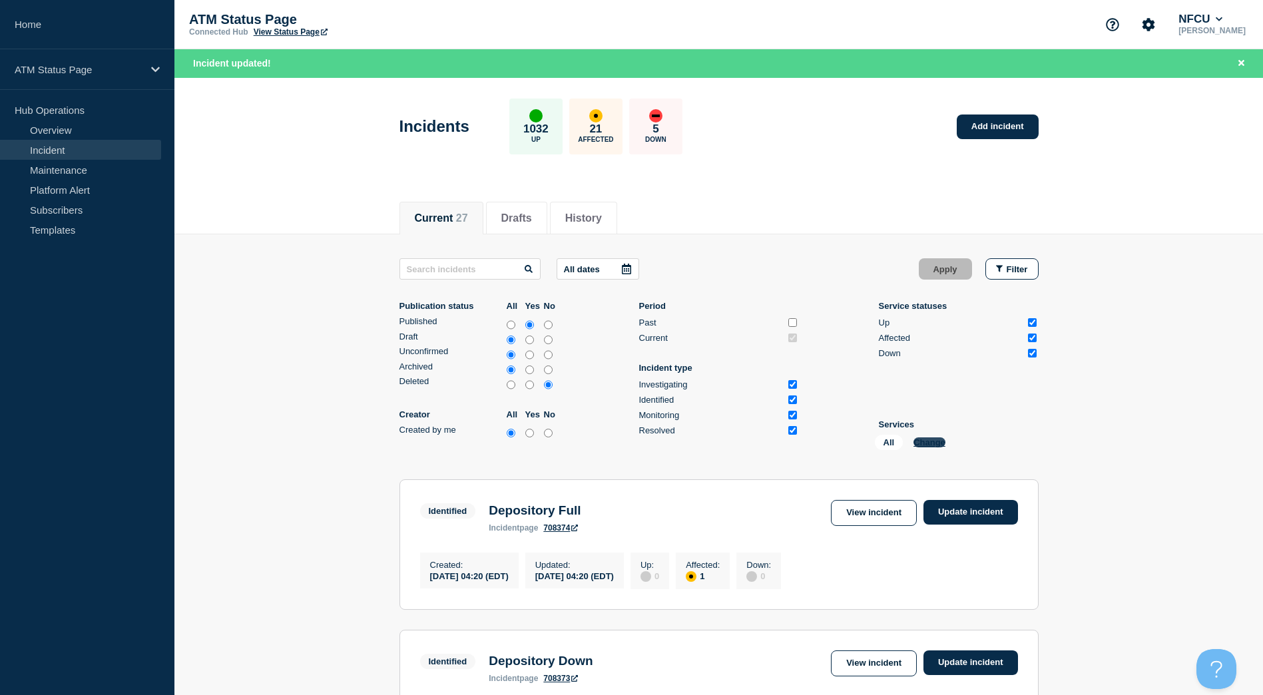
click at [935, 446] on button "Change" at bounding box center [929, 442] width 32 height 10
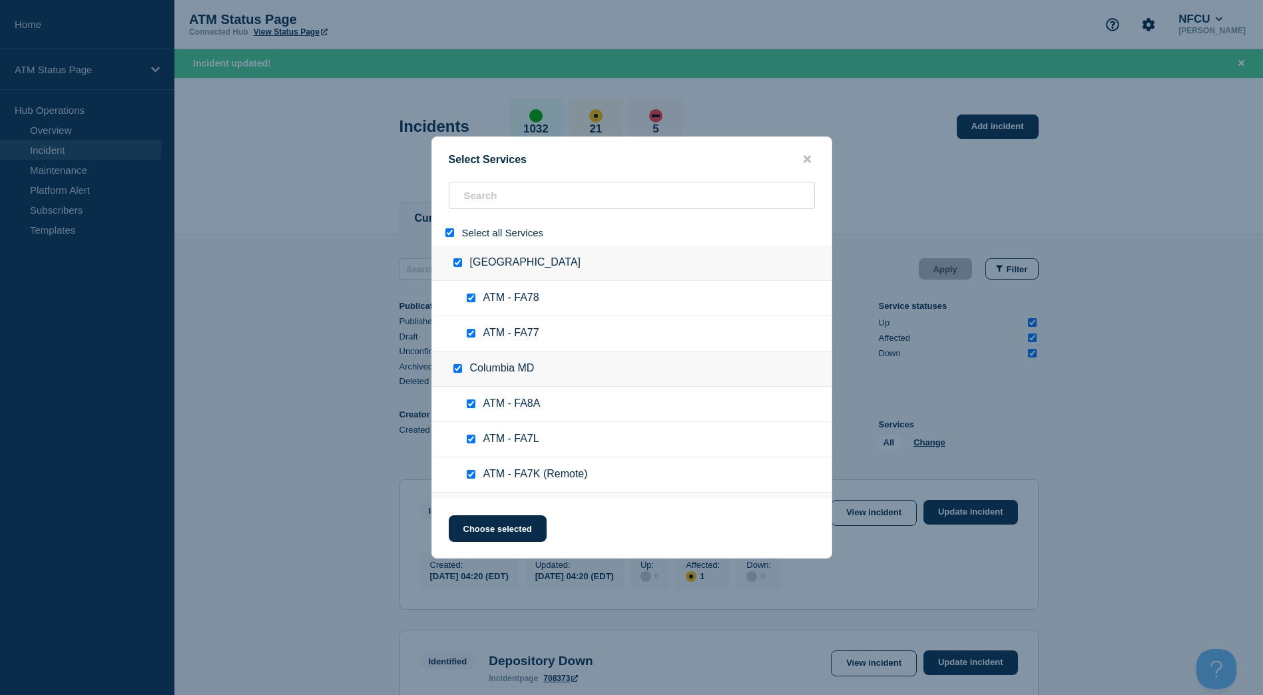
click at [451, 236] on input "select all" at bounding box center [449, 232] width 9 height 9
click at [484, 198] on input "search" at bounding box center [632, 195] width 366 height 27
click at [486, 195] on input "search" at bounding box center [632, 195] width 366 height 27
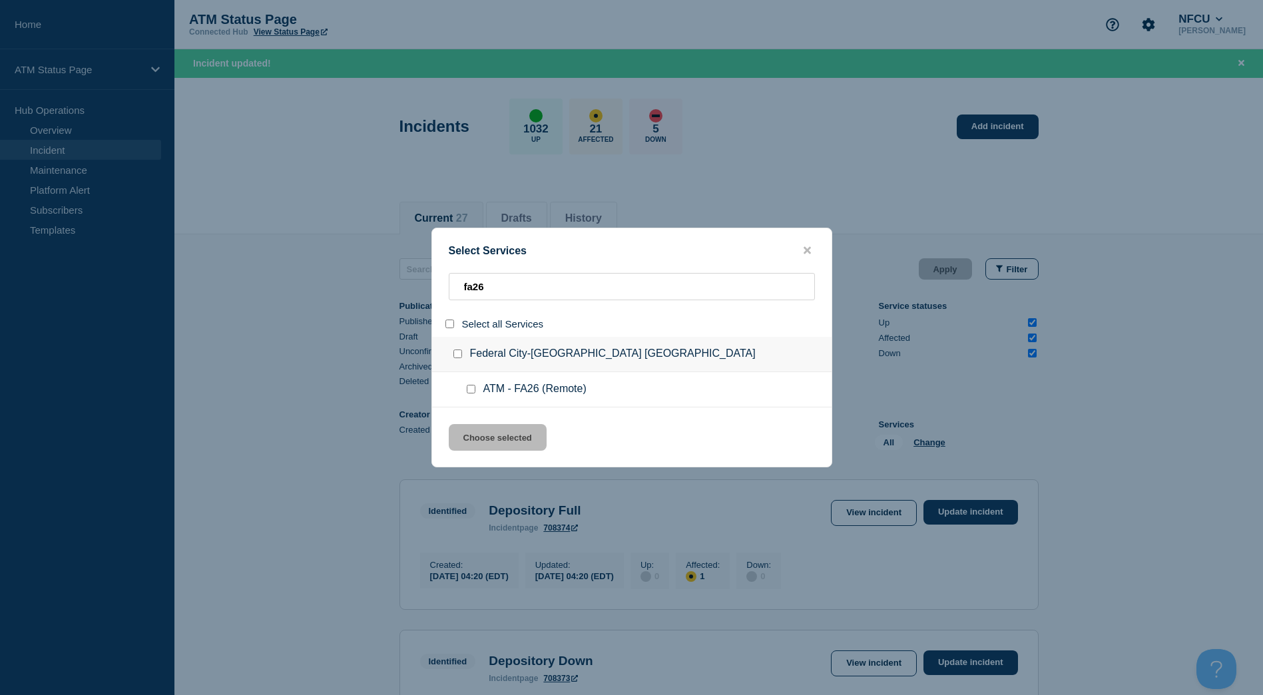
click at [453, 352] on div at bounding box center [460, 353] width 19 height 13
click at [459, 357] on input "group: Federal City-New Orleans LA" at bounding box center [457, 353] width 9 height 9
click at [476, 435] on button "Choose selected" at bounding box center [498, 437] width 98 height 27
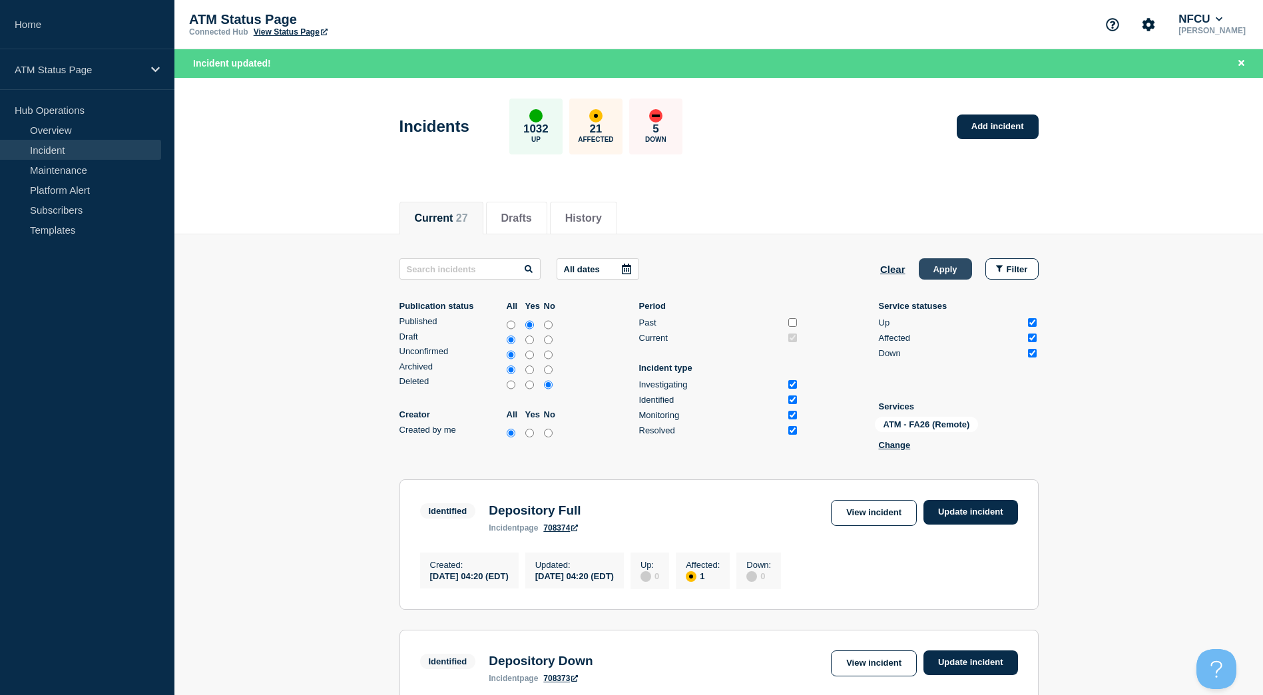
click at [959, 276] on button "Apply" at bounding box center [945, 268] width 53 height 21
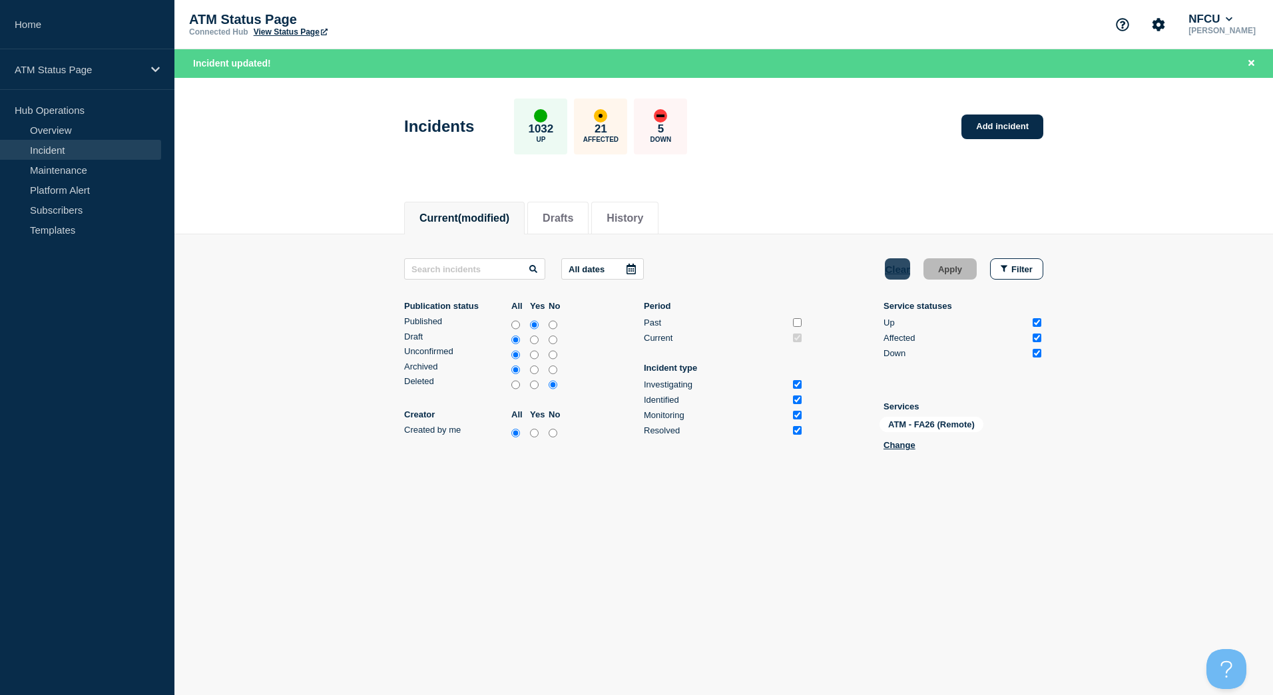
click at [903, 267] on button "Clear" at bounding box center [897, 268] width 25 height 21
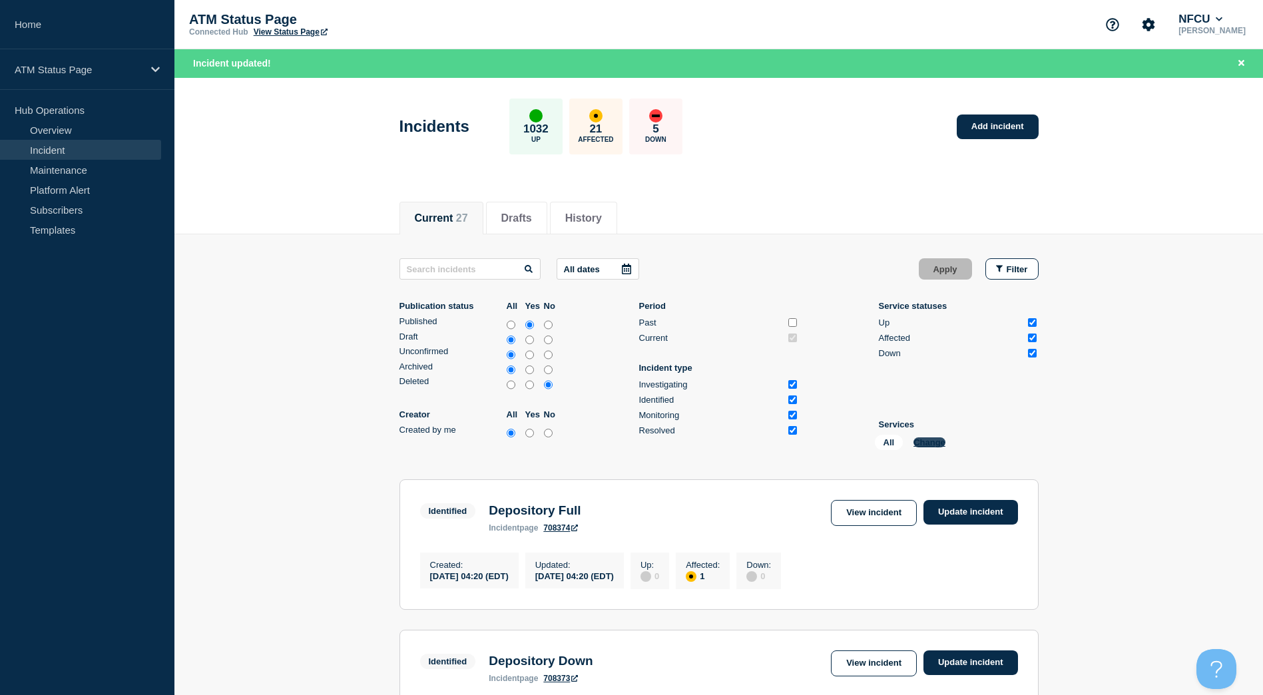
click at [943, 444] on button "Change" at bounding box center [929, 442] width 32 height 10
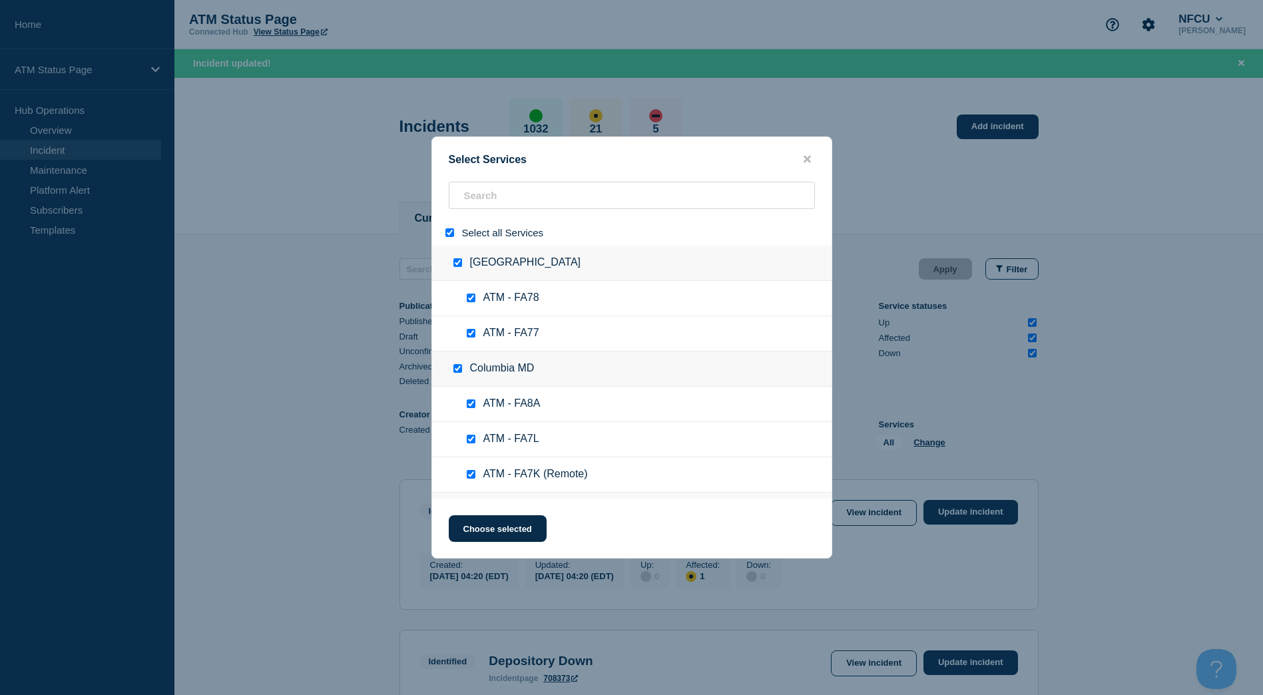
click at [454, 236] on div at bounding box center [452, 232] width 19 height 13
click at [453, 233] on input "select all" at bounding box center [449, 232] width 9 height 9
click at [504, 199] on input "search" at bounding box center [632, 195] width 366 height 27
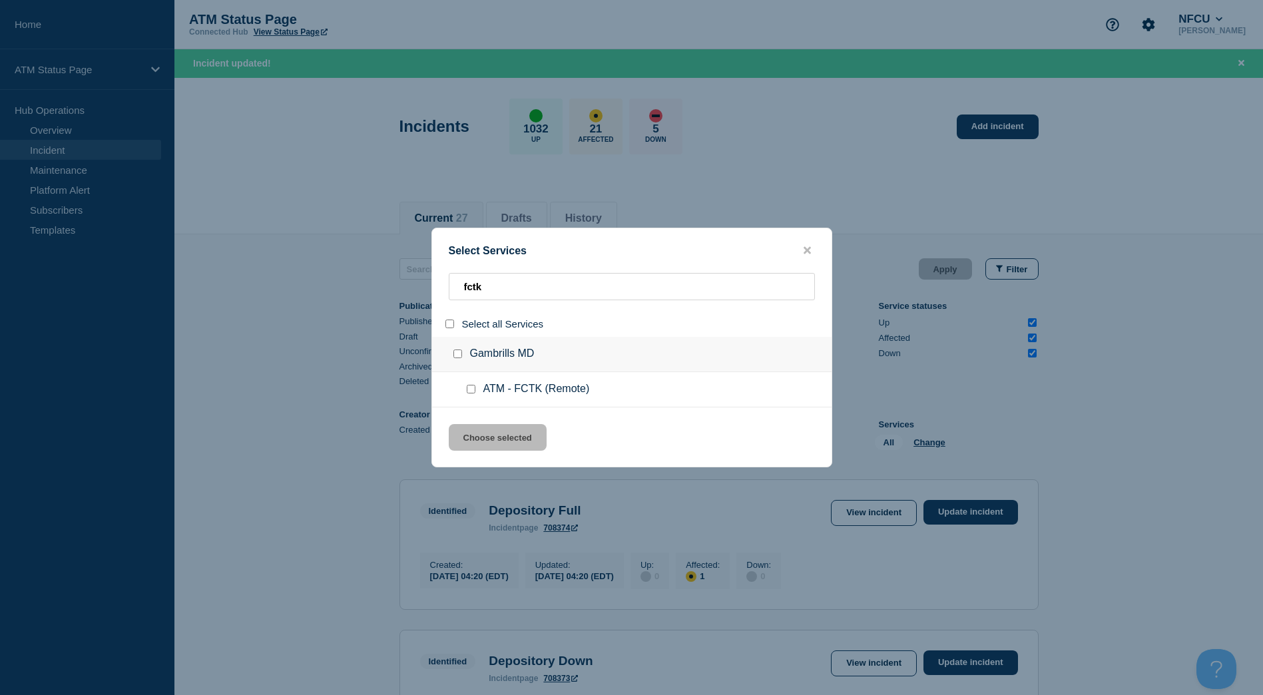
click at [454, 355] on input "group: Gambrills MD" at bounding box center [457, 353] width 9 height 9
click at [472, 437] on button "Choose selected" at bounding box center [498, 437] width 98 height 27
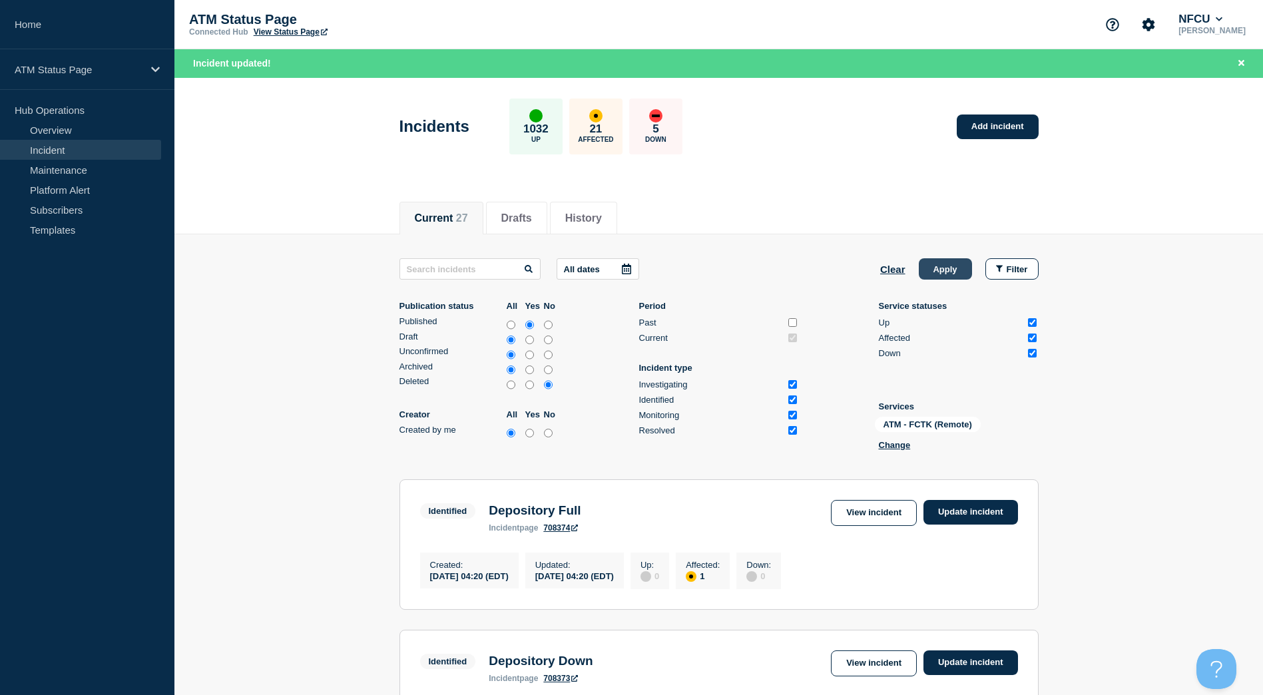
click at [929, 270] on button "Apply" at bounding box center [945, 268] width 53 height 21
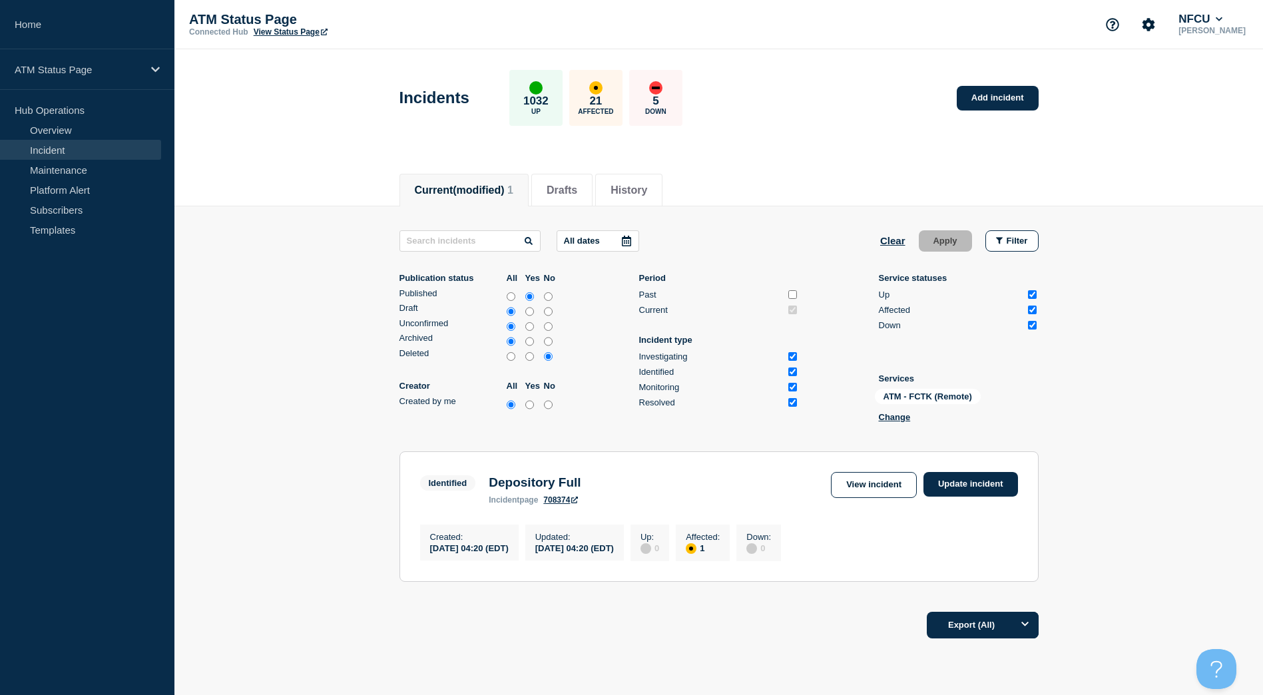
click at [967, 498] on div "Identified Depository Full incident page 708374 View incident Update incident" at bounding box center [719, 488] width 598 height 33
click at [975, 489] on link "Update incident" at bounding box center [970, 484] width 95 height 25
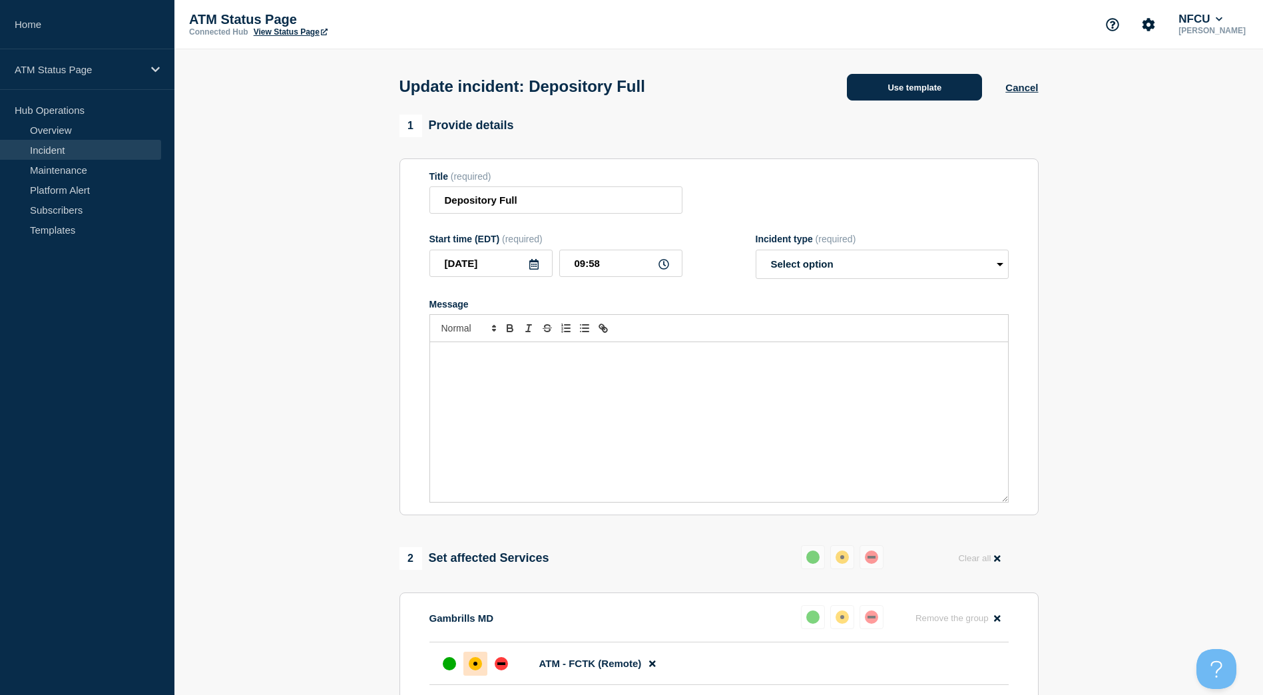
click at [880, 95] on button "Use template" at bounding box center [914, 87] width 135 height 27
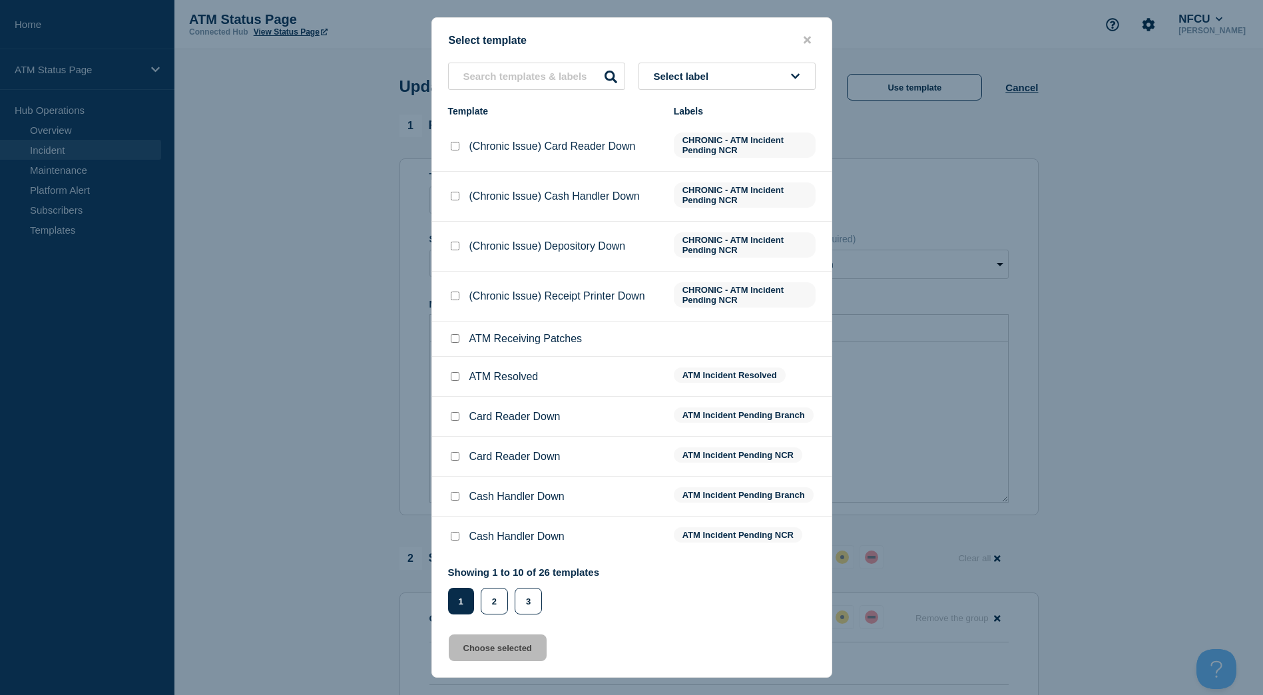
click at [456, 376] on input "ATM Resolved checkbox" at bounding box center [455, 376] width 9 height 9
click at [489, 637] on button "Choose selected" at bounding box center [498, 647] width 98 height 27
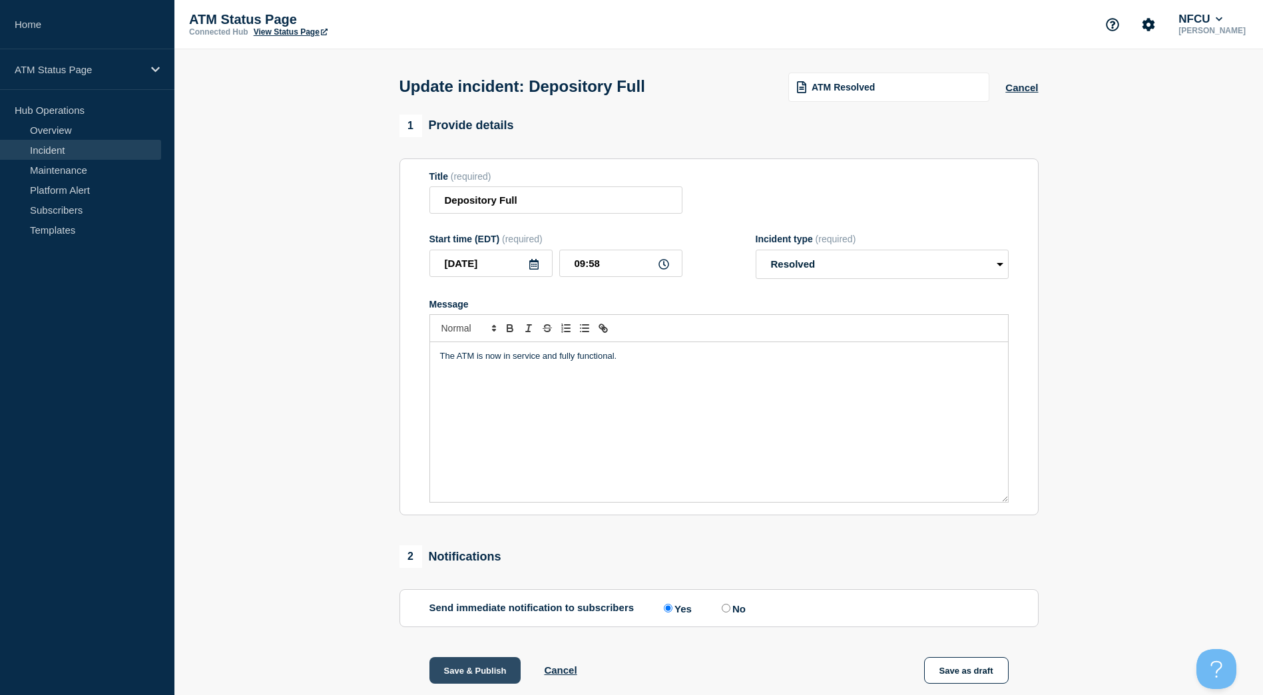
click at [465, 673] on button "Save & Publish" at bounding box center [475, 670] width 92 height 27
